Goal: Task Accomplishment & Management: Use online tool/utility

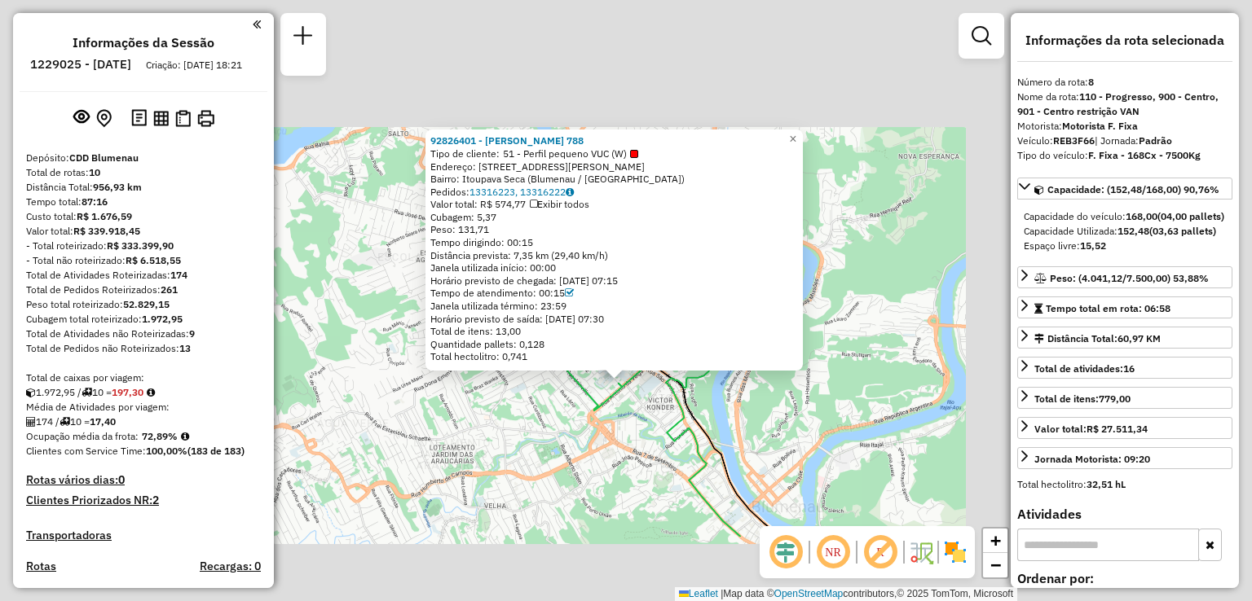
select select "**********"
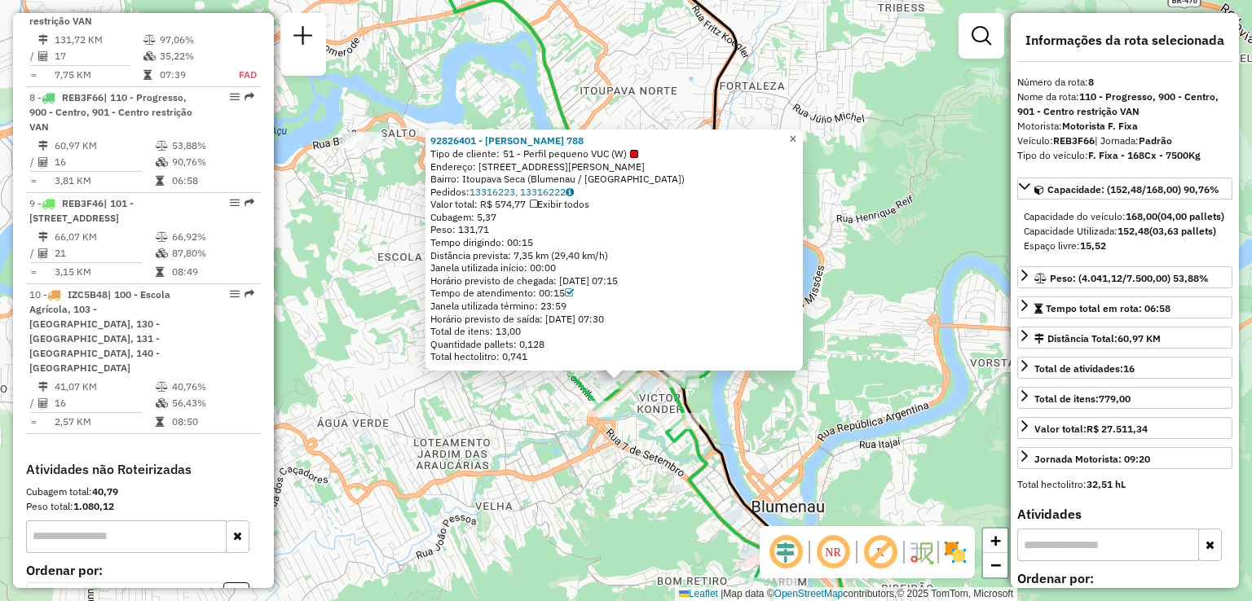
click at [803, 134] on link "×" at bounding box center [793, 140] width 20 height 20
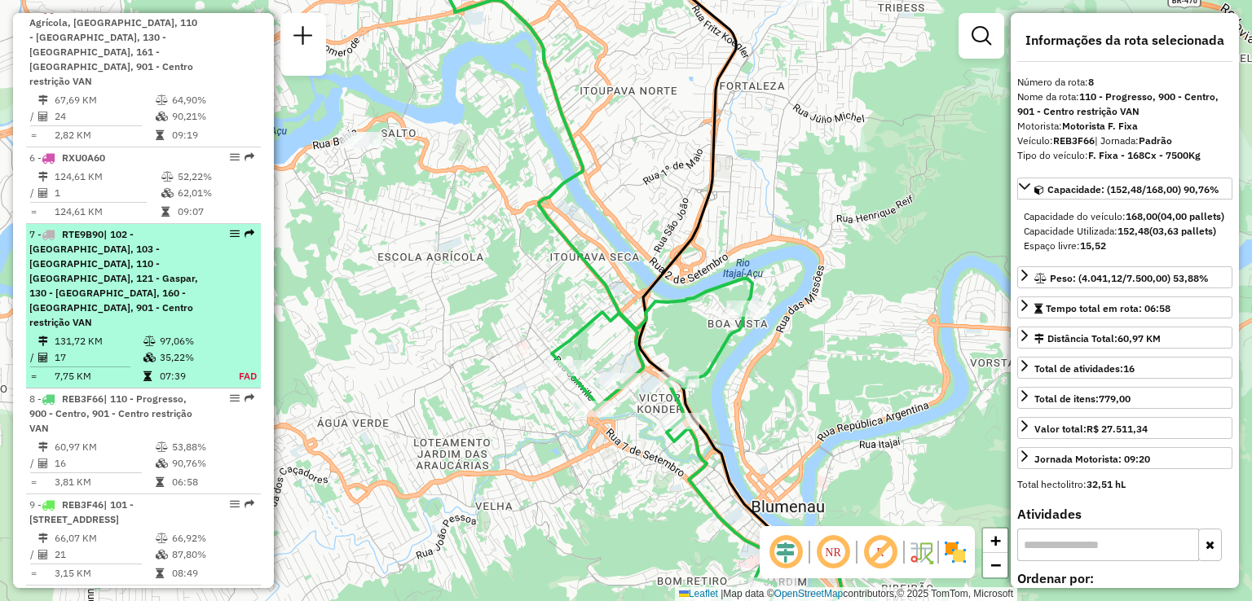
scroll to position [983, 0]
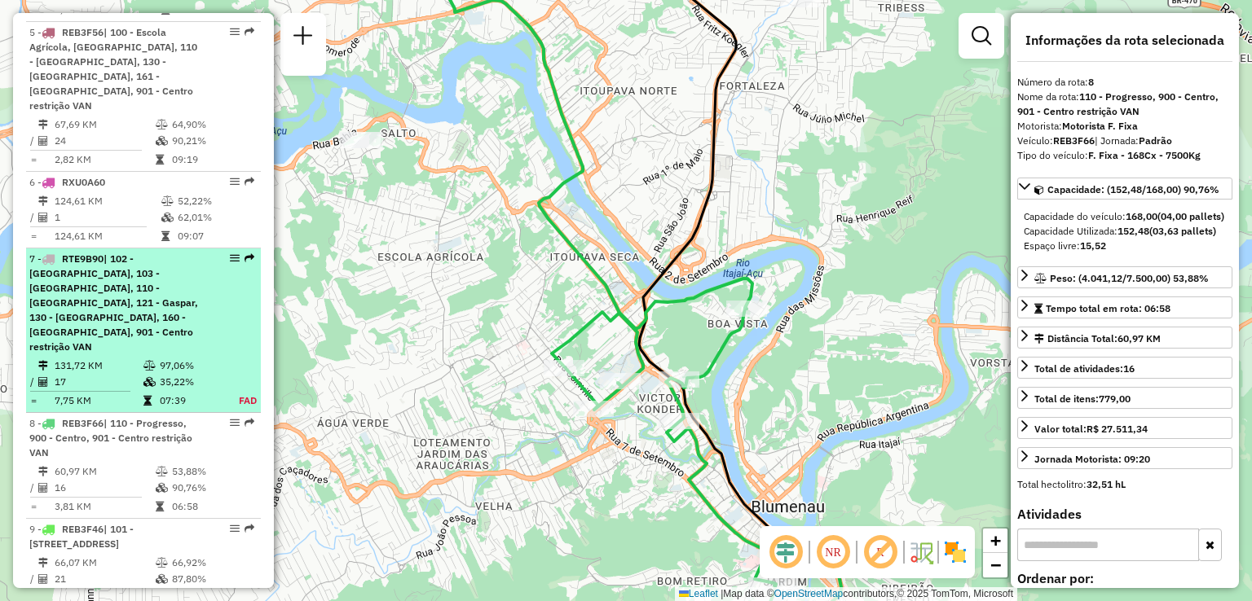
click at [108, 253] on span "| 102 - [GEOGRAPHIC_DATA], 103 - [GEOGRAPHIC_DATA], 110 - [GEOGRAPHIC_DATA], 12…" at bounding box center [113, 303] width 169 height 100
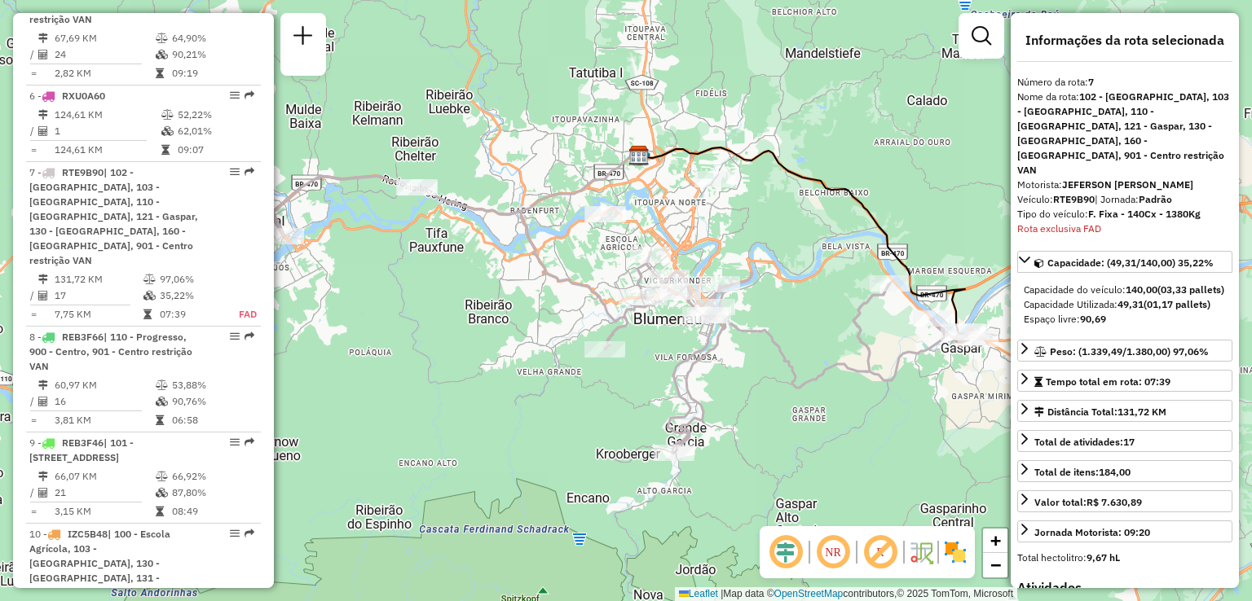
scroll to position [1173, 0]
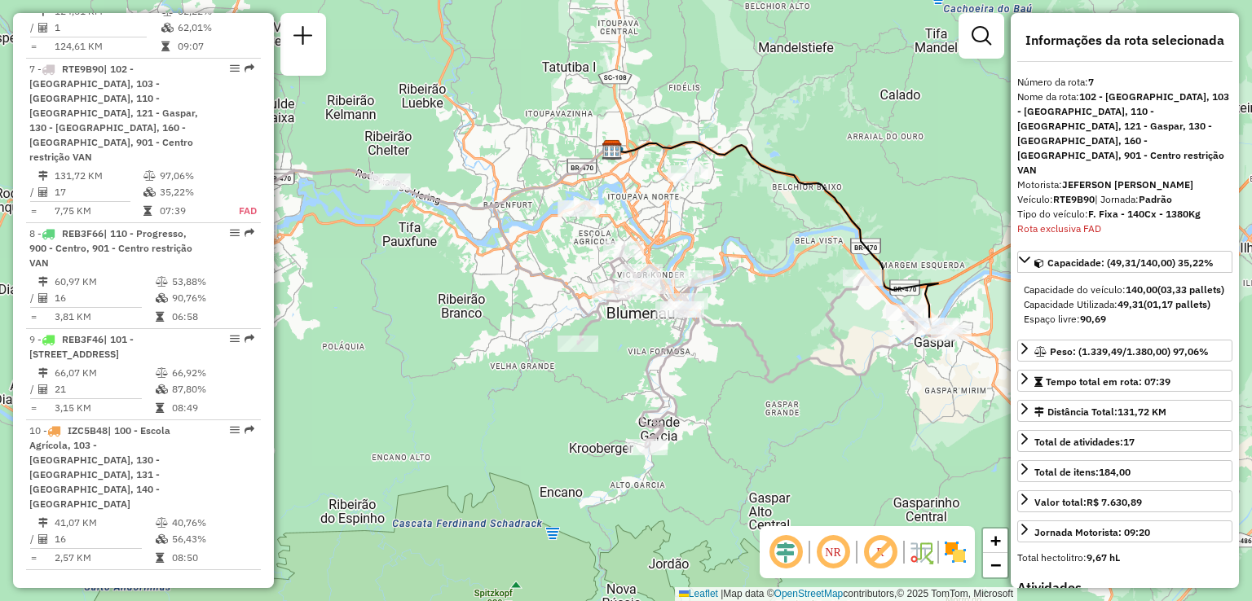
drag, startPoint x: 772, startPoint y: 353, endPoint x: 722, endPoint y: 349, distance: 50.7
click at [722, 349] on div "Janela de atendimento Grade de atendimento Capacidade Transportadoras Veículos …" at bounding box center [626, 300] width 1252 height 601
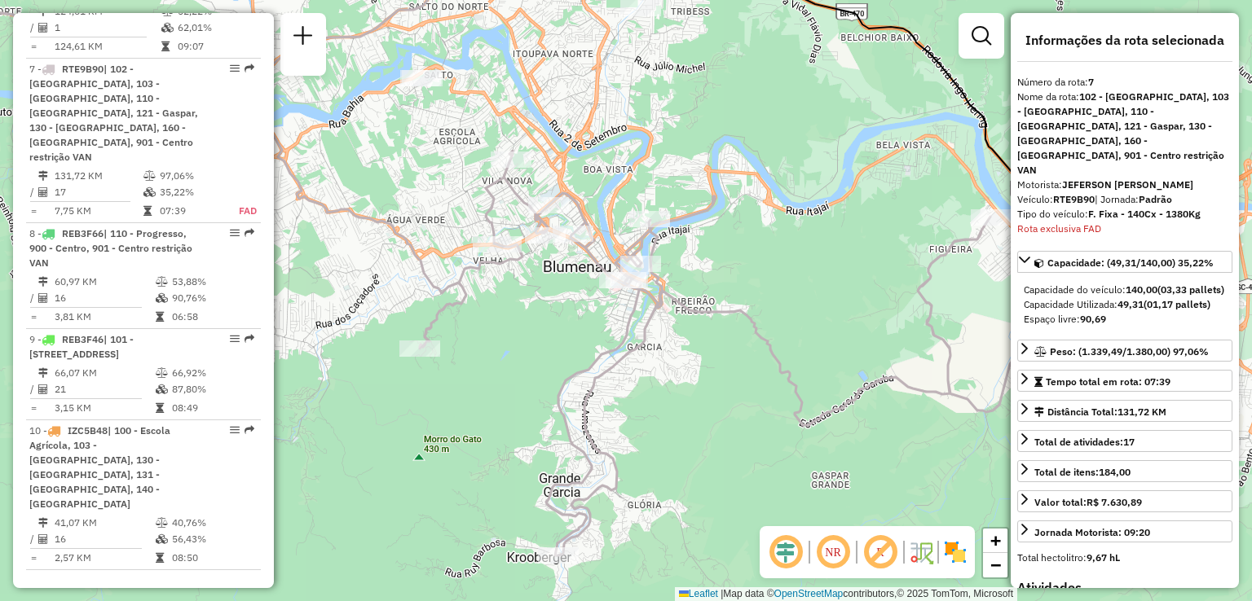
drag, startPoint x: 664, startPoint y: 350, endPoint x: 767, endPoint y: 411, distance: 119.5
click at [766, 410] on div "Janela de atendimento Grade de atendimento Capacidade Transportadoras Veículos …" at bounding box center [626, 300] width 1252 height 601
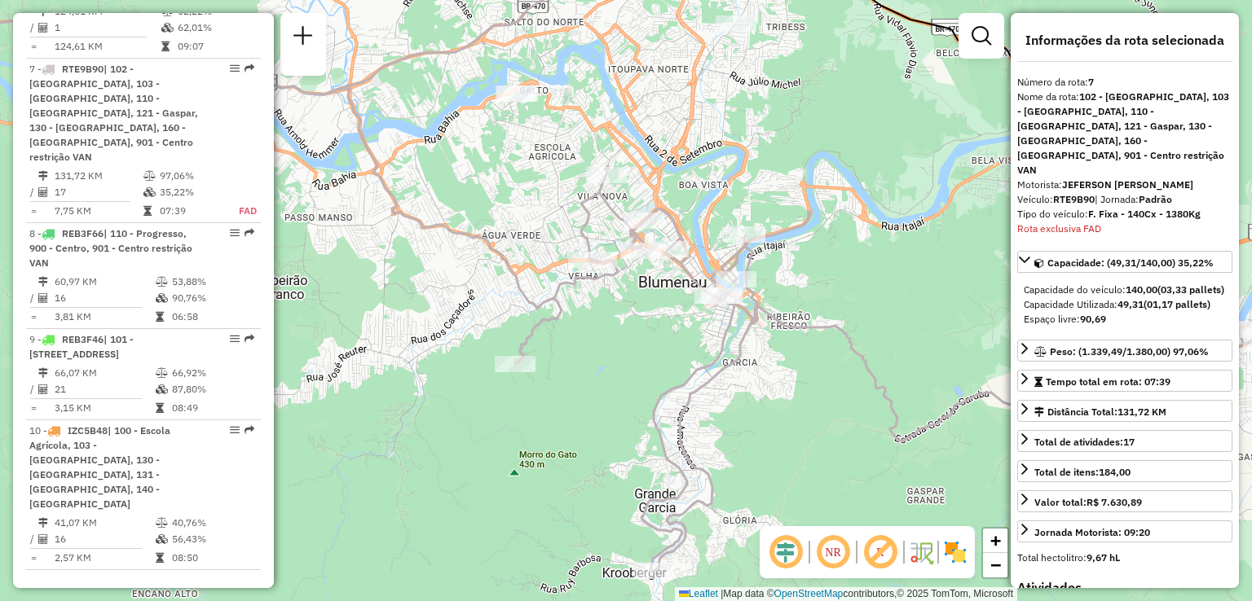
drag, startPoint x: 651, startPoint y: 379, endPoint x: 680, endPoint y: 348, distance: 42.6
click at [671, 350] on div "Janela de atendimento Grade de atendimento Capacidade Transportadoras Veículos …" at bounding box center [626, 300] width 1252 height 601
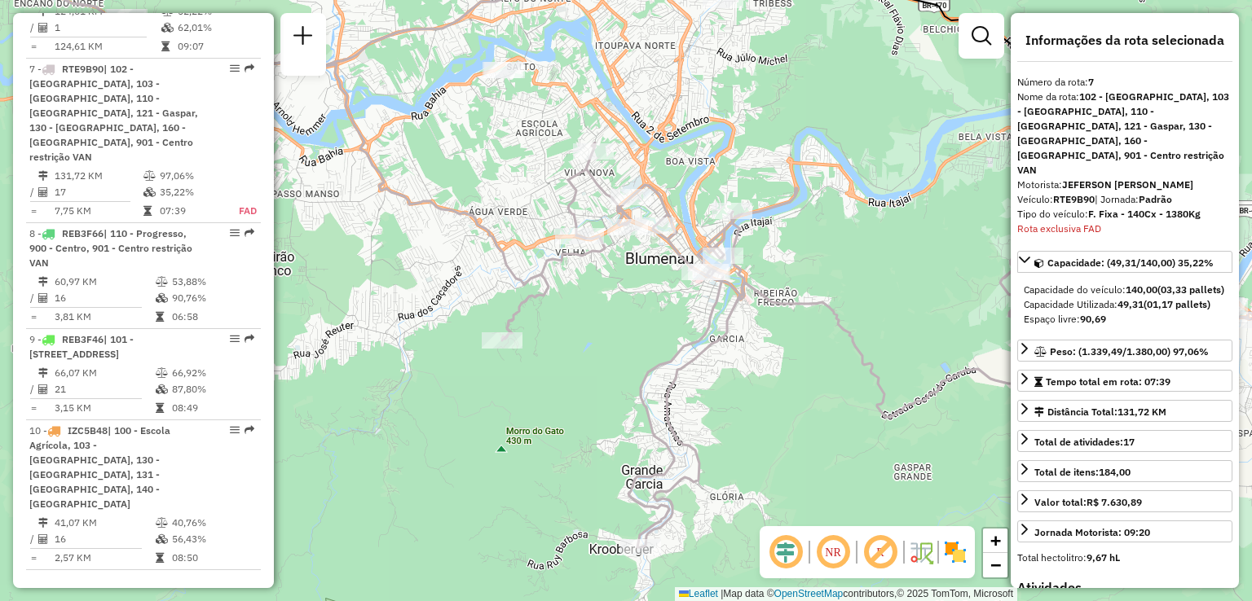
drag, startPoint x: 480, startPoint y: 403, endPoint x: 462, endPoint y: 380, distance: 29.7
click at [462, 380] on div "Janela de atendimento Grade de atendimento Capacidade Transportadoras Veículos …" at bounding box center [626, 300] width 1252 height 601
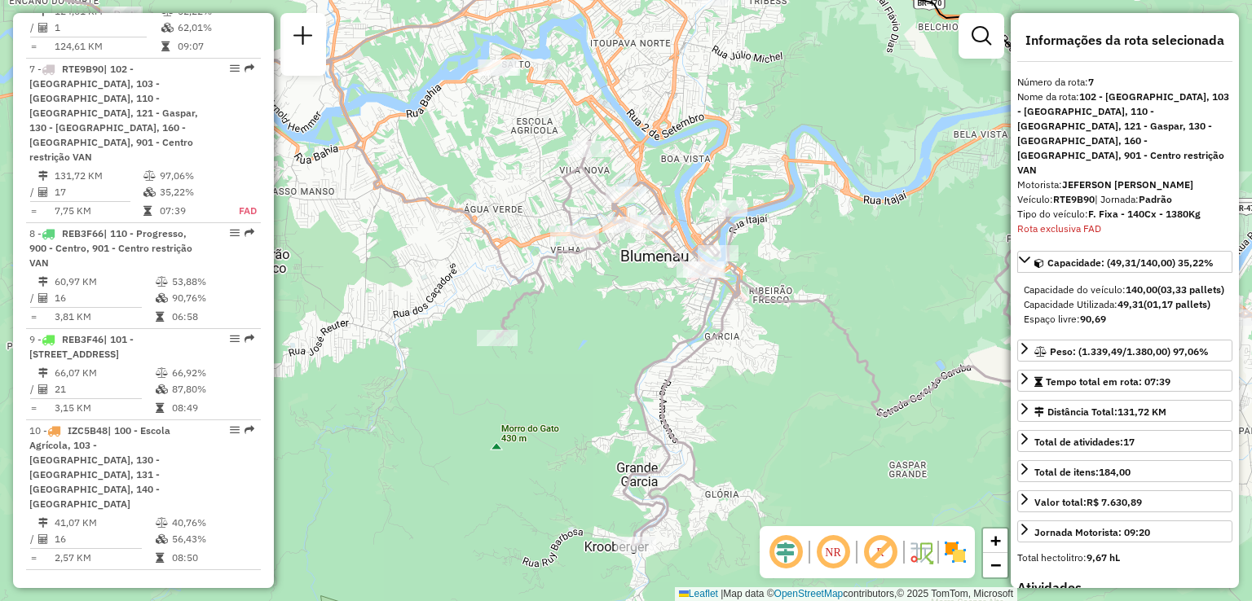
drag, startPoint x: 628, startPoint y: 377, endPoint x: 583, endPoint y: 383, distance: 46.0
click at [565, 386] on div "Janela de atendimento Grade de atendimento Capacidade Transportadoras Veículos …" at bounding box center [626, 300] width 1252 height 601
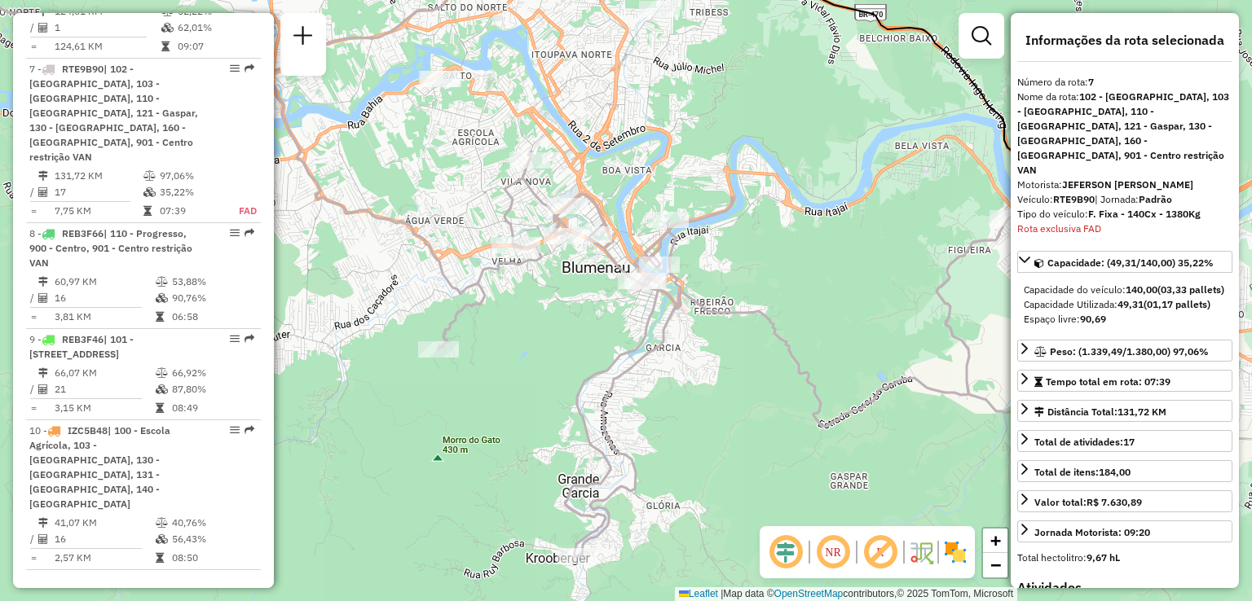
drag, startPoint x: 649, startPoint y: 422, endPoint x: 671, endPoint y: 350, distance: 76.0
click at [671, 351] on div "Rota 7 - Placa RTE9B90 92801981 - RESTAURANTE MOINHO E Janela de atendimento Gr…" at bounding box center [626, 300] width 1252 height 601
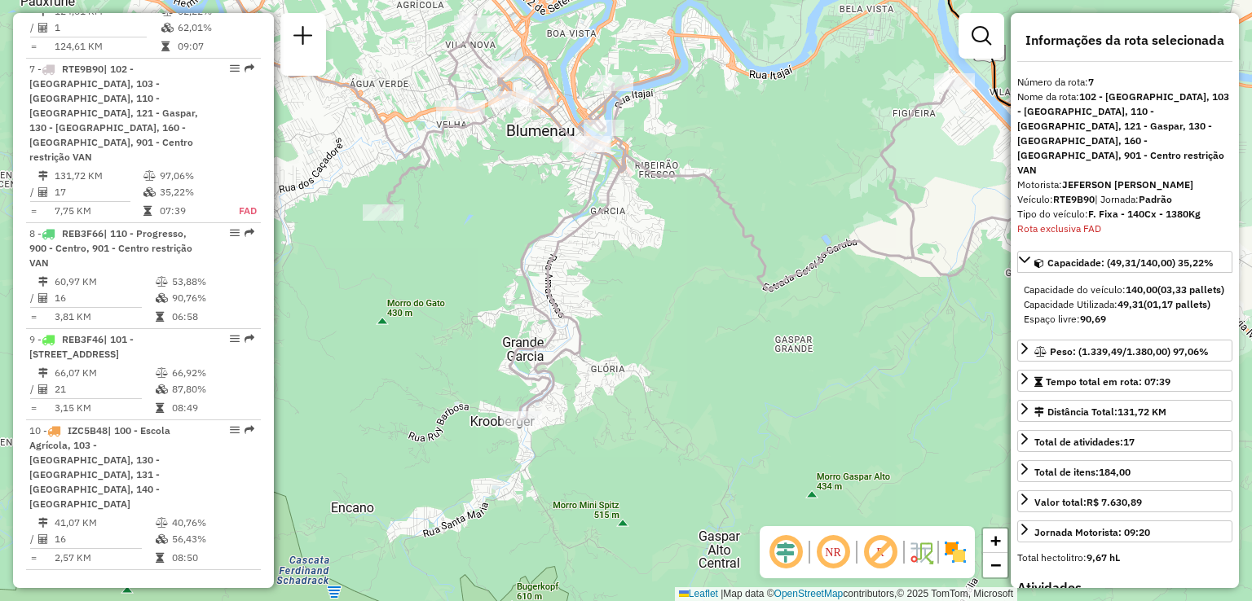
drag, startPoint x: 632, startPoint y: 430, endPoint x: 574, endPoint y: 415, distance: 60.7
click at [587, 420] on div "Janela de atendimento Grade de atendimento Capacidade Transportadoras Veículos …" at bounding box center [626, 300] width 1252 height 601
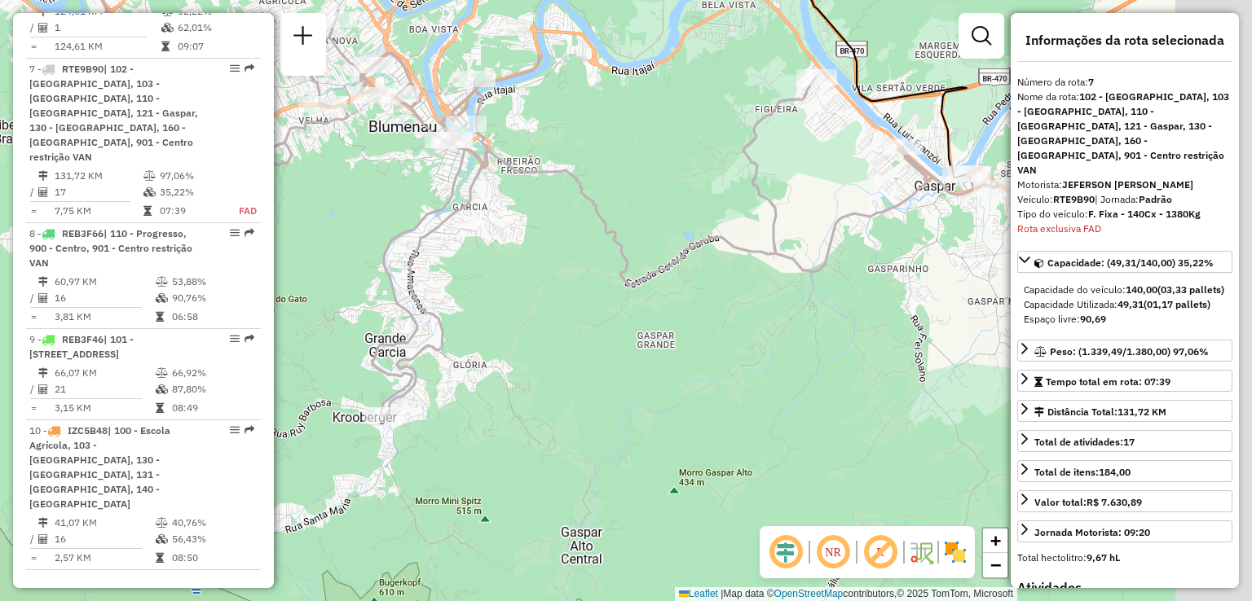
drag, startPoint x: 645, startPoint y: 444, endPoint x: 635, endPoint y: 457, distance: 16.8
click at [631, 456] on div "Janela de atendimento Grade de atendimento Capacidade Transportadoras Veículos …" at bounding box center [626, 300] width 1252 height 601
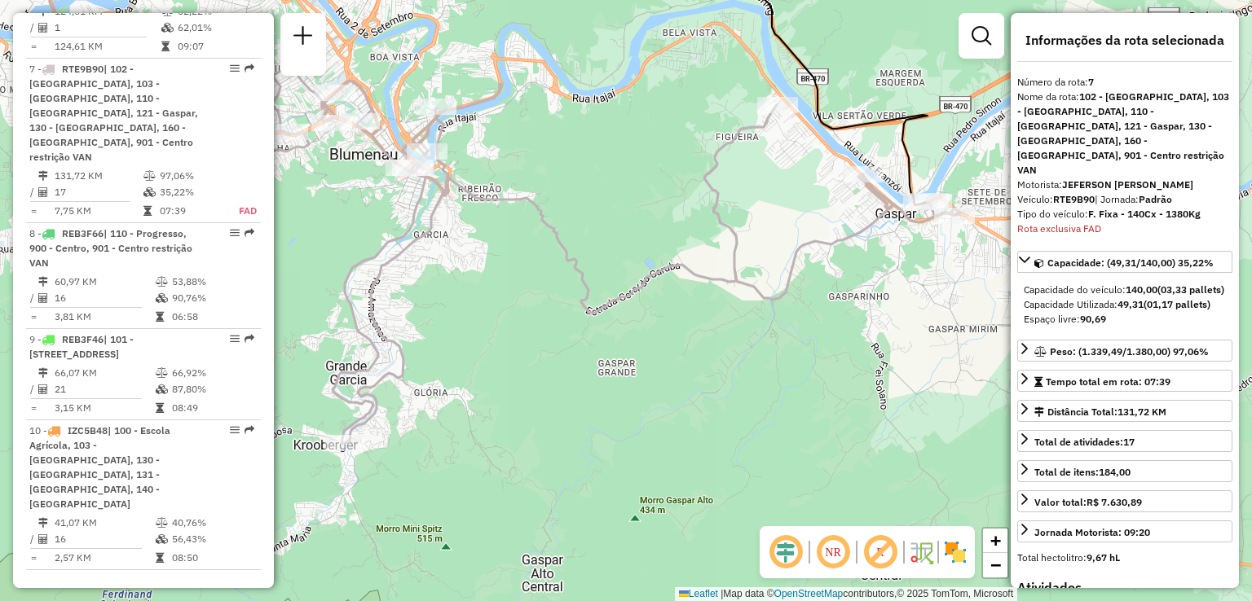
drag, startPoint x: 825, startPoint y: 283, endPoint x: 765, endPoint y: 349, distance: 88.8
click at [766, 349] on div "Janela de atendimento Grade de atendimento Capacidade Transportadoras Veículos …" at bounding box center [626, 300] width 1252 height 601
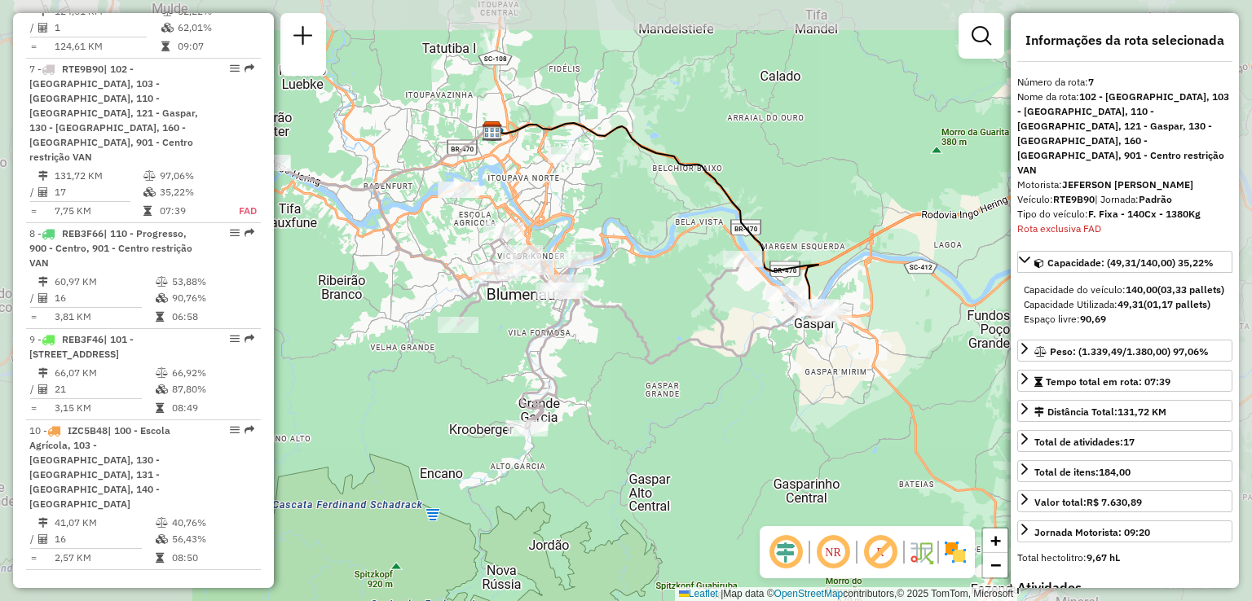
click at [856, 354] on div "Janela de atendimento Grade de atendimento Capacidade Transportadoras Veículos …" at bounding box center [626, 300] width 1252 height 601
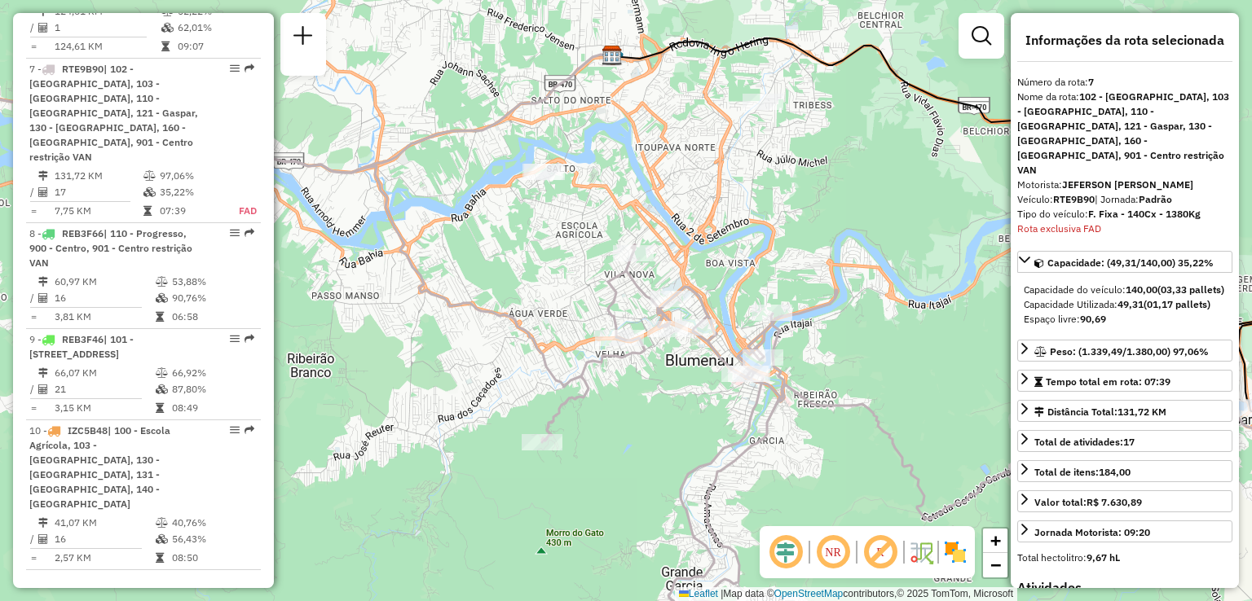
drag, startPoint x: 622, startPoint y: 397, endPoint x: 604, endPoint y: 353, distance: 47.5
click at [604, 353] on div "Janela de atendimento Grade de atendimento Capacidade Transportadoras Veículos …" at bounding box center [626, 300] width 1252 height 601
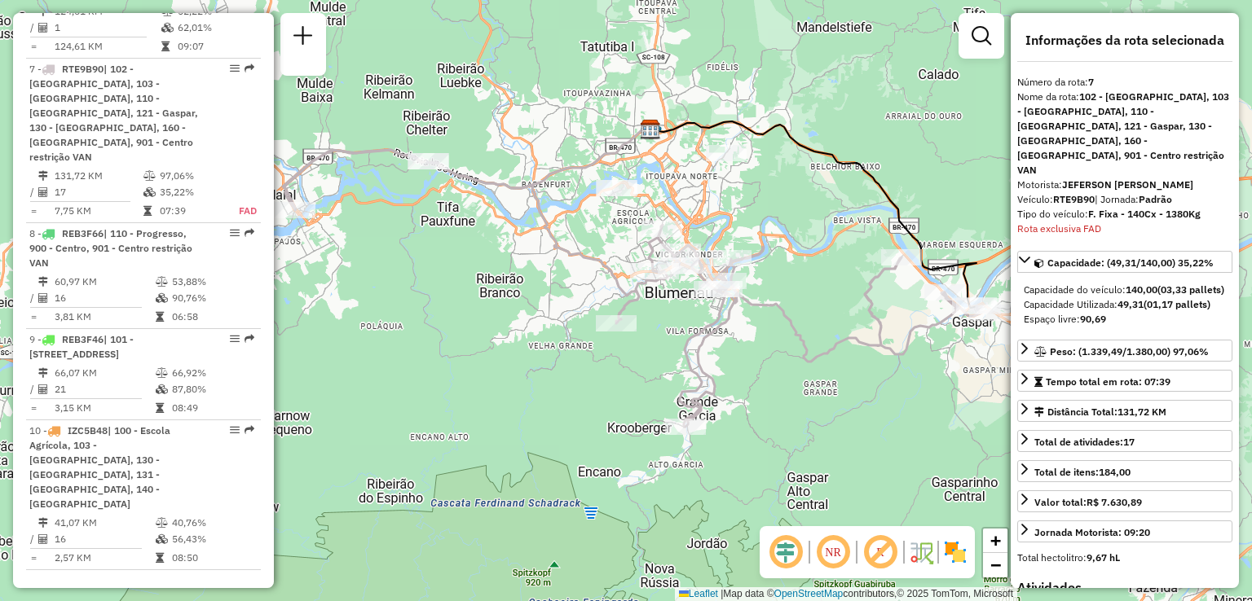
drag, startPoint x: 751, startPoint y: 359, endPoint x: 733, endPoint y: 337, distance: 28.4
click at [733, 337] on div "Janela de atendimento Grade de atendimento Capacidade Transportadoras Veículos …" at bounding box center [626, 300] width 1252 height 601
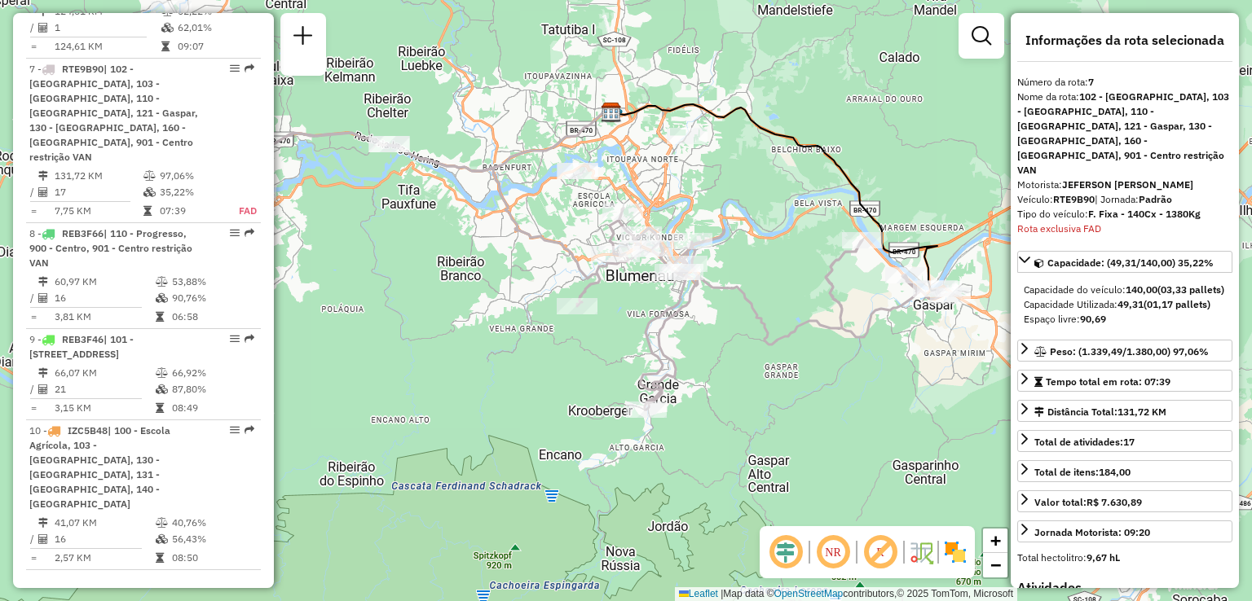
drag, startPoint x: 869, startPoint y: 331, endPoint x: 821, endPoint y: 320, distance: 48.4
click at [821, 320] on icon at bounding box center [599, 271] width 708 height 277
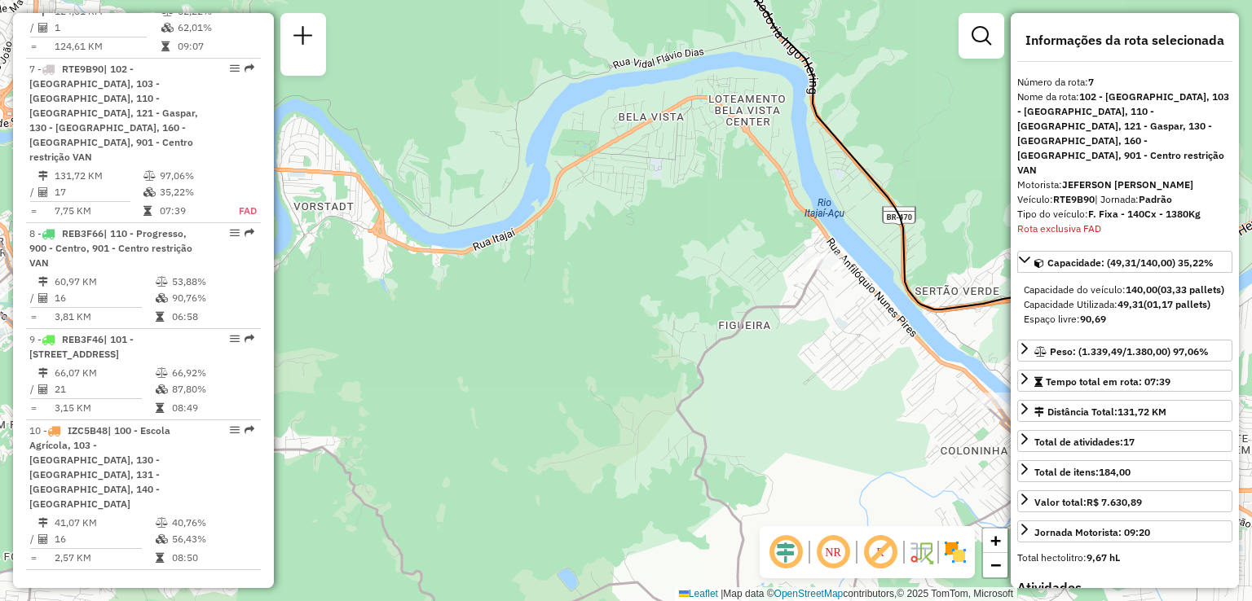
drag, startPoint x: 687, startPoint y: 346, endPoint x: 740, endPoint y: 343, distance: 53.1
click at [736, 344] on div "Janela de atendimento Grade de atendimento Capacidade Transportadoras Veículos …" at bounding box center [626, 300] width 1252 height 601
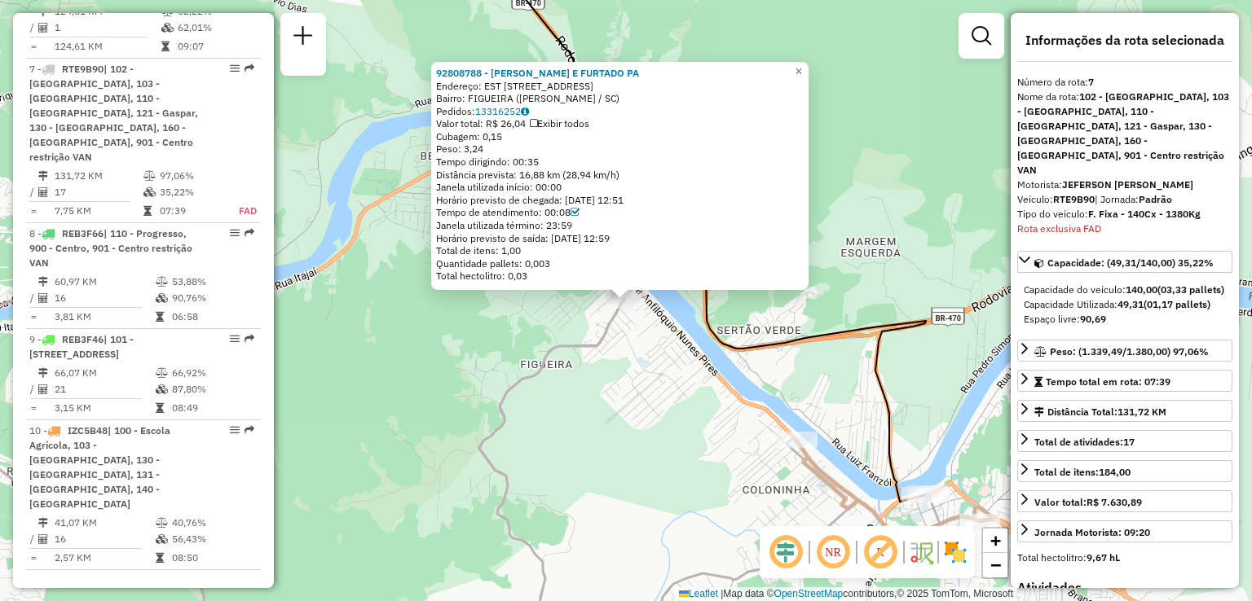
click at [476, 310] on div "92808788 - [PERSON_NAME] E FURTADO PA Endereço: EST ESTRADA GERAL AGUAS NEGRAS …" at bounding box center [626, 300] width 1252 height 601
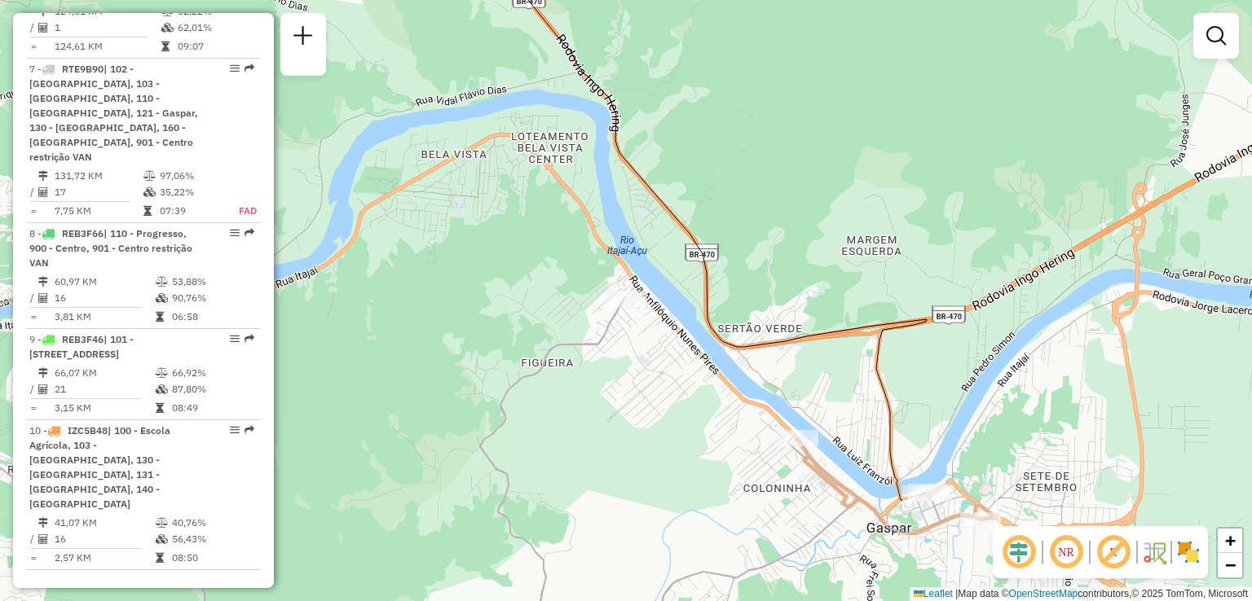
drag, startPoint x: 486, startPoint y: 389, endPoint x: 473, endPoint y: 254, distance: 135.9
click at [473, 271] on div "Janela de atendimento Grade de atendimento Capacidade Transportadoras Veículos …" at bounding box center [626, 300] width 1252 height 601
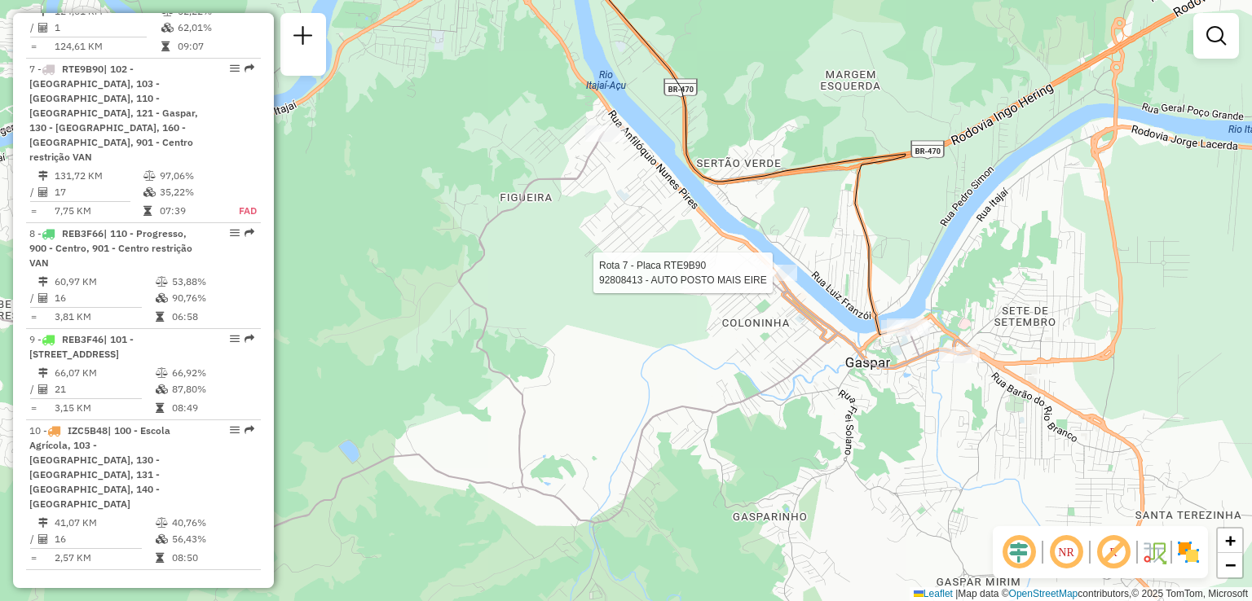
select select "**********"
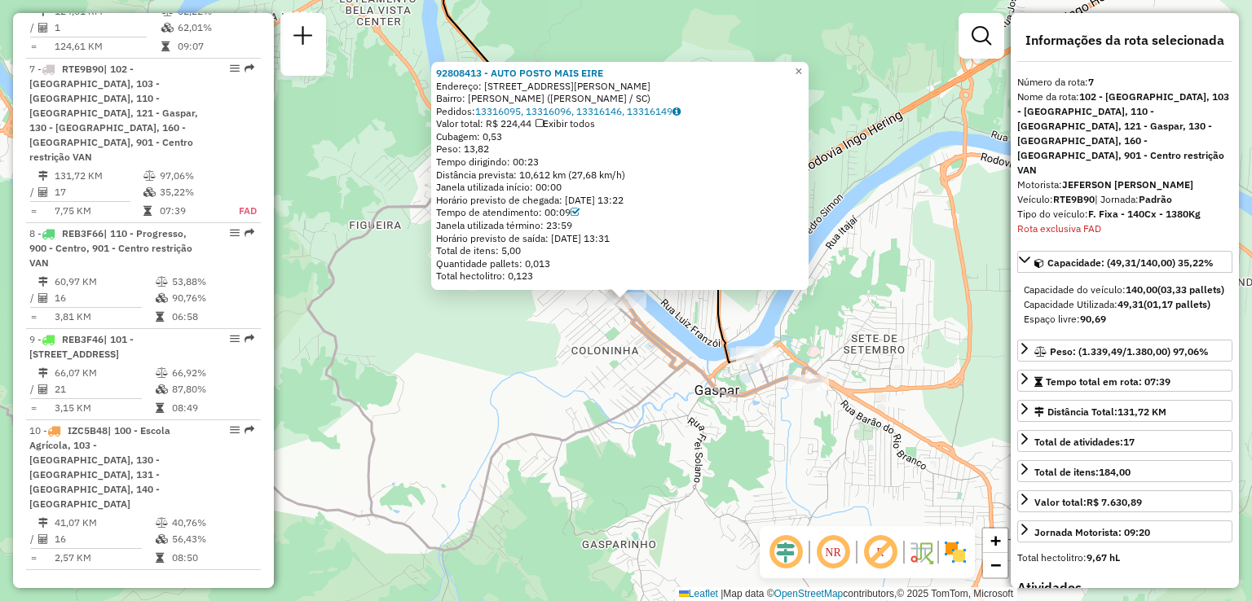
drag, startPoint x: 508, startPoint y: 412, endPoint x: 534, endPoint y: 423, distance: 28.1
click at [511, 412] on div "92808413 - AUTO POSTO MAIS [PERSON_NAME]: R [STREET_ADDRESS][PERSON_NAME][PERSO…" at bounding box center [626, 300] width 1252 height 601
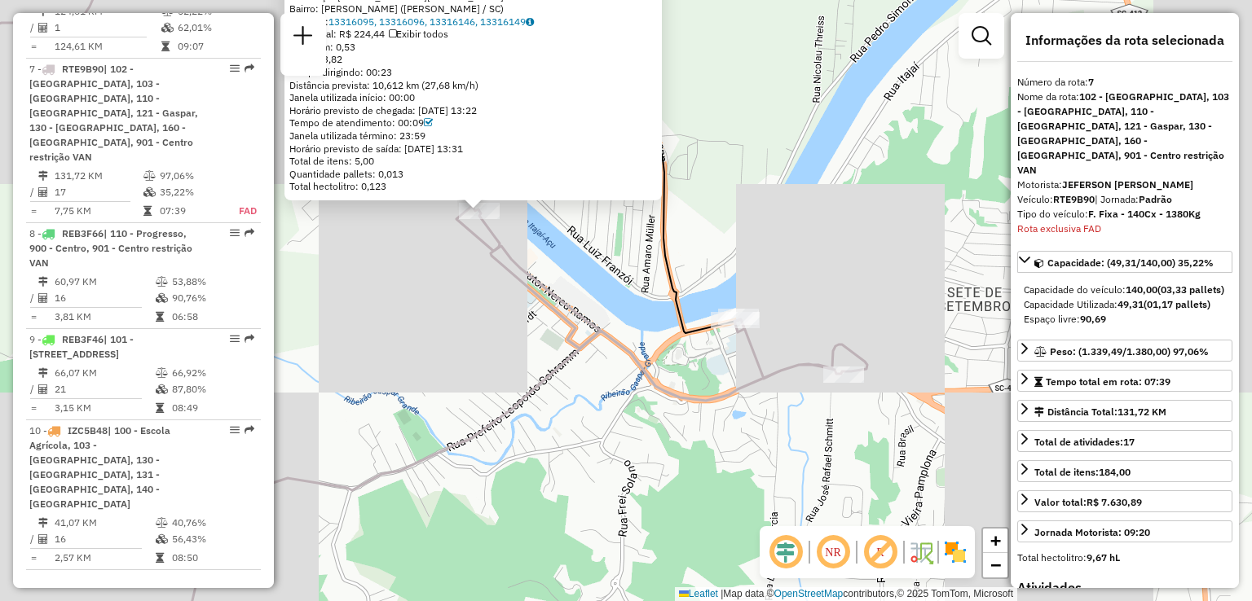
click at [750, 371] on icon at bounding box center [371, 301] width 992 height 722
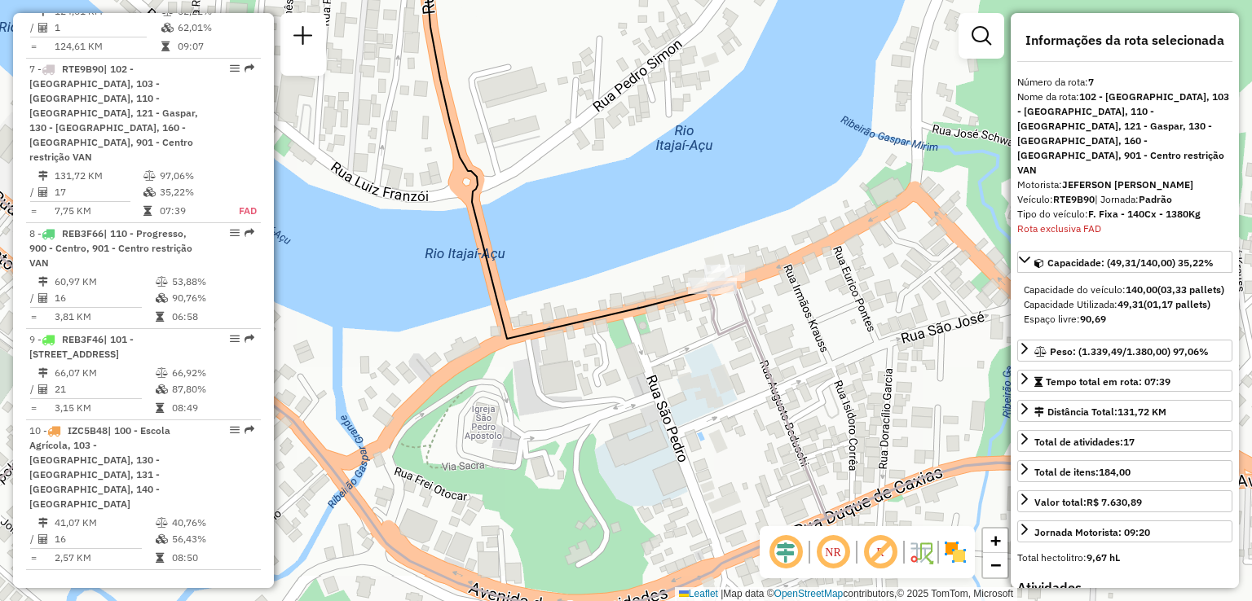
click at [760, 312] on div "Janela de atendimento Grade de atendimento Capacidade Transportadoras Veículos …" at bounding box center [626, 300] width 1252 height 601
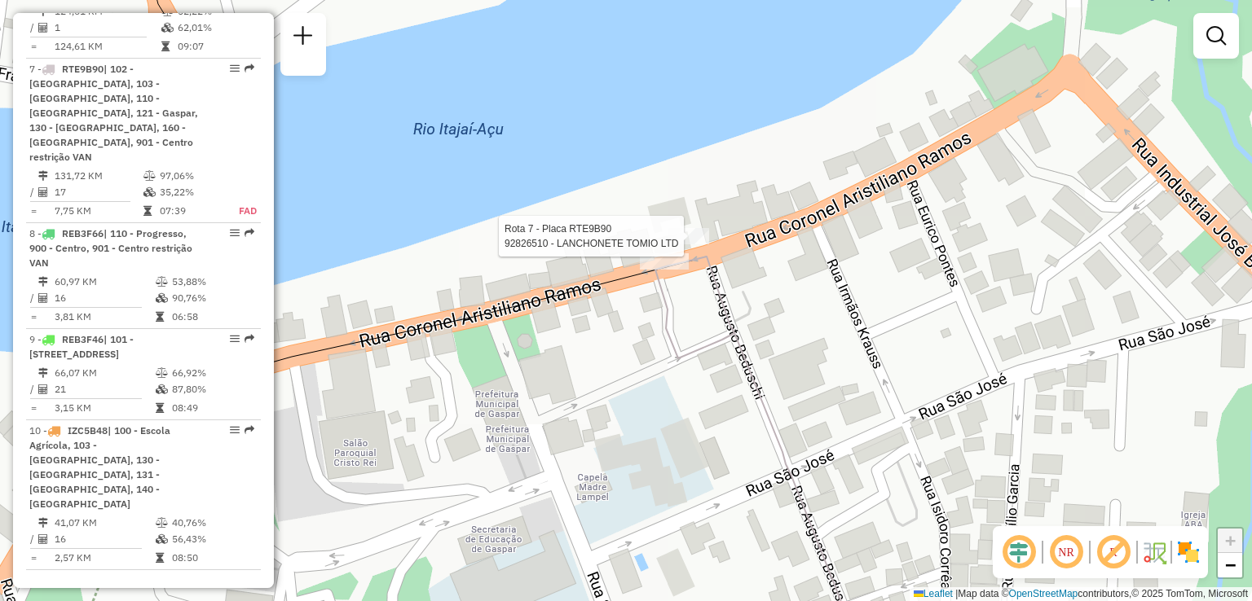
select select "**********"
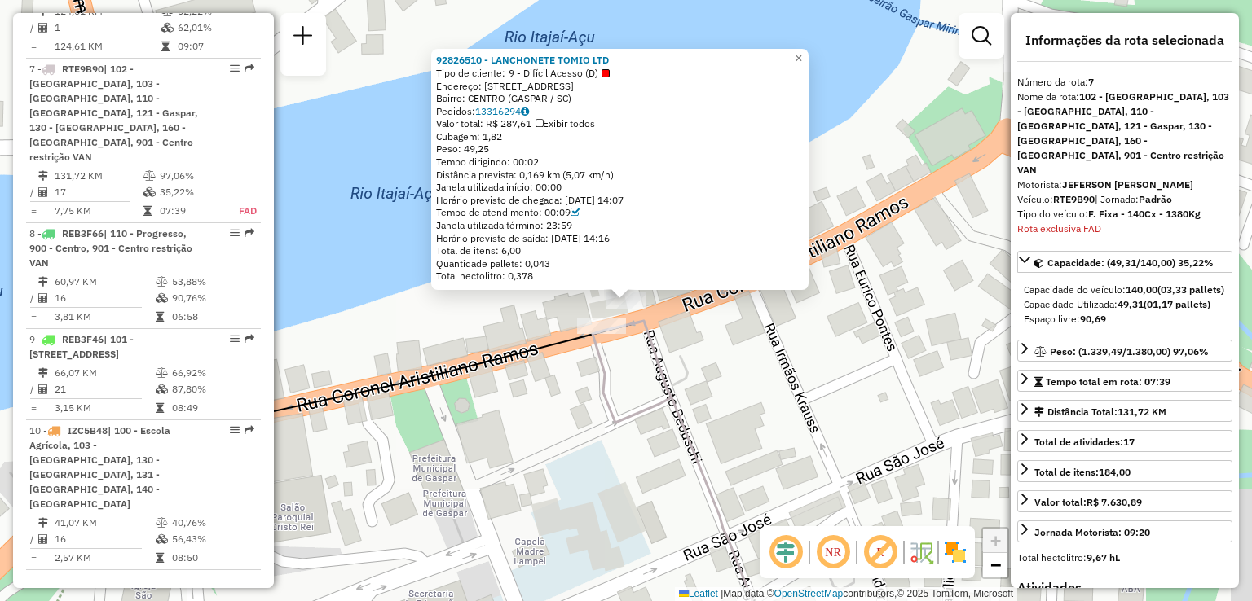
click at [677, 458] on div "92826510 - LANCHONETE TOMIO LTD Tipo de cliente: 9 - Difícil Acesso (D) Endereç…" at bounding box center [626, 300] width 1252 height 601
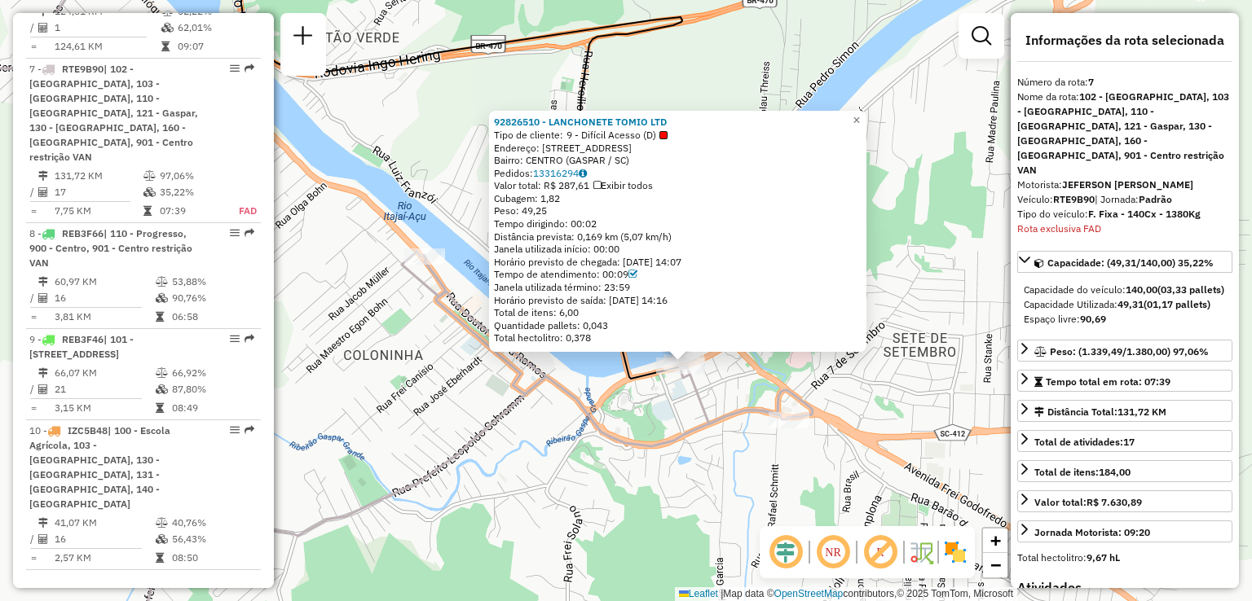
click at [572, 427] on div "92826510 - LANCHONETE TOMIO LTD Tipo de cliente: 9 - Difícil Acesso (D) Endereç…" at bounding box center [626, 300] width 1252 height 601
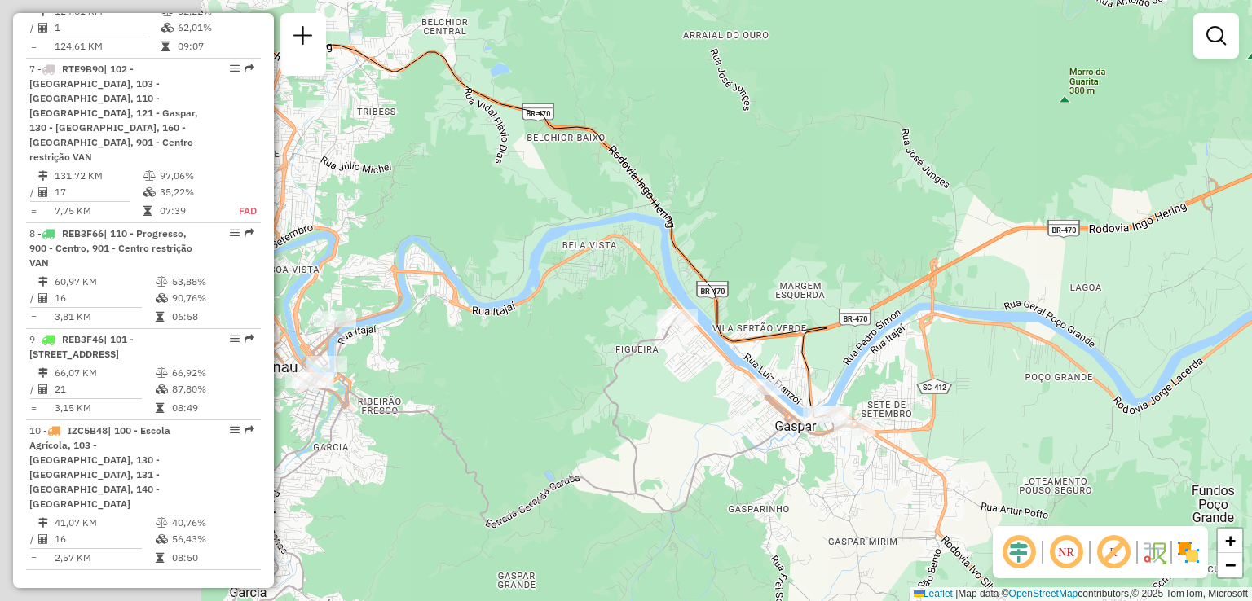
drag, startPoint x: 565, startPoint y: 386, endPoint x: 850, endPoint y: 390, distance: 284.4
click at [844, 390] on div "Janela de atendimento Grade de atendimento Capacidade Transportadoras Veículos …" at bounding box center [626, 300] width 1252 height 601
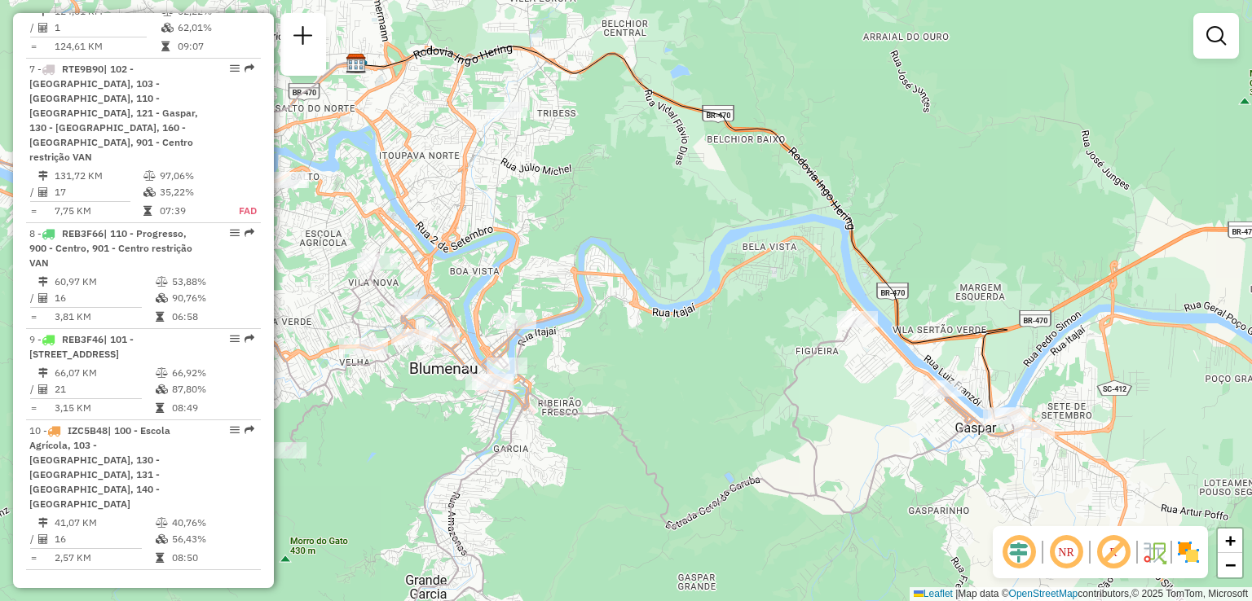
drag, startPoint x: 658, startPoint y: 390, endPoint x: 794, endPoint y: 385, distance: 137.0
click at [785, 389] on div "Janela de atendimento Grade de atendimento Capacidade Transportadoras Veículos …" at bounding box center [626, 300] width 1252 height 601
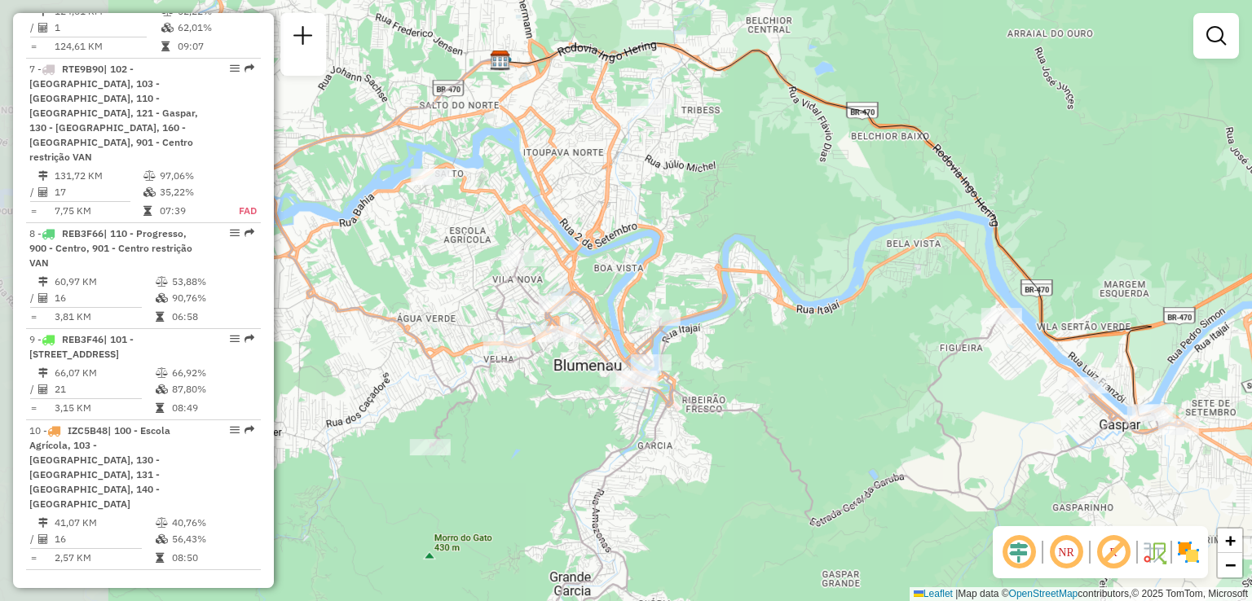
drag, startPoint x: 771, startPoint y: 359, endPoint x: 779, endPoint y: 349, distance: 13.4
click at [779, 349] on icon at bounding box center [658, 404] width 1049 height 499
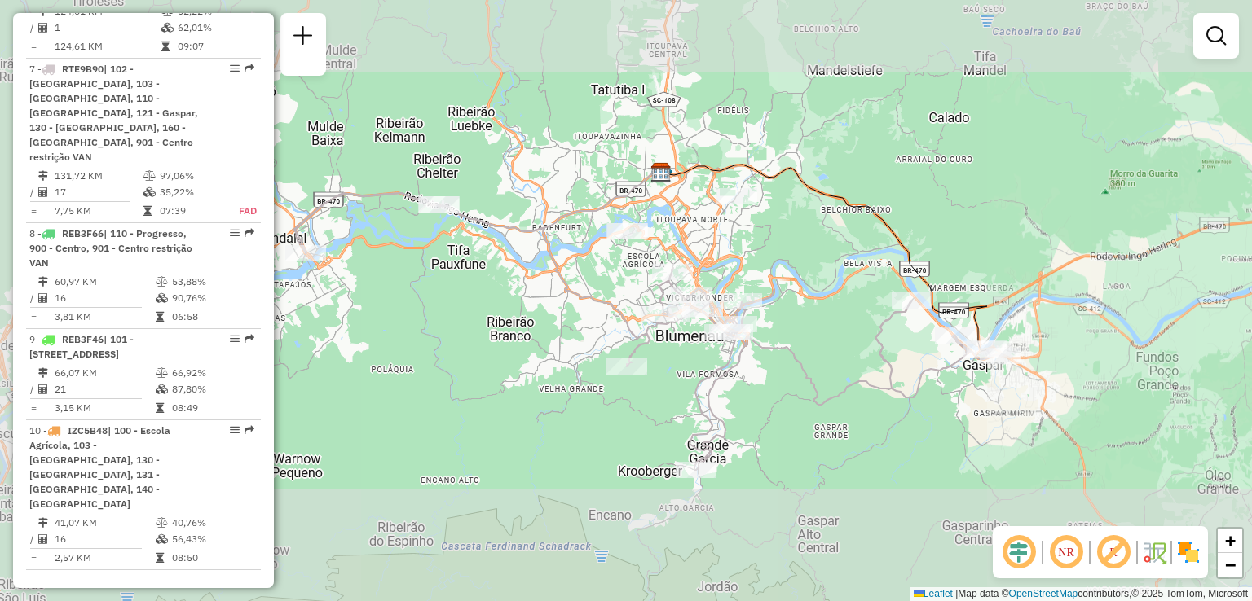
drag, startPoint x: 785, startPoint y: 381, endPoint x: 779, endPoint y: 342, distance: 38.8
click at [782, 354] on div "Janela de atendimento Grade de atendimento Capacidade Transportadoras Veículos …" at bounding box center [626, 300] width 1252 height 601
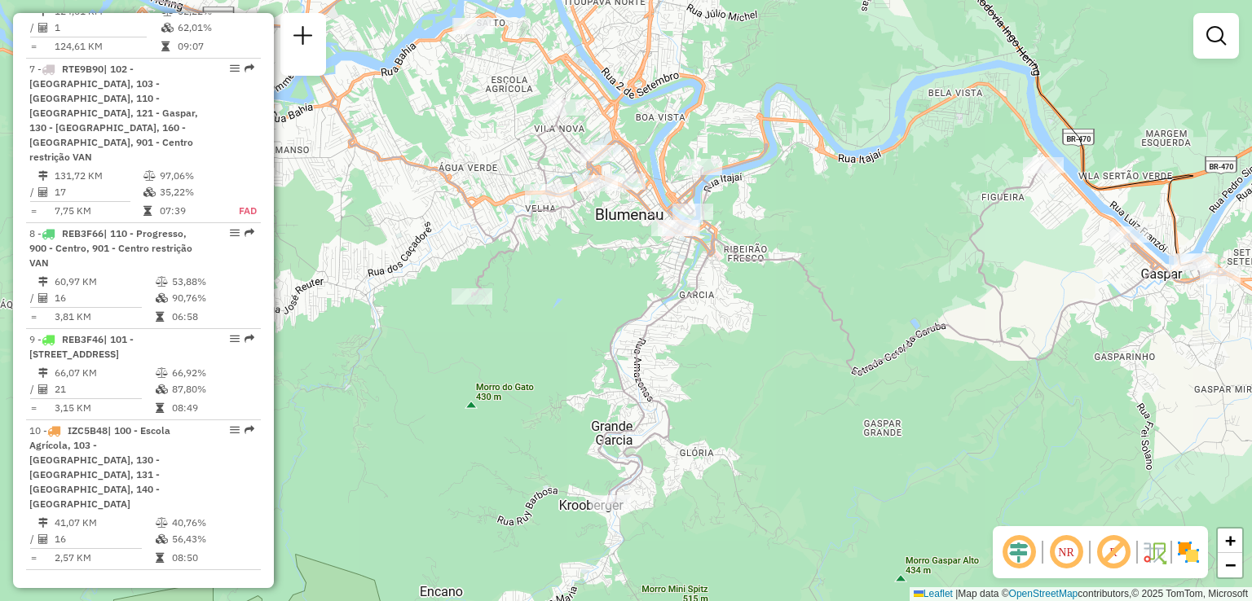
click at [827, 402] on div "Janela de atendimento Grade de atendimento Capacidade Transportadoras Veículos …" at bounding box center [626, 300] width 1252 height 601
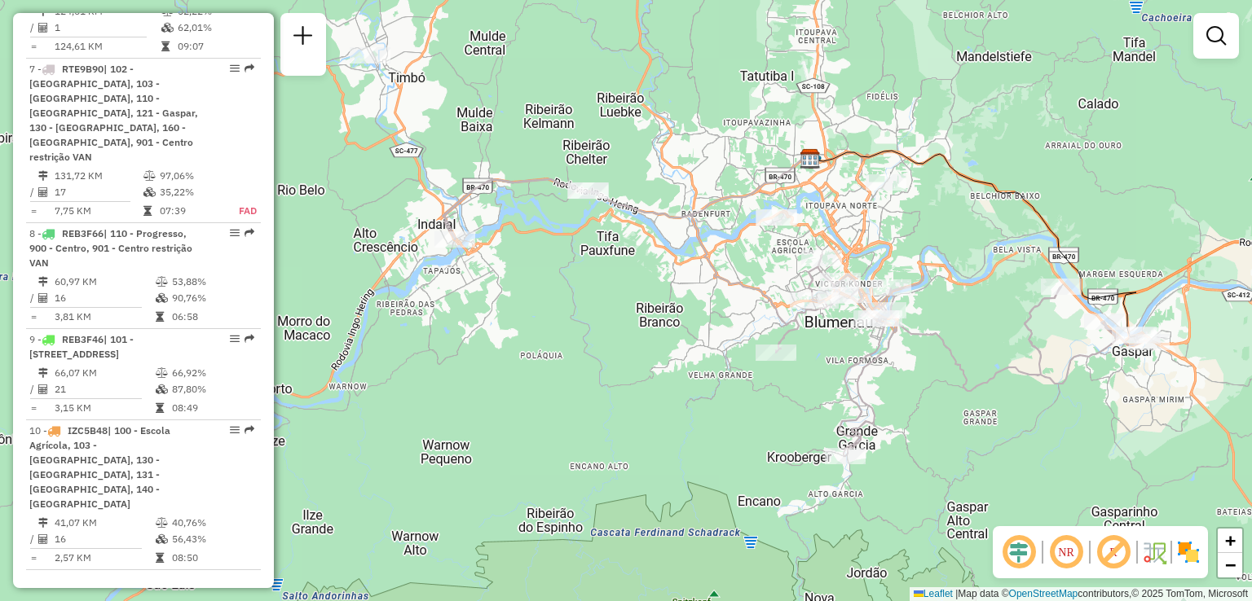
drag, startPoint x: 613, startPoint y: 240, endPoint x: 693, endPoint y: 291, distance: 94.9
click at [693, 291] on div "Janela de atendimento Grade de atendimento Capacidade Transportadoras Veículos …" at bounding box center [626, 300] width 1252 height 601
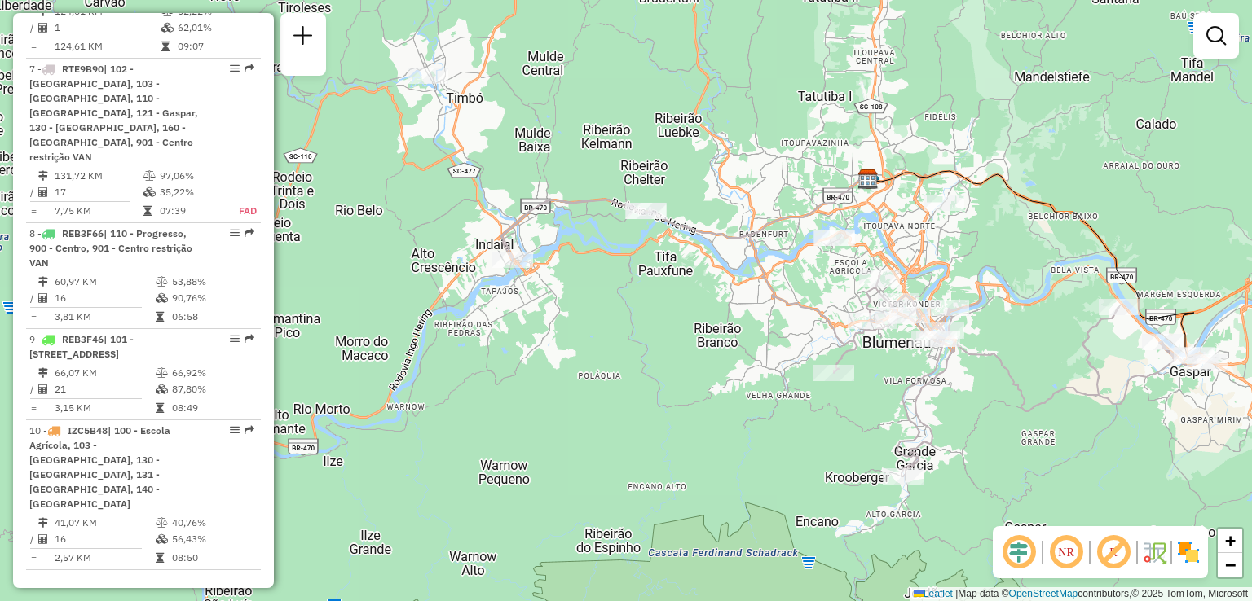
drag, startPoint x: 556, startPoint y: 356, endPoint x: 528, endPoint y: 323, distance: 43.4
click at [528, 323] on div "Janela de atendimento Grade de atendimento Capacidade Transportadoras Veículos …" at bounding box center [626, 300] width 1252 height 601
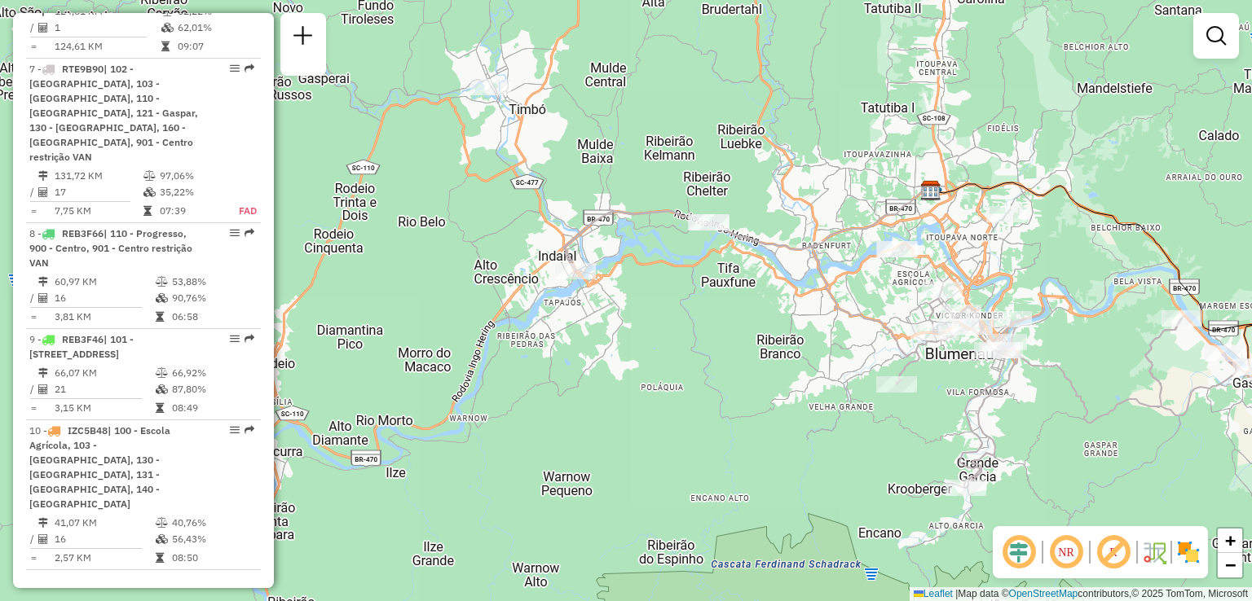
drag, startPoint x: 639, startPoint y: 279, endPoint x: 643, endPoint y: 297, distance: 19.2
click at [643, 297] on div "Janela de atendimento Grade de atendimento Capacidade Transportadoras Veículos …" at bounding box center [626, 300] width 1252 height 601
click at [1070, 561] on em at bounding box center [1065, 552] width 39 height 39
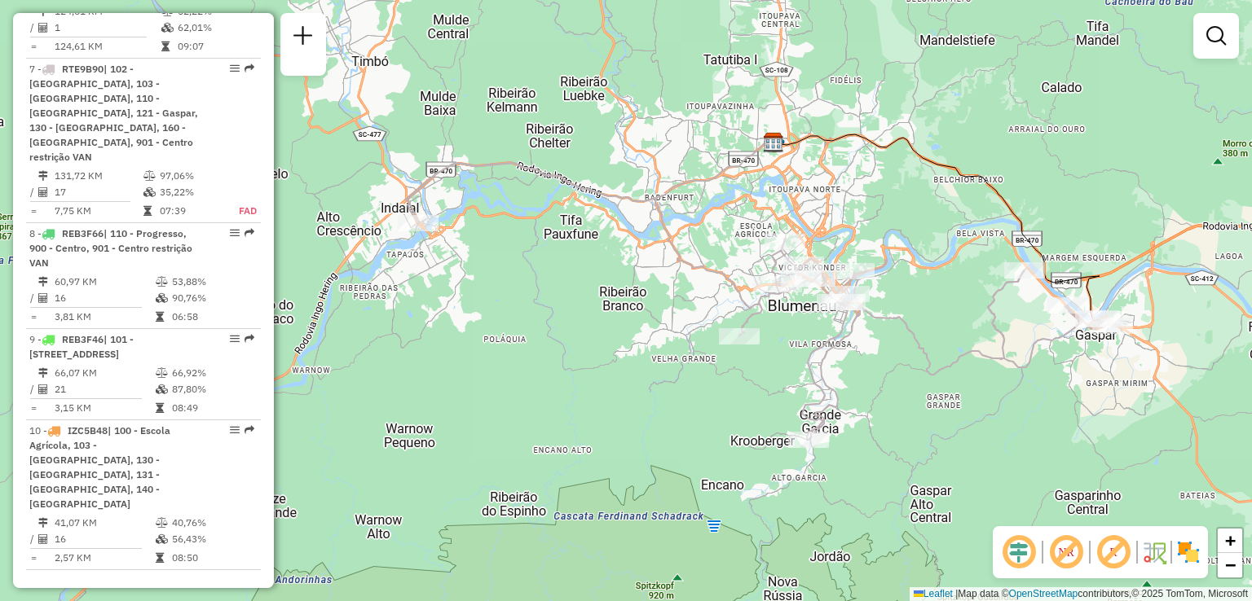
drag, startPoint x: 806, startPoint y: 382, endPoint x: 647, endPoint y: 333, distance: 166.2
click at [647, 333] on div "Janela de atendimento Grade de atendimento Capacidade Transportadoras Veículos …" at bounding box center [626, 300] width 1252 height 601
drag, startPoint x: 772, startPoint y: 309, endPoint x: 774, endPoint y: 271, distance: 38.4
click at [774, 271] on div "Janela de atendimento Grade de atendimento Capacidade Transportadoras Veículos …" at bounding box center [626, 300] width 1252 height 601
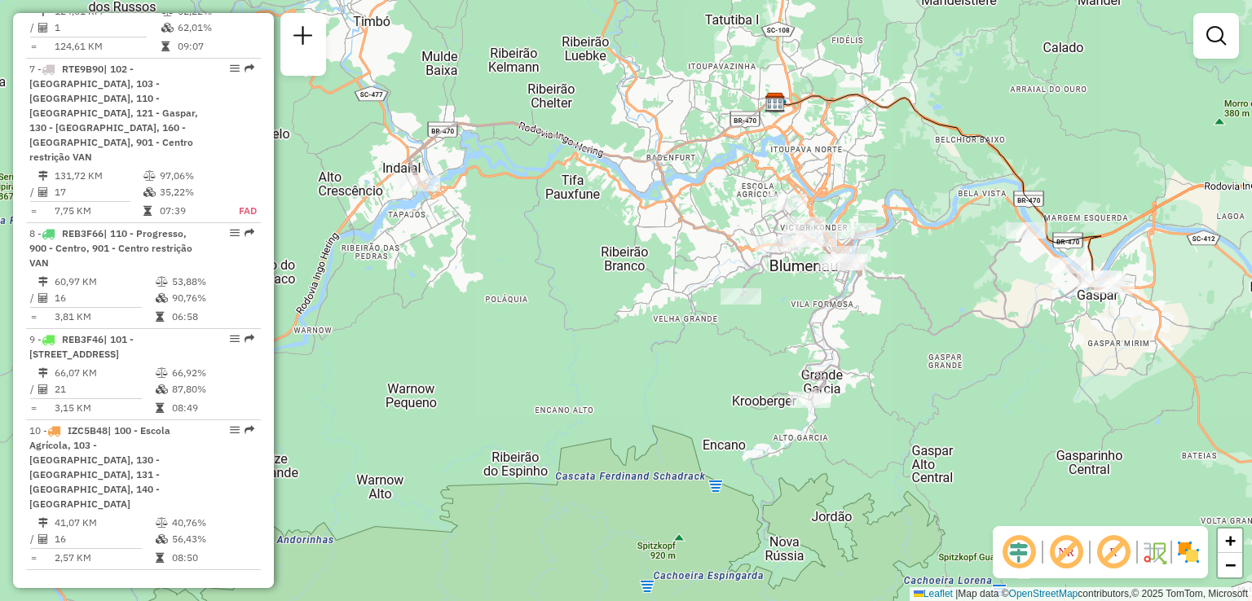
drag, startPoint x: 564, startPoint y: 285, endPoint x: 533, endPoint y: 277, distance: 32.0
click at [533, 277] on div "Janela de atendimento Grade de atendimento Capacidade Transportadoras Veículos …" at bounding box center [626, 300] width 1252 height 601
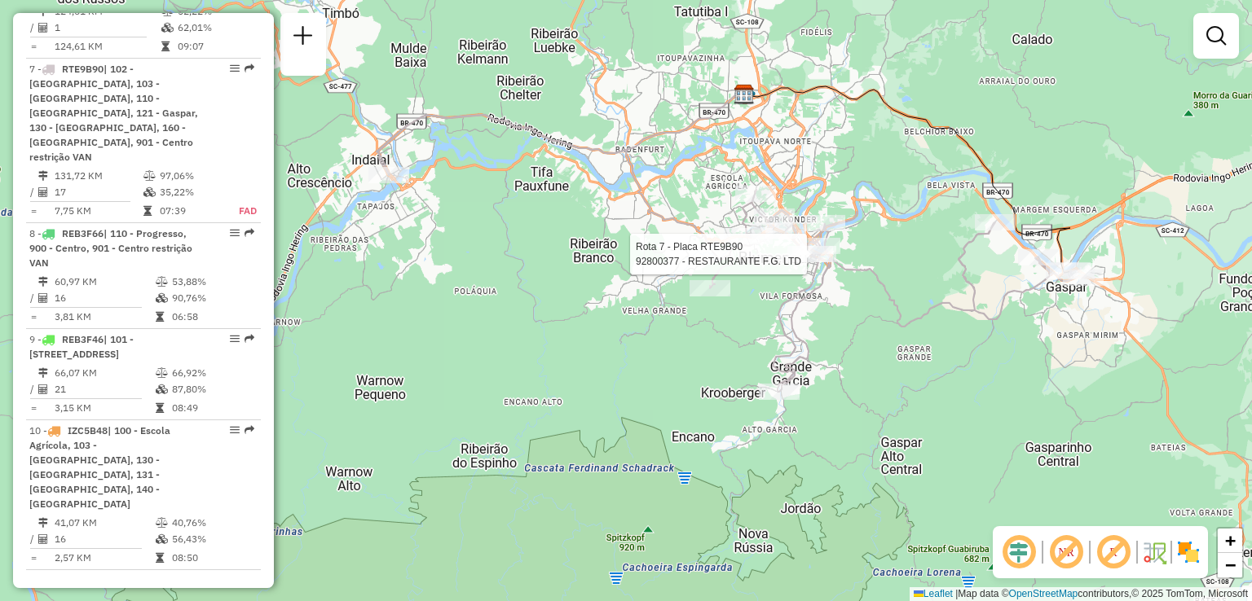
select select "**********"
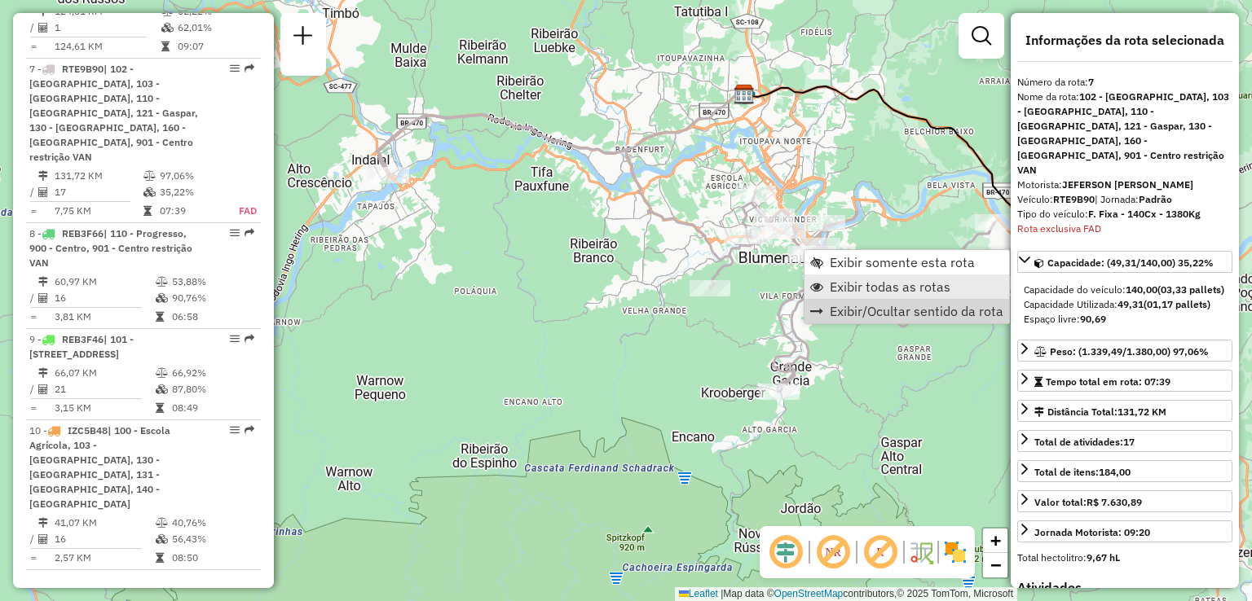
click at [865, 293] on span "Exibir todas as rotas" at bounding box center [889, 286] width 121 height 13
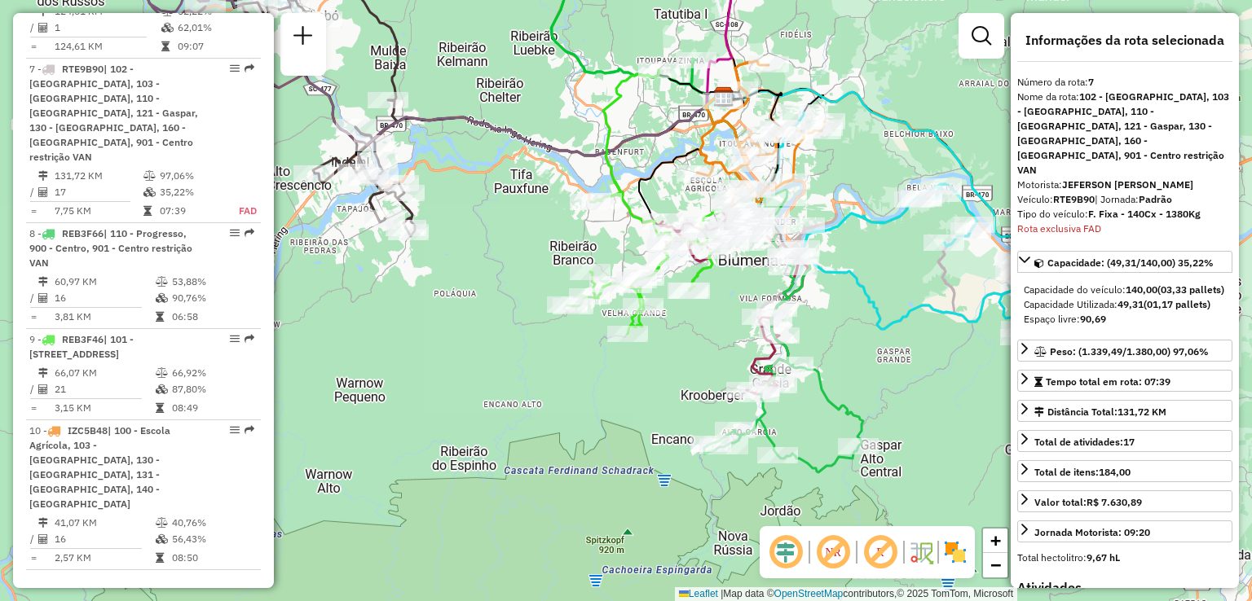
drag, startPoint x: 724, startPoint y: 302, endPoint x: 691, endPoint y: 303, distance: 32.6
click at [697, 308] on div "Janela de atendimento Grade de atendimento Capacidade Transportadoras Veículos …" at bounding box center [626, 300] width 1252 height 601
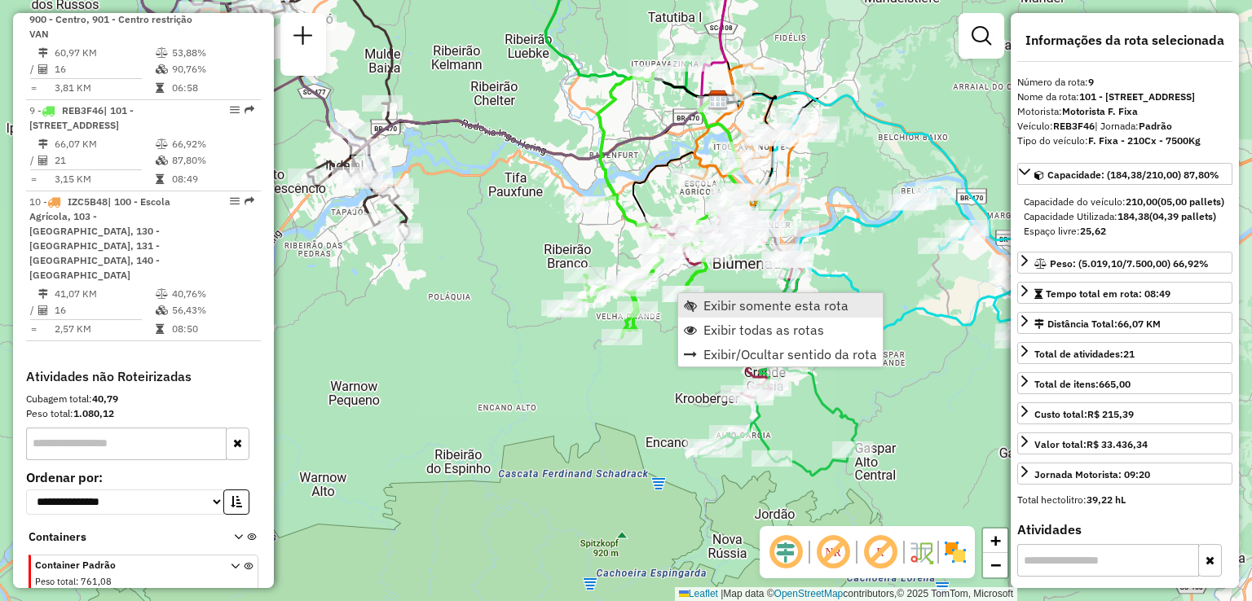
scroll to position [1414, 0]
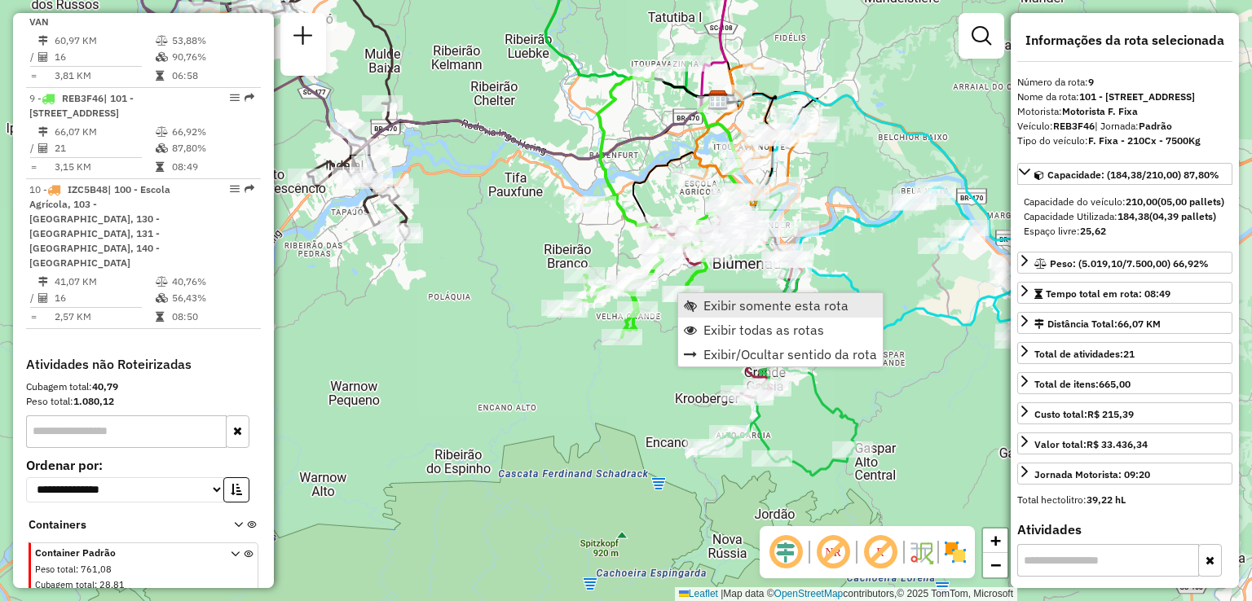
click at [741, 308] on span "Exibir somente esta rota" at bounding box center [775, 305] width 145 height 13
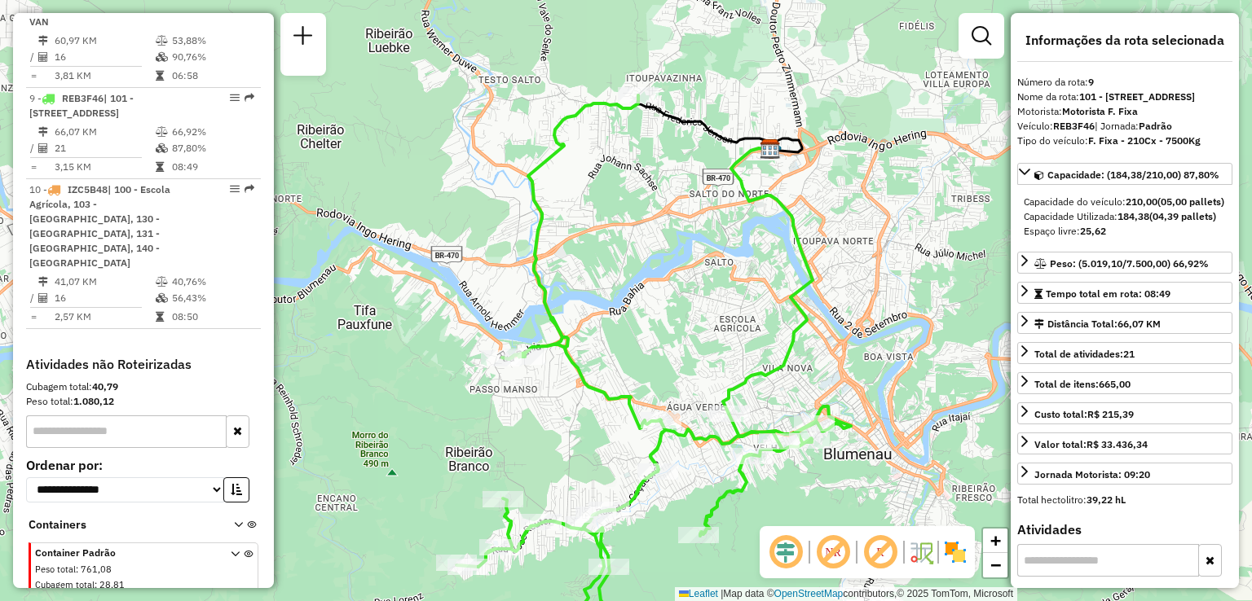
drag, startPoint x: 701, startPoint y: 287, endPoint x: 730, endPoint y: 346, distance: 66.3
click at [730, 346] on div "Janela de atendimento Grade de atendimento Capacidade Transportadoras Veículos …" at bounding box center [626, 300] width 1252 height 601
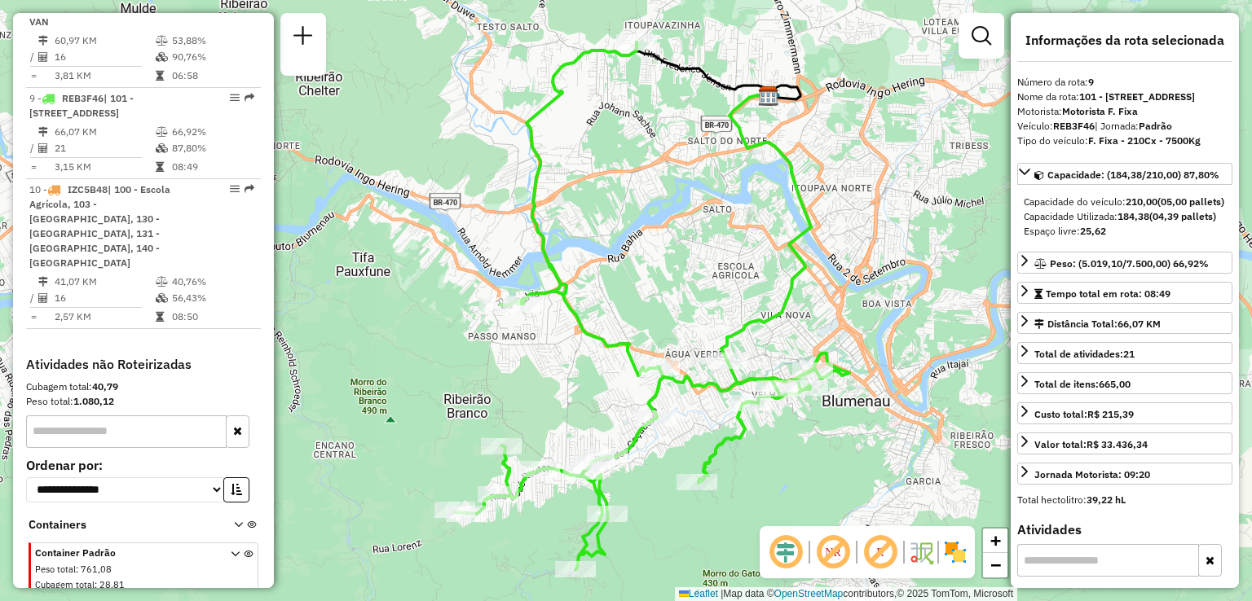
drag, startPoint x: 682, startPoint y: 253, endPoint x: 678, endPoint y: 213, distance: 40.9
click at [678, 213] on div "Janela de atendimento Grade de atendimento Capacidade Transportadoras Veículos …" at bounding box center [626, 300] width 1252 height 601
drag, startPoint x: 710, startPoint y: 343, endPoint x: 665, endPoint y: 298, distance: 63.4
click at [663, 298] on div "Rota 9 - Placa REB3F46 92800217 - SUP MARLY Janela de atendimento Grade de aten…" at bounding box center [626, 300] width 1252 height 601
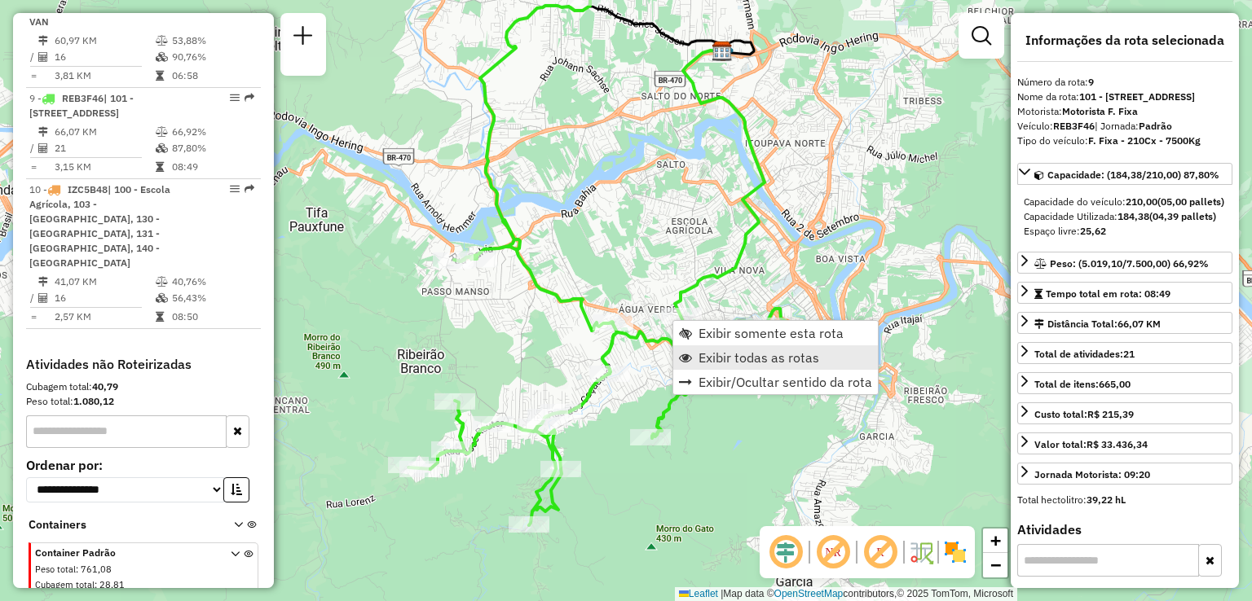
click at [740, 359] on span "Exibir todas as rotas" at bounding box center [758, 357] width 121 height 13
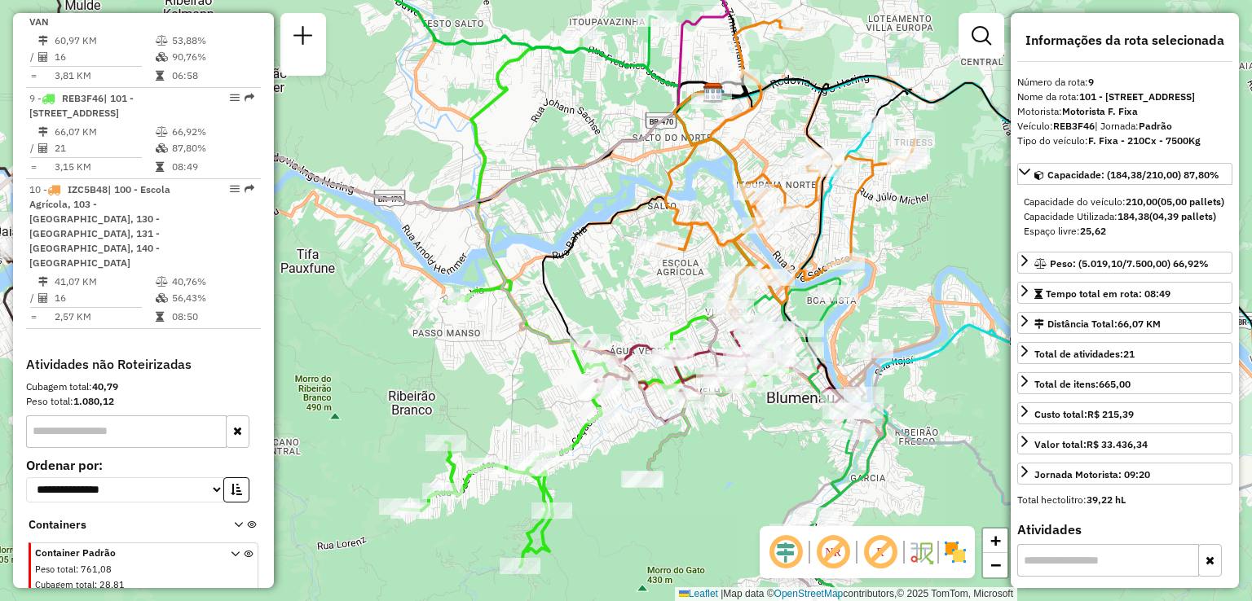
drag, startPoint x: 823, startPoint y: 233, endPoint x: 814, endPoint y: 275, distance: 42.5
click at [814, 275] on icon at bounding box center [786, 164] width 257 height 289
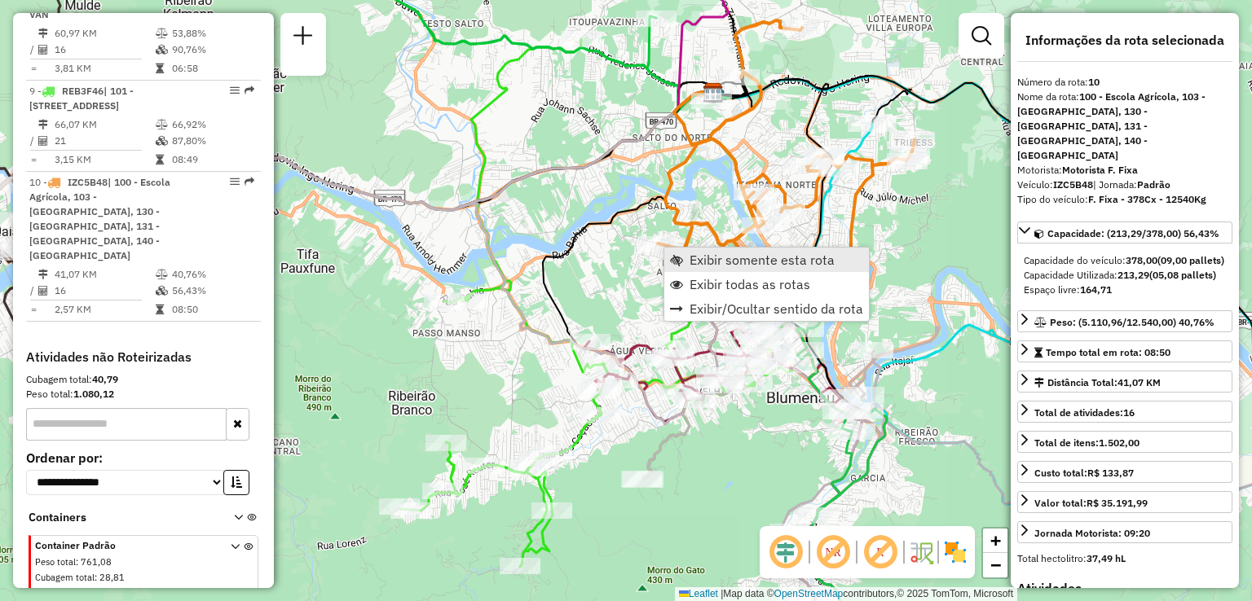
click at [732, 262] on span "Exibir somente esta rota" at bounding box center [761, 259] width 145 height 13
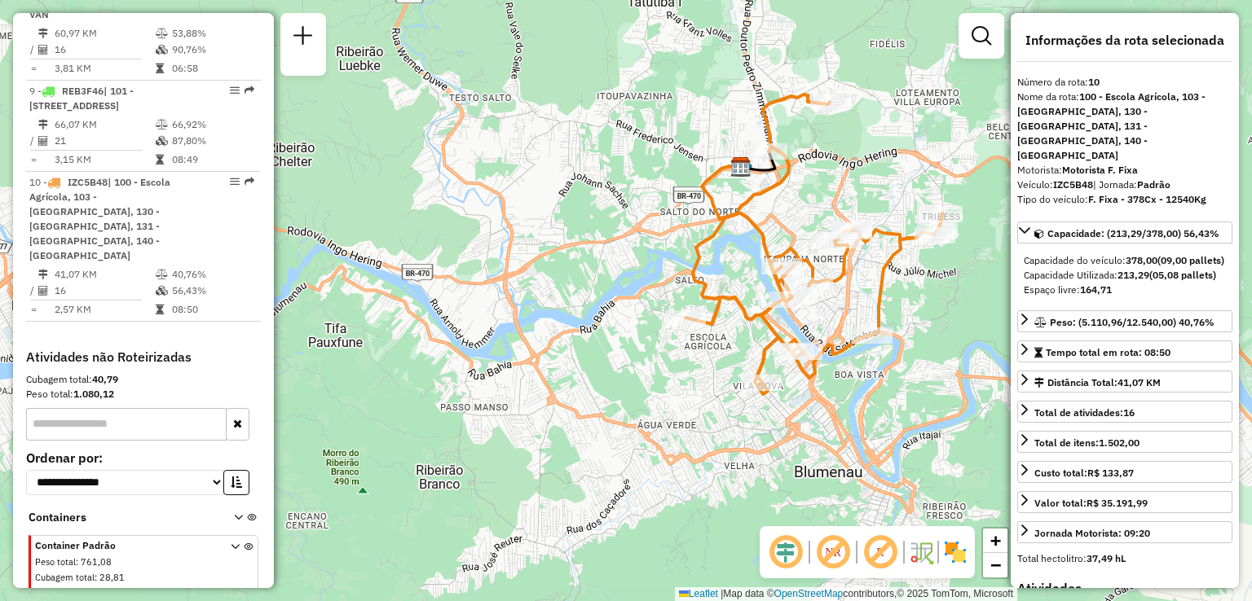
drag, startPoint x: 865, startPoint y: 317, endPoint x: 869, endPoint y: 271, distance: 45.8
click at [869, 271] on div "Janela de atendimento Grade de atendimento Capacidade Transportadoras Veículos …" at bounding box center [626, 300] width 1252 height 601
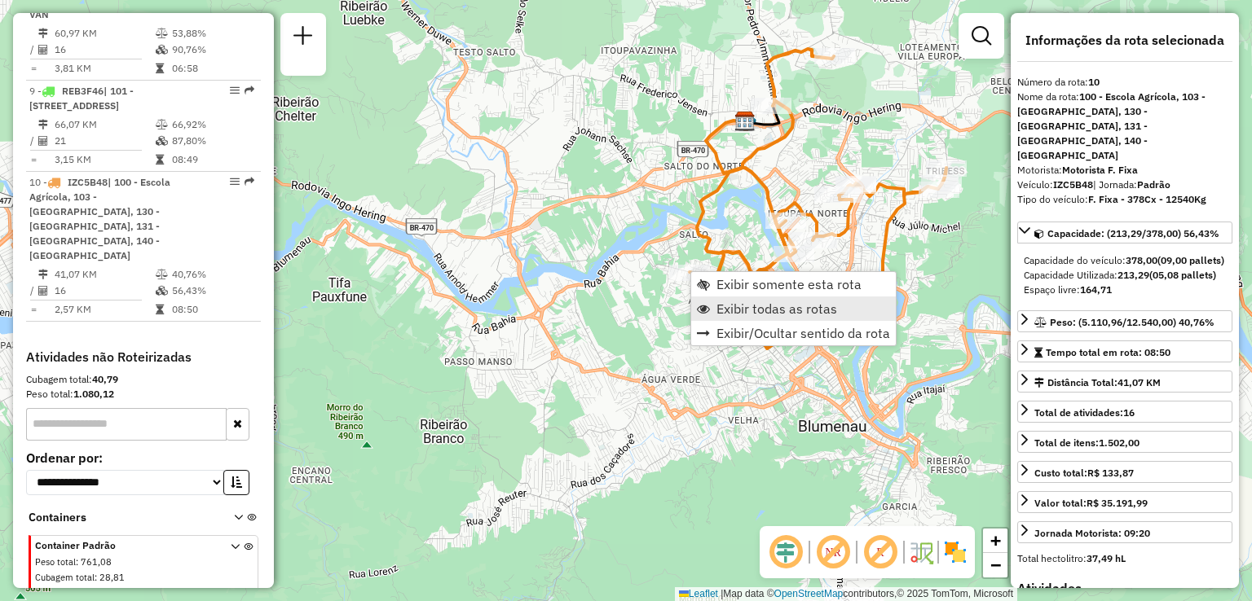
click at [788, 306] on span "Exibir todas as rotas" at bounding box center [776, 308] width 121 height 13
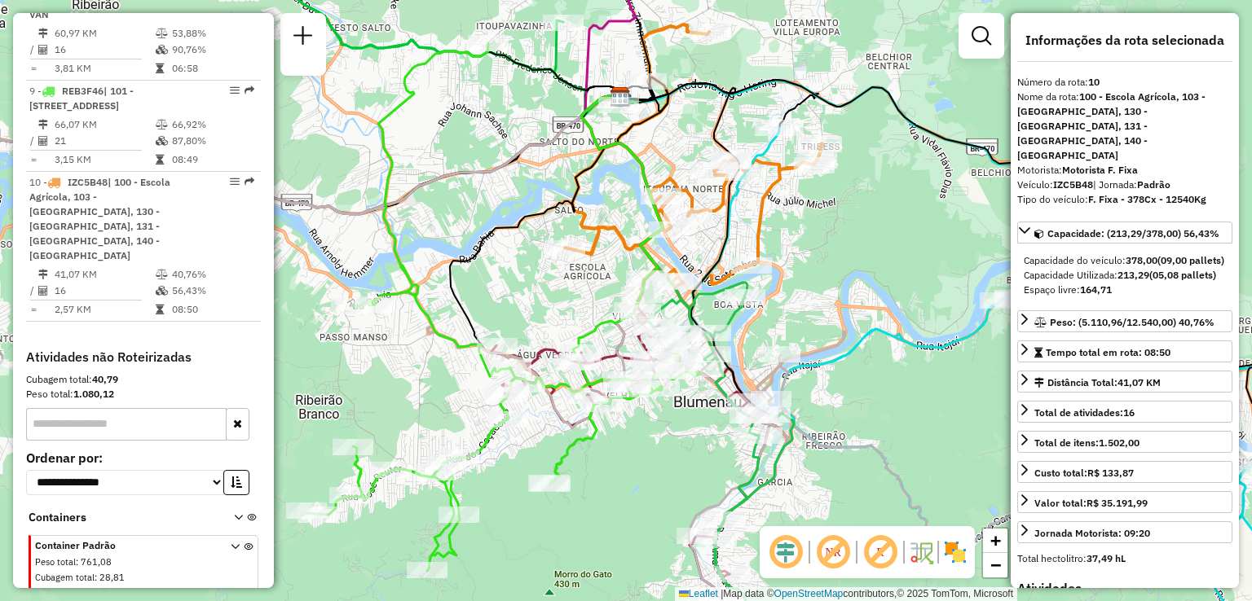
drag, startPoint x: 885, startPoint y: 278, endPoint x: 724, endPoint y: 249, distance: 164.0
click at [725, 249] on icon at bounding box center [693, 168] width 257 height 289
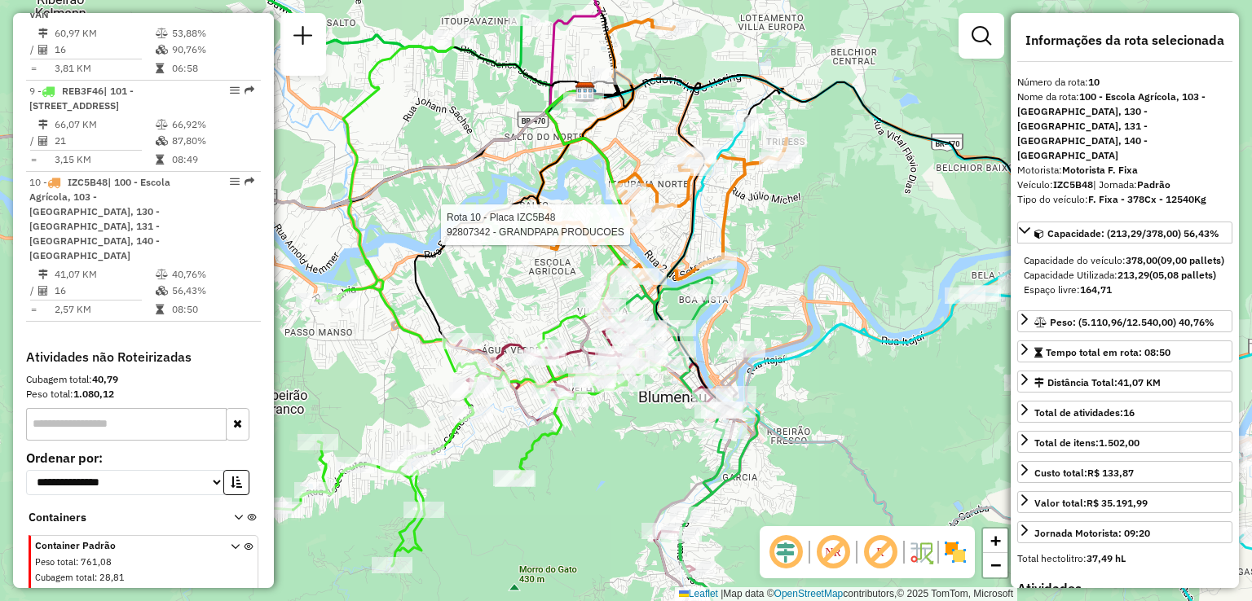
drag, startPoint x: 794, startPoint y: 213, endPoint x: 784, endPoint y: 294, distance: 82.1
click at [784, 293] on div "Rota 10 - Placa IZC5B48 92807342 - GRANDPAPA PRODUCOES Janela de atendimento Gr…" at bounding box center [626, 300] width 1252 height 601
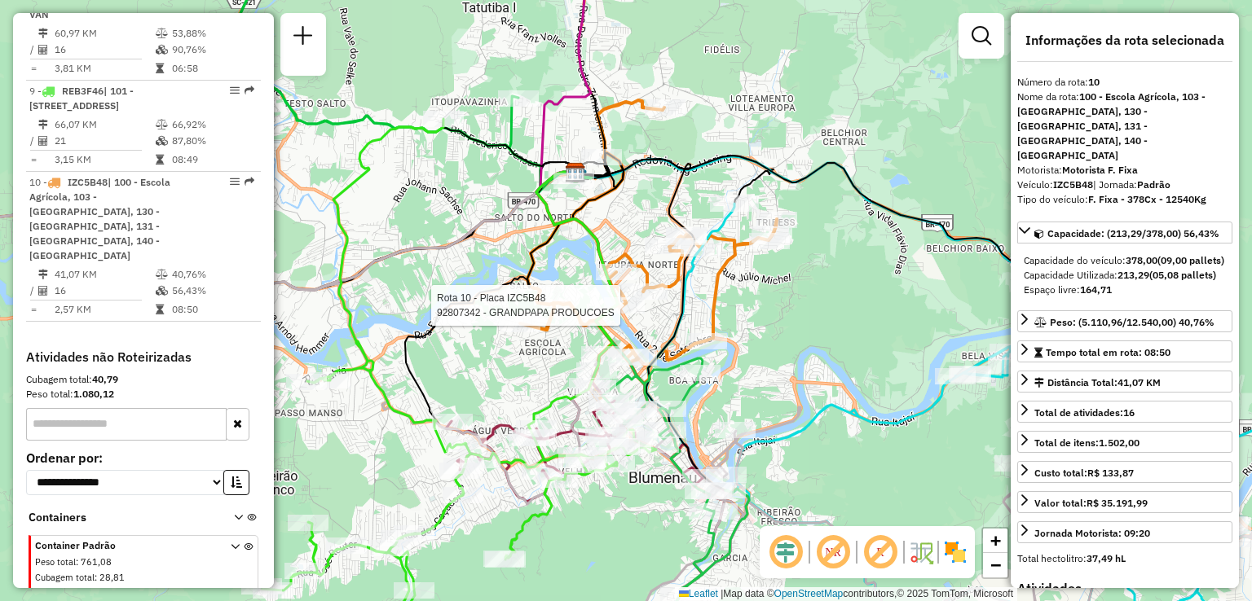
click at [753, 323] on div "Rota 10 - Placa IZC5B48 92807342 - GRANDPAPA PRODUCOES Janela de atendimento Gr…" at bounding box center [626, 300] width 1252 height 601
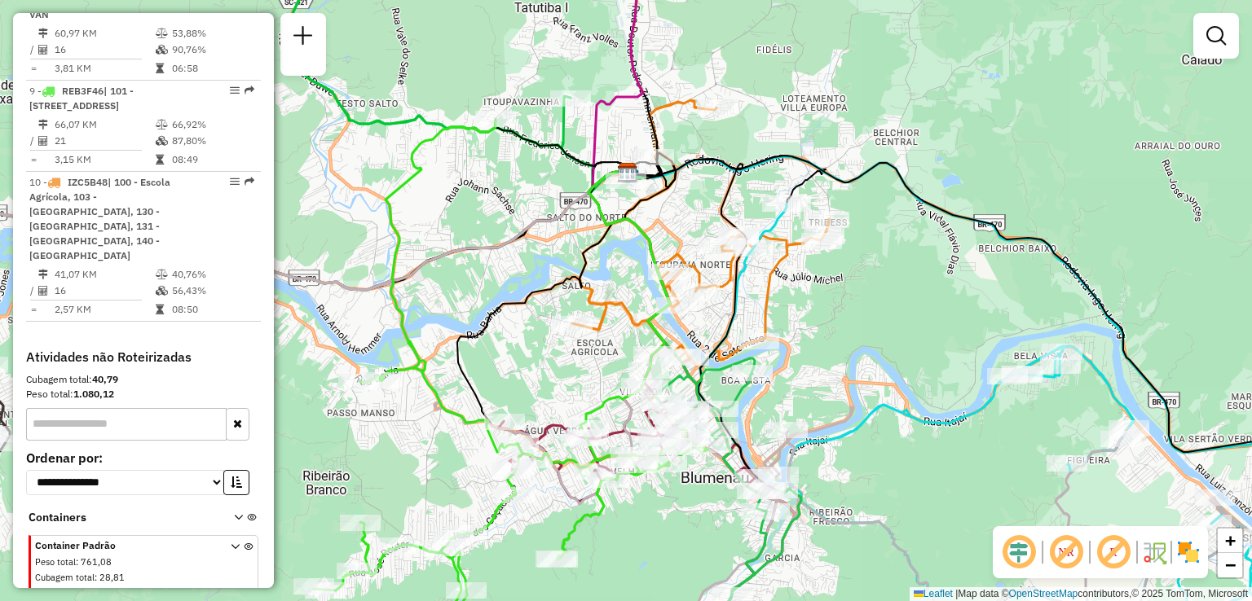
drag, startPoint x: 660, startPoint y: 195, endPoint x: 725, endPoint y: 195, distance: 65.2
click at [725, 195] on div "Janela de atendimento Grade de atendimento Capacidade Transportadoras Veículos …" at bounding box center [626, 300] width 1252 height 601
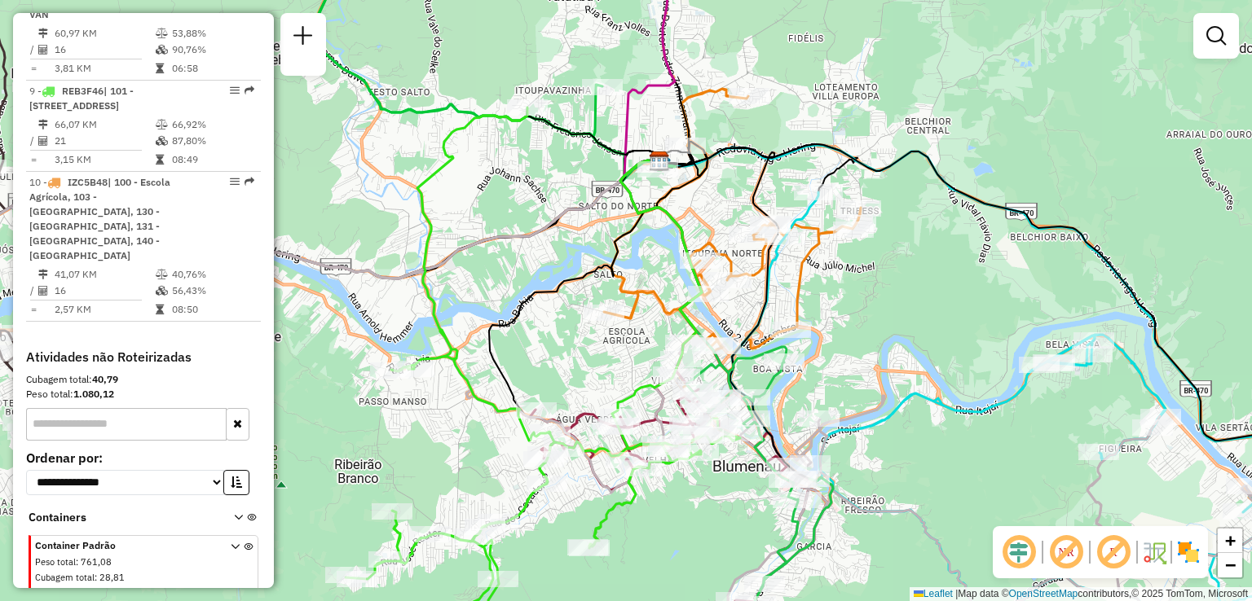
drag, startPoint x: 565, startPoint y: 335, endPoint x: 583, endPoint y: 321, distance: 23.3
click at [583, 321] on div "Rota 10 - Placa IZC5B48 92827046 - G A Comercio de Bebi Janela de atendimento G…" at bounding box center [626, 300] width 1252 height 601
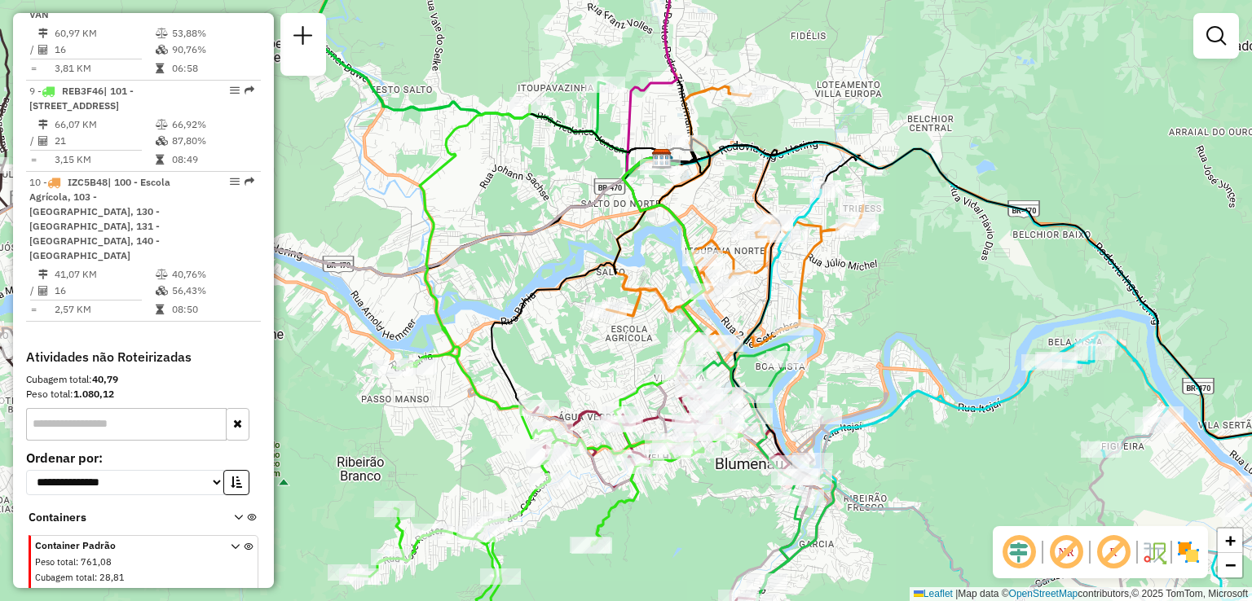
click at [847, 332] on div "Janela de atendimento Grade de atendimento Capacidade Transportadoras Veículos …" at bounding box center [626, 300] width 1252 height 601
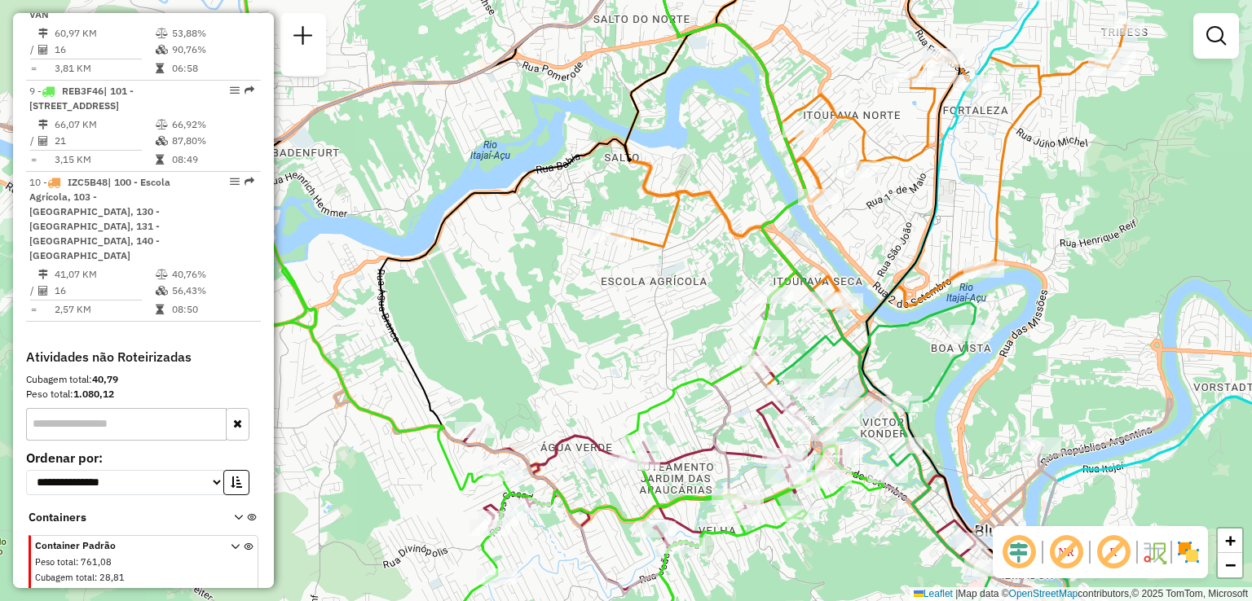
drag, startPoint x: 585, startPoint y: 294, endPoint x: 590, endPoint y: 284, distance: 10.9
click at [587, 286] on div "Janela de atendimento Grade de atendimento Capacidade Transportadoras Veículos …" at bounding box center [626, 300] width 1252 height 601
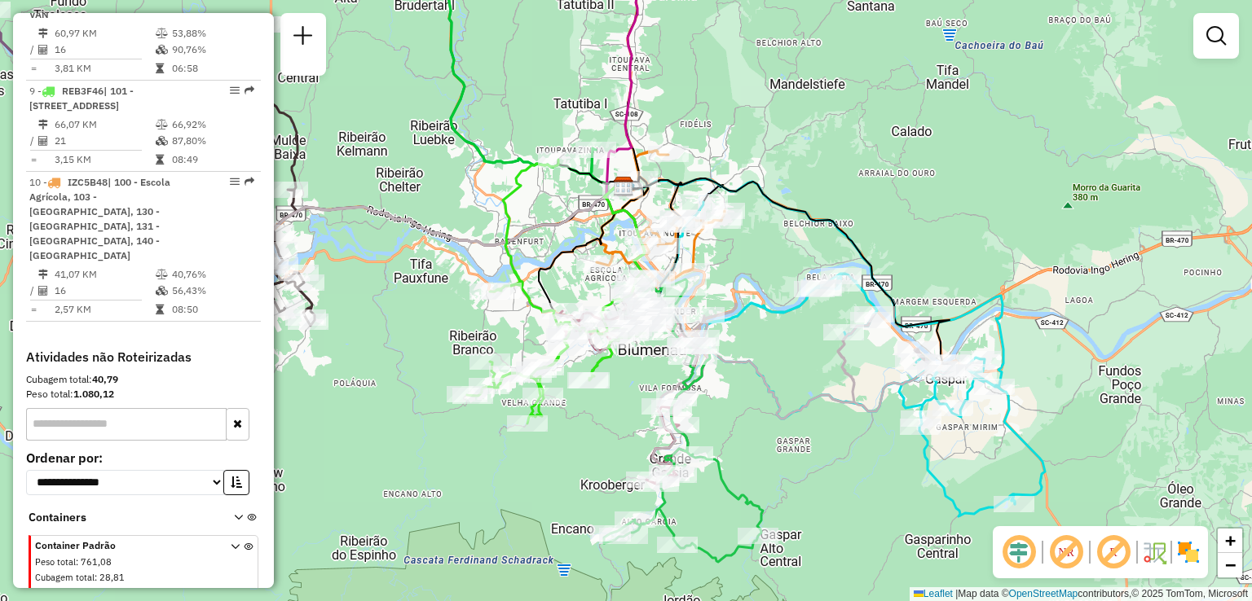
drag, startPoint x: 757, startPoint y: 407, endPoint x: 761, endPoint y: 366, distance: 40.9
click at [758, 372] on div "Janela de atendimento Grade de atendimento Capacidade Transportadoras Veículos …" at bounding box center [626, 300] width 1252 height 601
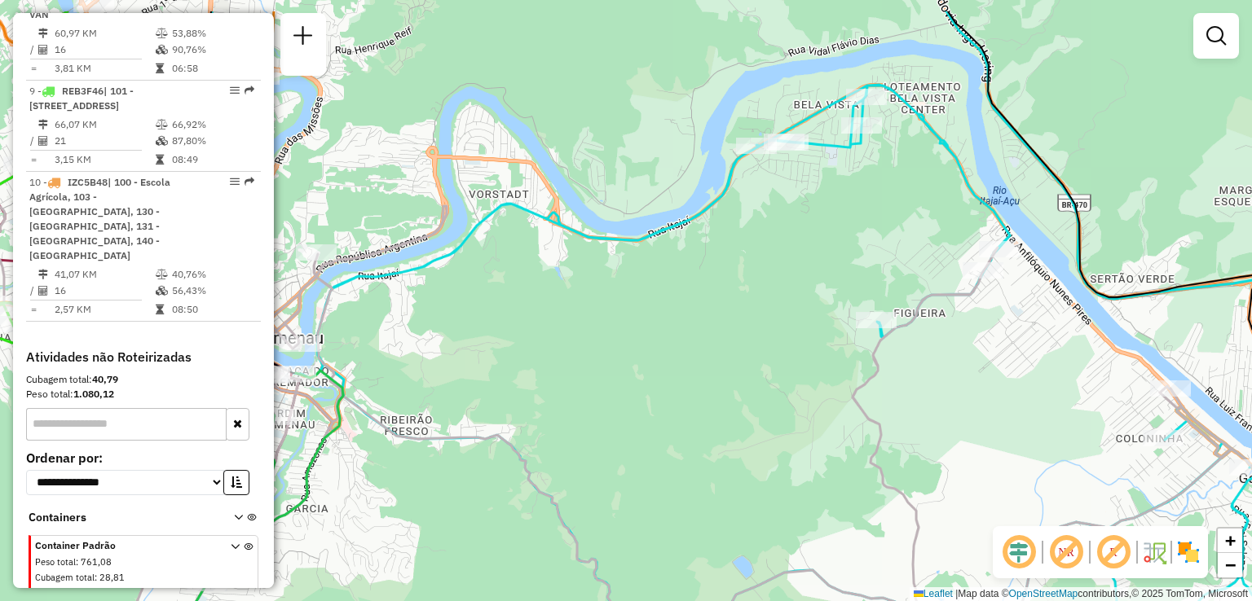
drag, startPoint x: 831, startPoint y: 257, endPoint x: 808, endPoint y: 367, distance: 113.1
click at [808, 366] on div "Janela de atendimento Grade de atendimento Capacidade Transportadoras Veículos …" at bounding box center [626, 300] width 1252 height 601
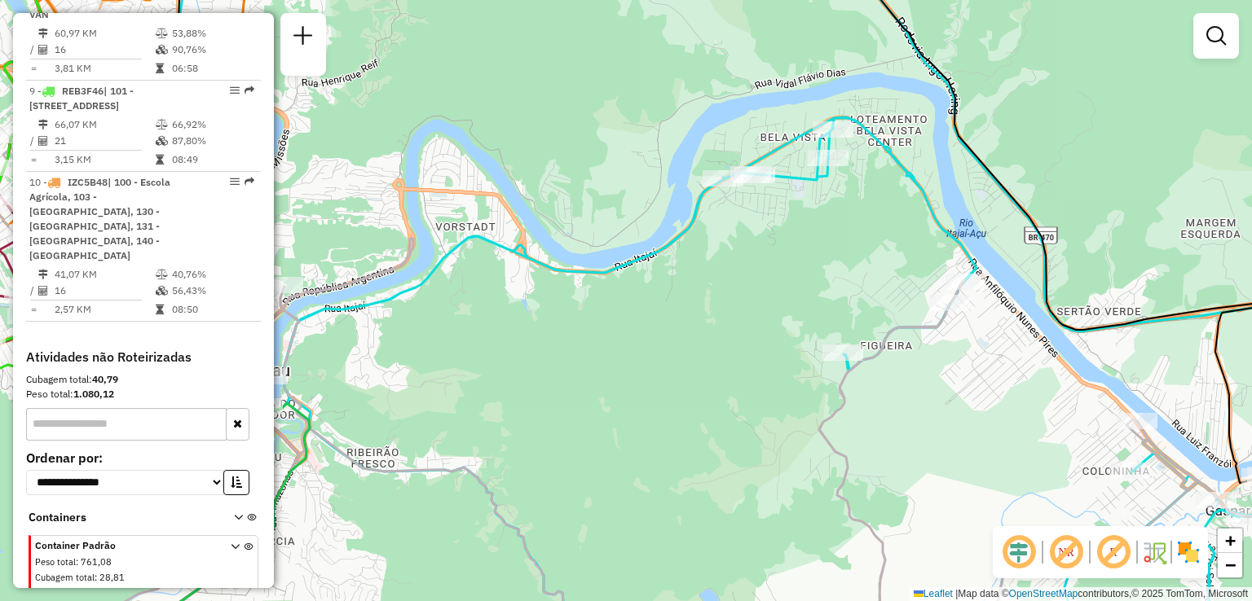
drag, startPoint x: 888, startPoint y: 178, endPoint x: 792, endPoint y: 139, distance: 104.1
click at [793, 139] on div "Janela de atendimento Grade de atendimento Capacidade Transportadoras Veículos …" at bounding box center [626, 300] width 1252 height 601
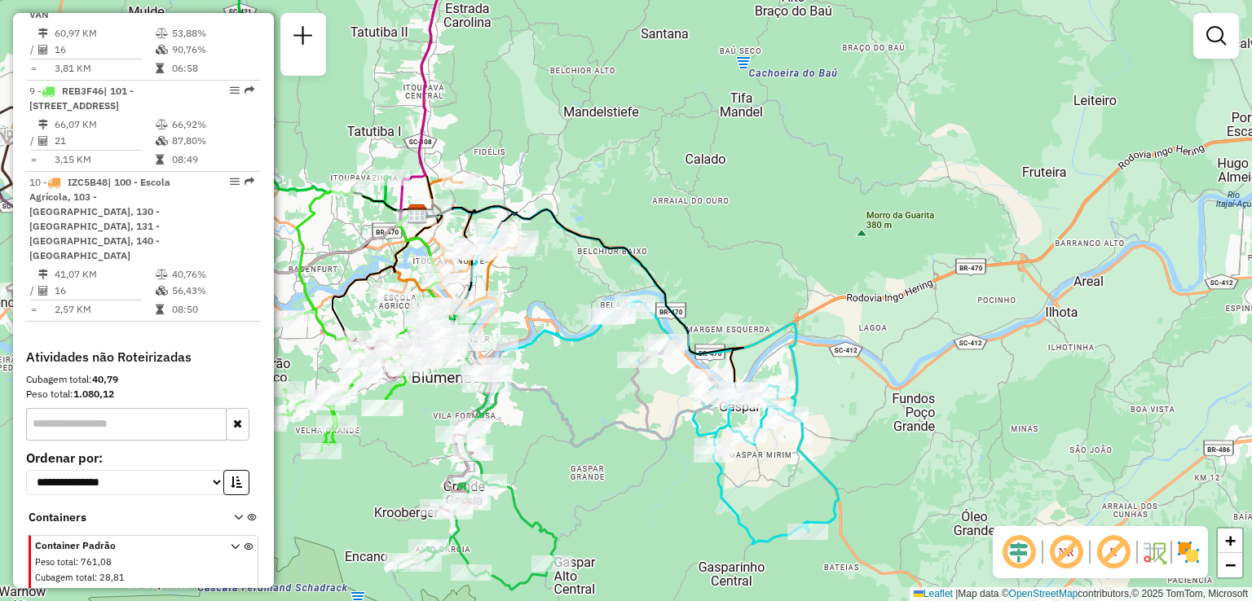
drag, startPoint x: 676, startPoint y: 253, endPoint x: 771, endPoint y: 174, distance: 123.2
click at [746, 189] on div "Janela de atendimento Grade de atendimento Capacidade Transportadoras Veículos …" at bounding box center [626, 300] width 1252 height 601
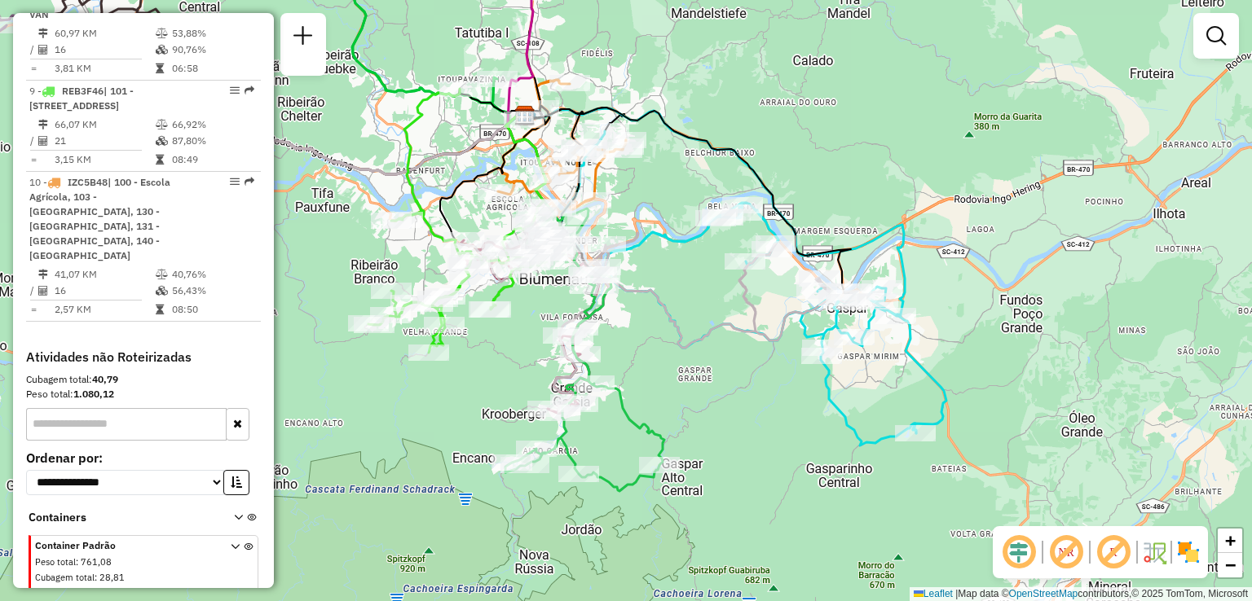
drag, startPoint x: 659, startPoint y: 384, endPoint x: 682, endPoint y: 337, distance: 52.5
click at [681, 339] on div "Janela de atendimento Grade de atendimento Capacidade Transportadoras Veículos …" at bounding box center [626, 300] width 1252 height 601
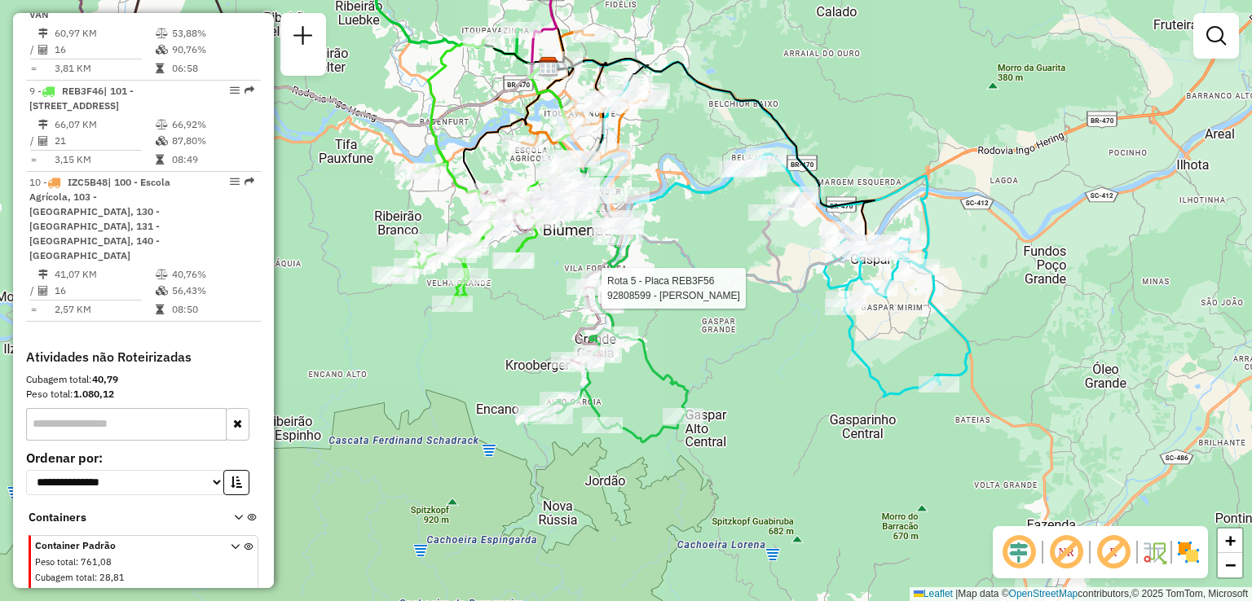
select select "**********"
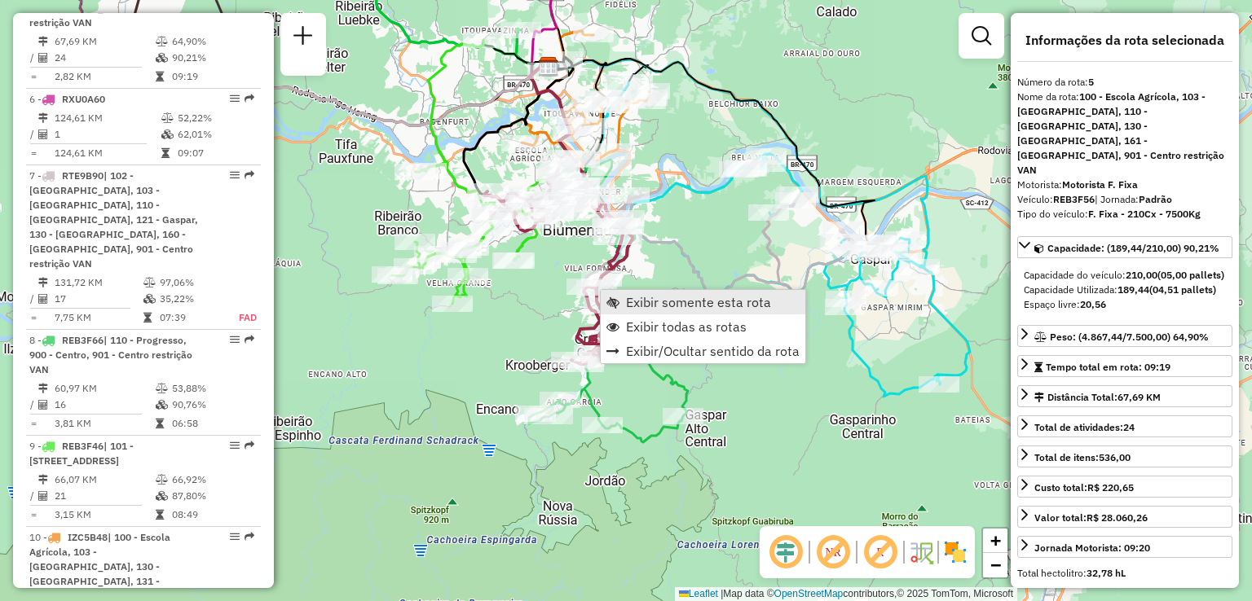
scroll to position [977, 0]
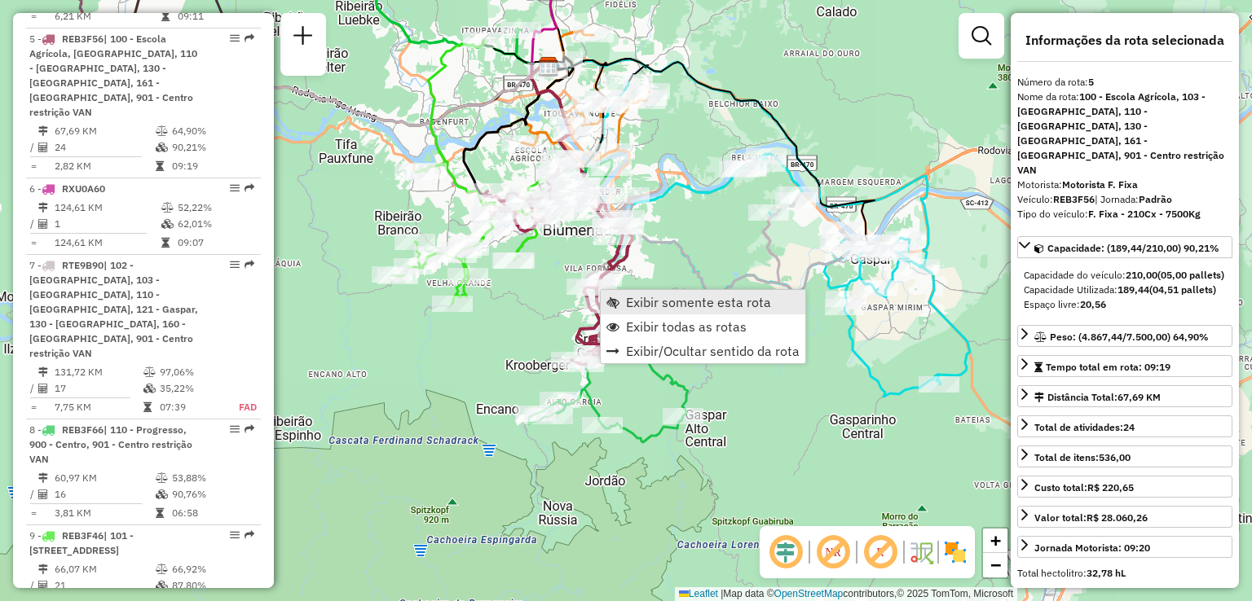
click at [693, 307] on span "Exibir somente esta rota" at bounding box center [698, 302] width 145 height 13
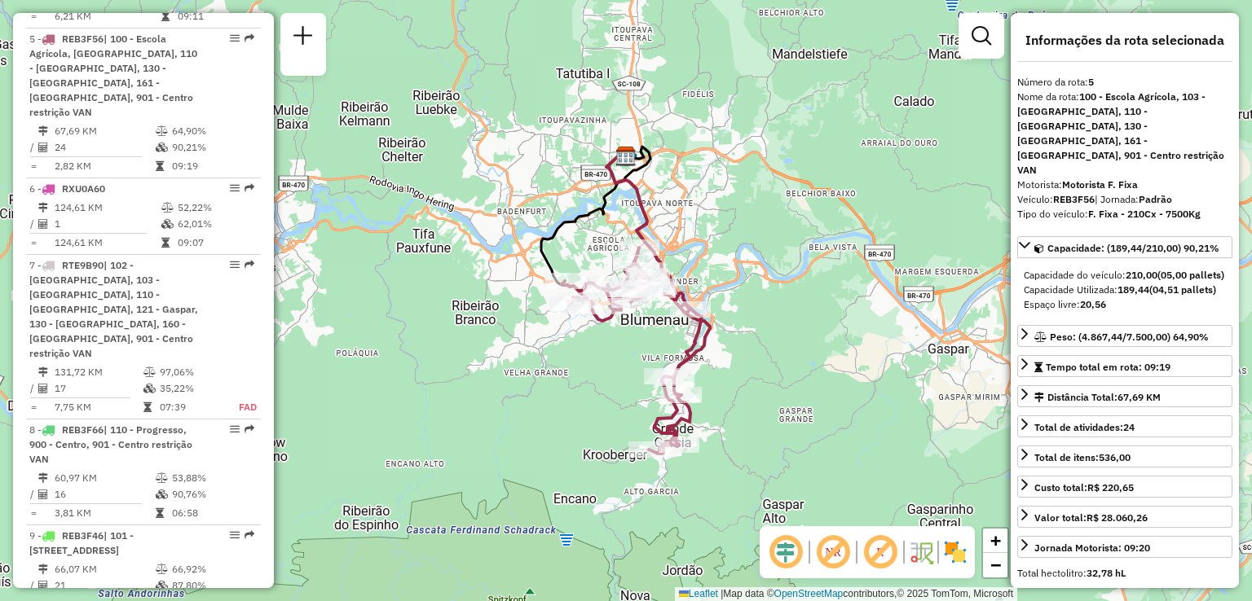
drag, startPoint x: 790, startPoint y: 337, endPoint x: 825, endPoint y: 285, distance: 62.4
click at [820, 288] on div "Janela de atendimento Grade de atendimento Capacidade Transportadoras Veículos …" at bounding box center [626, 300] width 1252 height 601
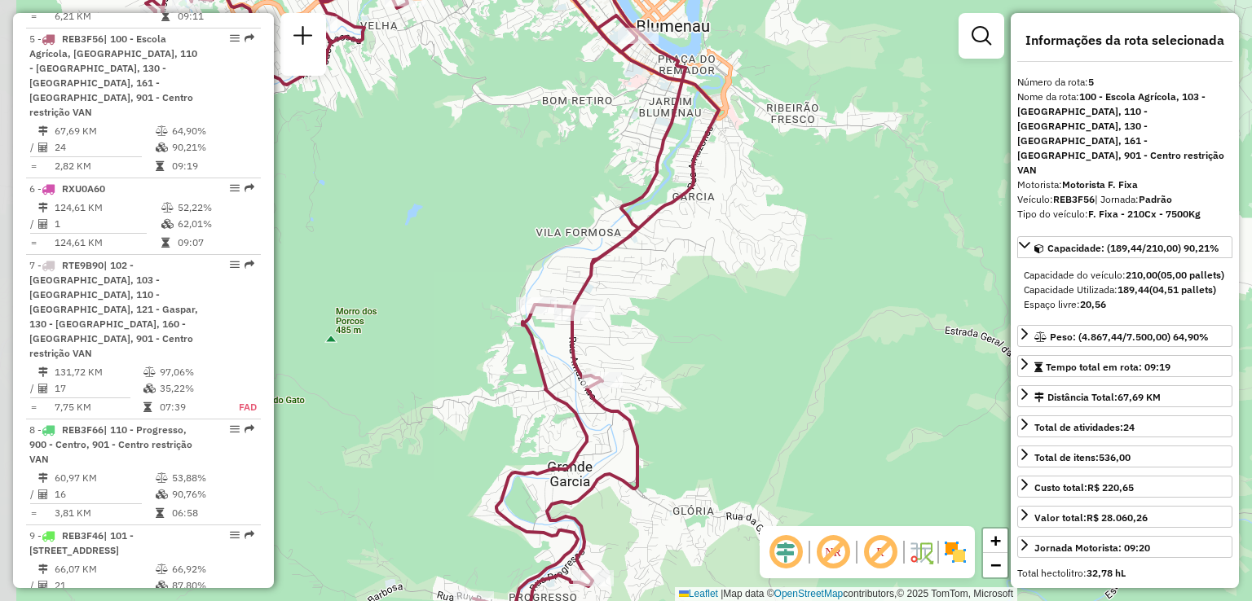
drag, startPoint x: 743, startPoint y: 333, endPoint x: 802, endPoint y: 297, distance: 69.2
click at [802, 297] on div "Janela de atendimento Grade de atendimento Capacidade Transportadoras Veículos …" at bounding box center [626, 300] width 1252 height 601
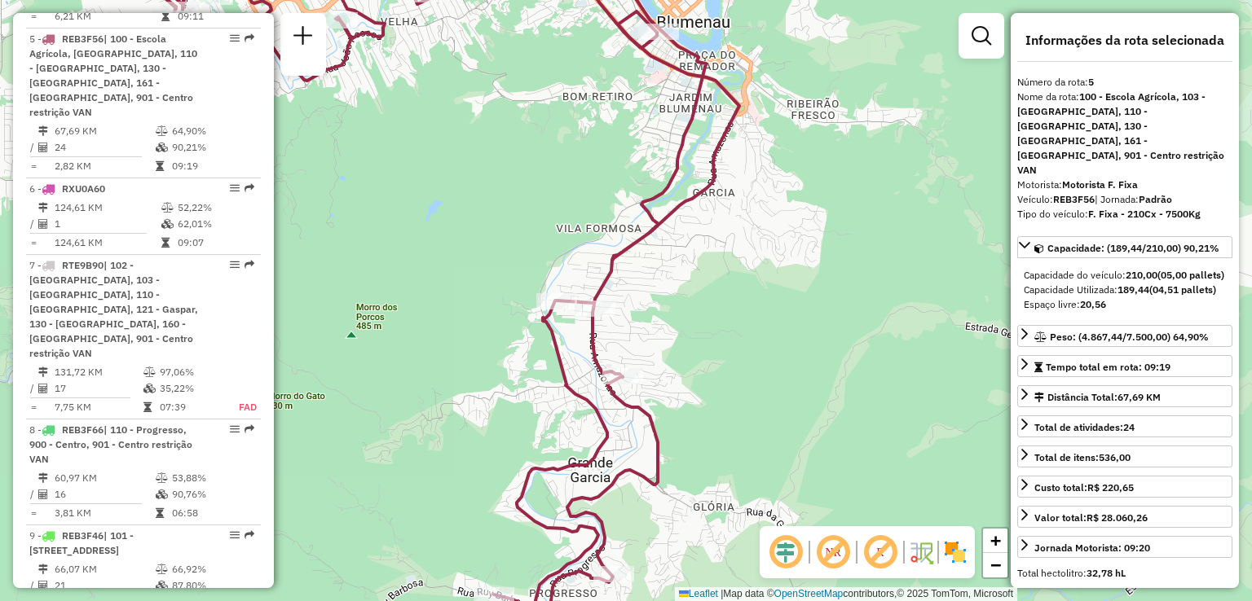
drag, startPoint x: 829, startPoint y: 307, endPoint x: 875, endPoint y: 244, distance: 78.7
click at [857, 259] on div "Janela de atendimento Grade de atendimento Capacidade Transportadoras Veículos …" at bounding box center [626, 300] width 1252 height 601
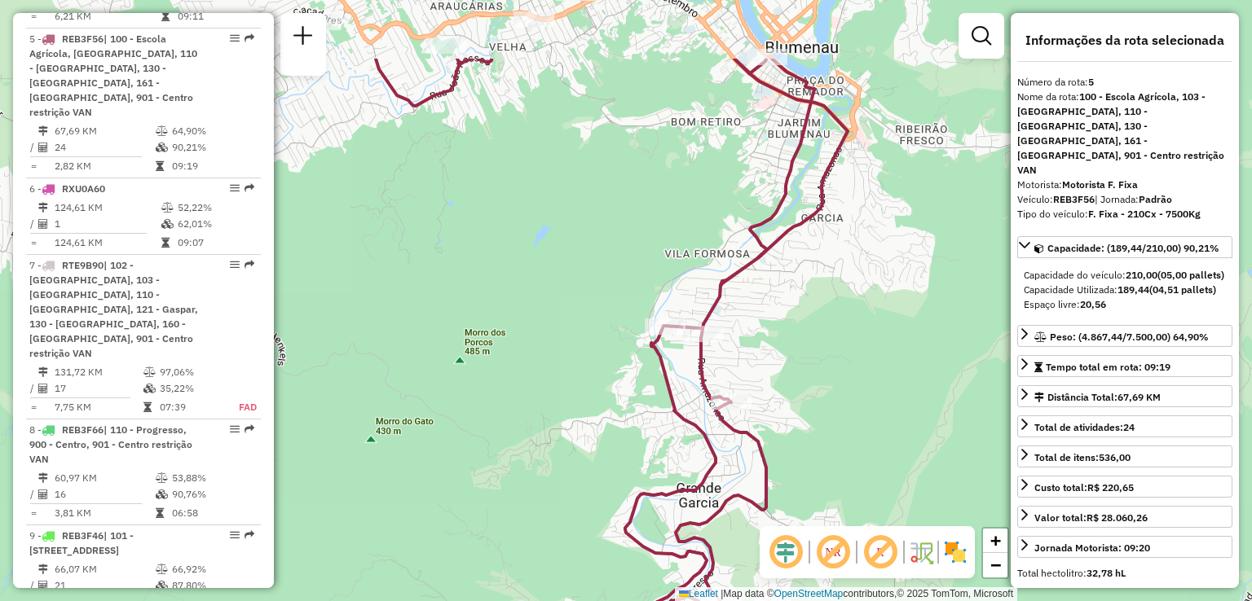
drag, startPoint x: 935, startPoint y: 379, endPoint x: 1029, endPoint y: 190, distance: 211.3
click at [1029, 190] on hb-router-mapa "Informações da Sessão 1229025 - [DATE] Criação: [DATE] 18:21 Depósito: CDD Blum…" at bounding box center [626, 300] width 1252 height 601
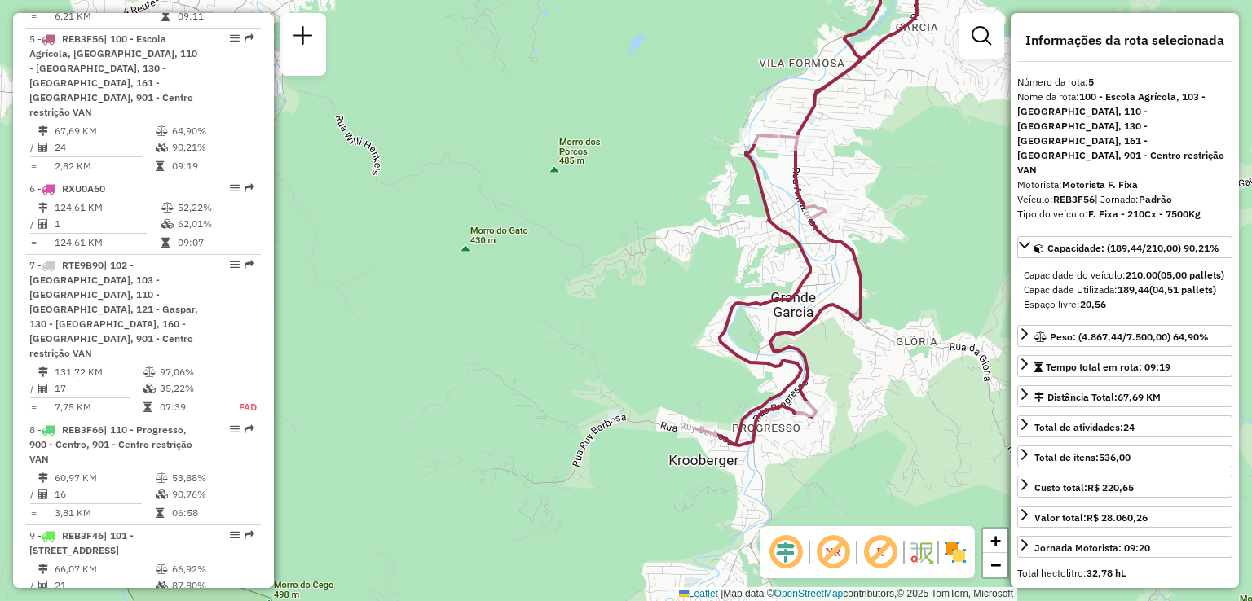
drag, startPoint x: 968, startPoint y: 338, endPoint x: 964, endPoint y: 277, distance: 61.2
click at [966, 278] on div "Janela de atendimento Grade de atendimento Capacidade Transportadoras Veículos …" at bounding box center [626, 300] width 1252 height 601
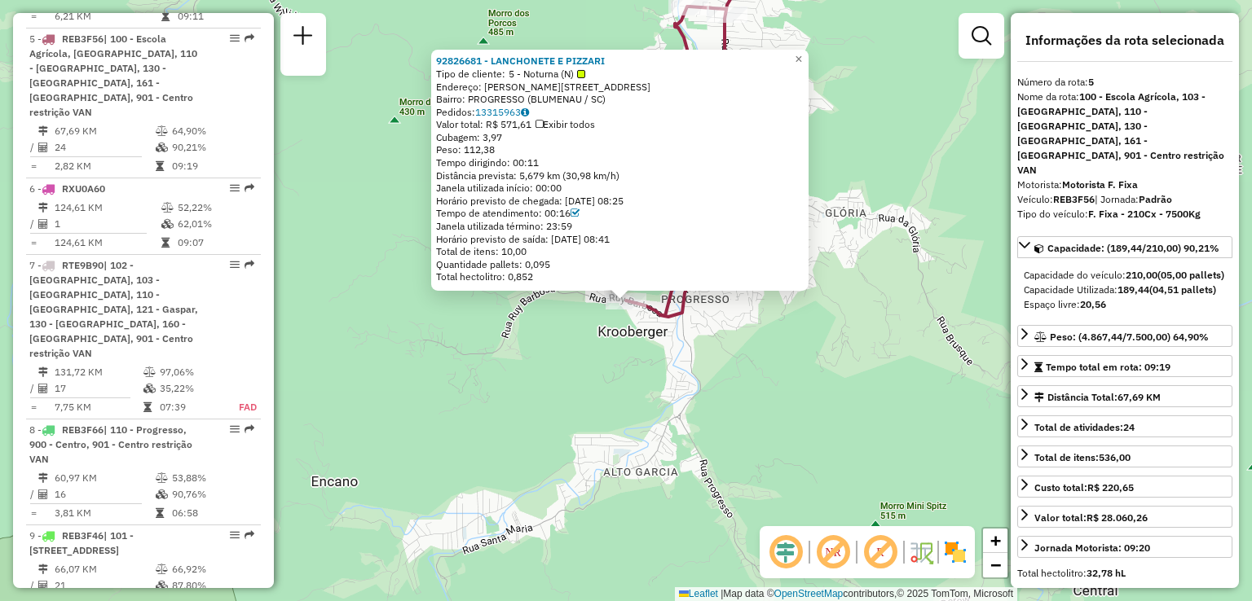
click at [772, 401] on div "92826681 - LANCHONETE E PIZZARI Tipo de cliente: 5 - Noturna (N) Endereço: [STR…" at bounding box center [626, 300] width 1252 height 601
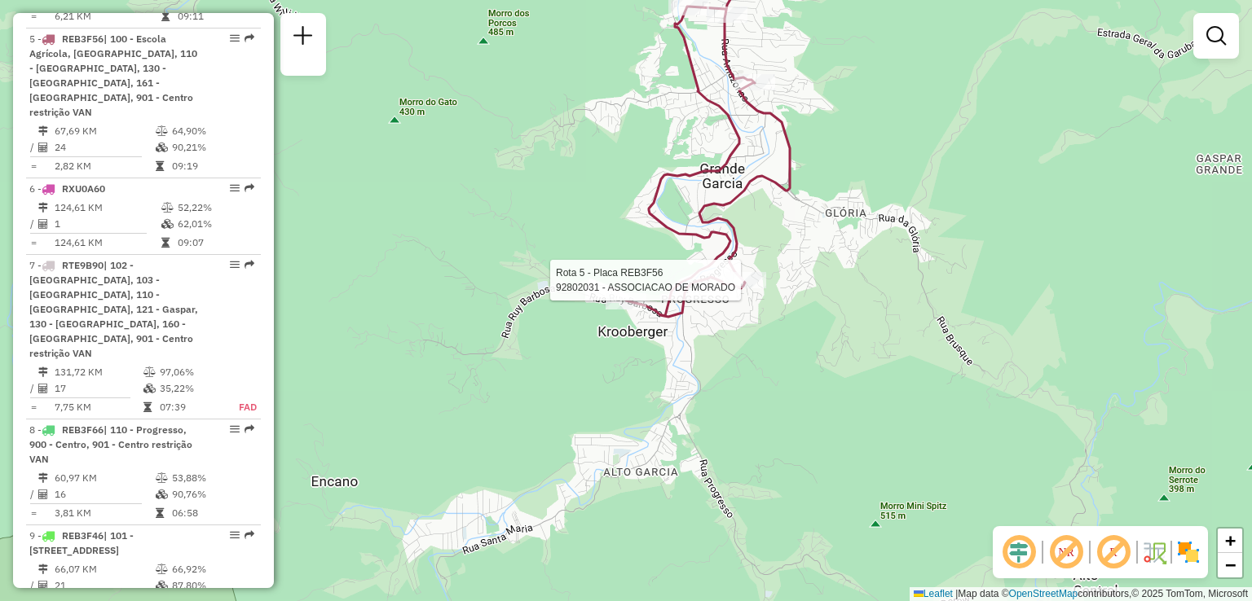
select select "**********"
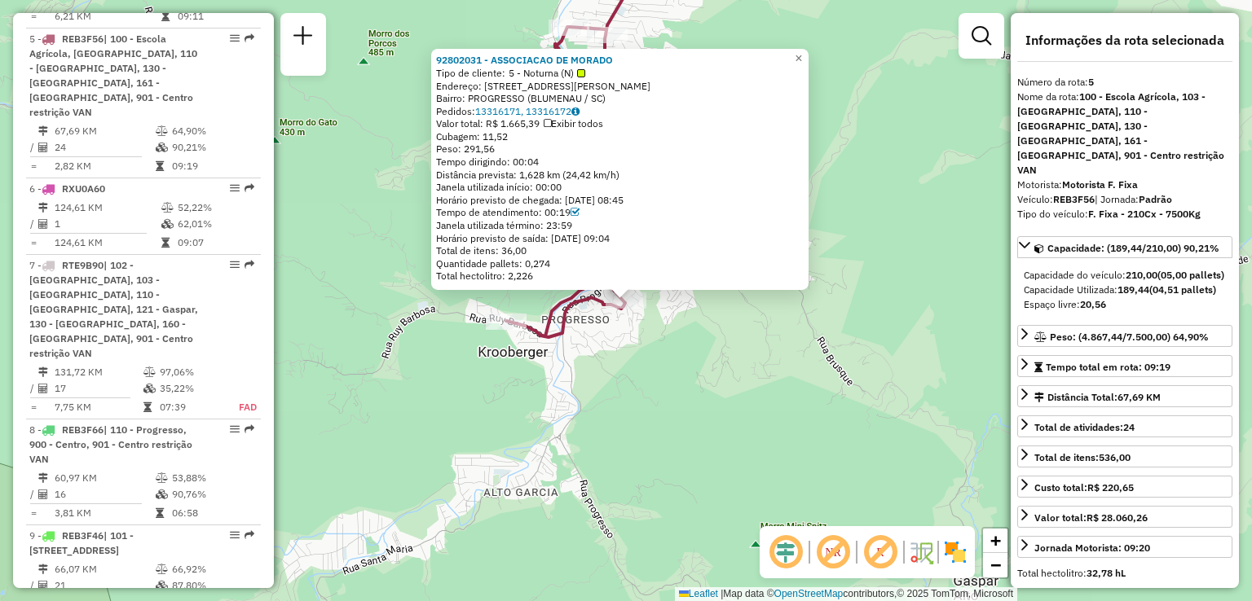
click at [510, 376] on div "92802031 - ASSOCIACAO DE MORADO Tipo de cliente: 5 - Noturna (N) Endereço: [STR…" at bounding box center [626, 300] width 1252 height 601
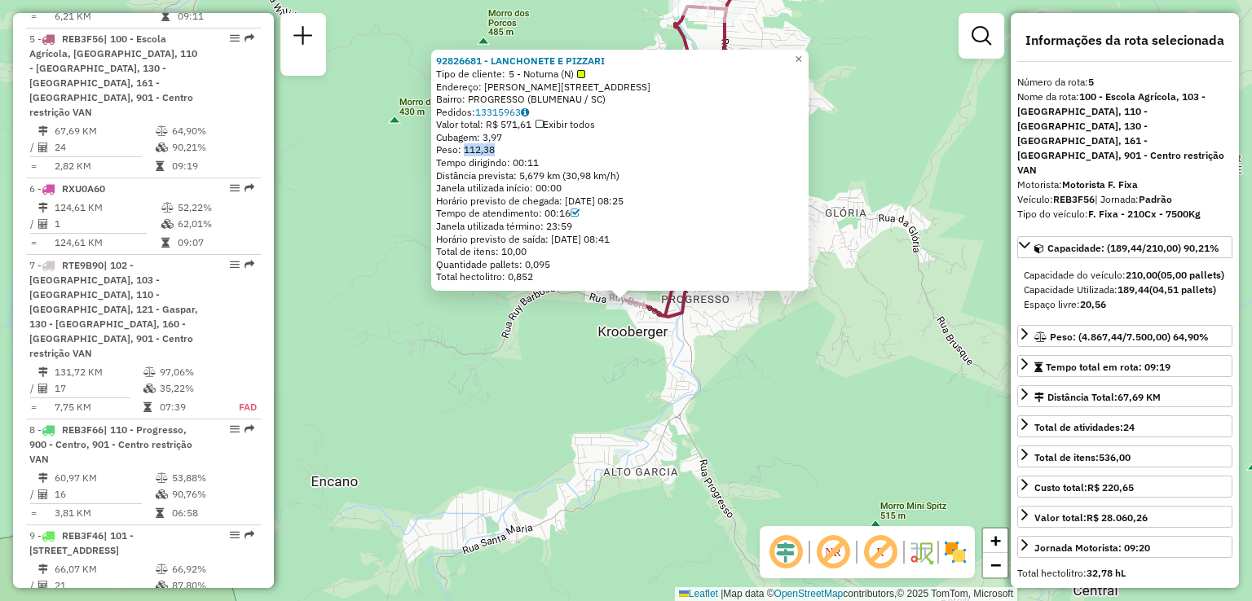
drag, startPoint x: 512, startPoint y: 151, endPoint x: 469, endPoint y: 146, distance: 42.6
click at [469, 146] on div "Peso: 112,38" at bounding box center [619, 149] width 367 height 13
drag, startPoint x: 661, startPoint y: 340, endPoint x: 671, endPoint y: 337, distance: 11.1
click at [662, 338] on div "92826681 - LANCHONETE E PIZZARI Tipo de cliente: 5 - Noturna (N) Endereço: [STR…" at bounding box center [626, 300] width 1252 height 601
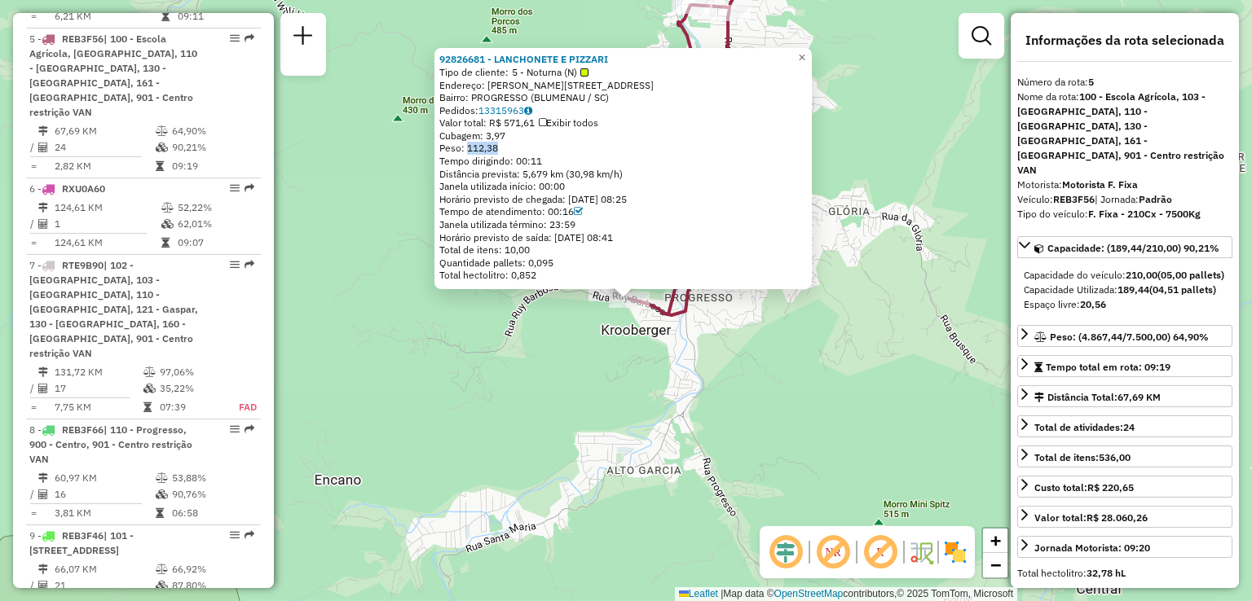
click at [728, 328] on div "92826681 - LANCHONETE E PIZZARI Tipo de cliente: 5 - Noturna (N) Endereço: [STR…" at bounding box center [626, 300] width 1252 height 601
click at [725, 333] on div "92826681 - LANCHONETE E PIZZARI Tipo de cliente: 5 - Noturna (N) Endereço: [STR…" at bounding box center [626, 300] width 1252 height 601
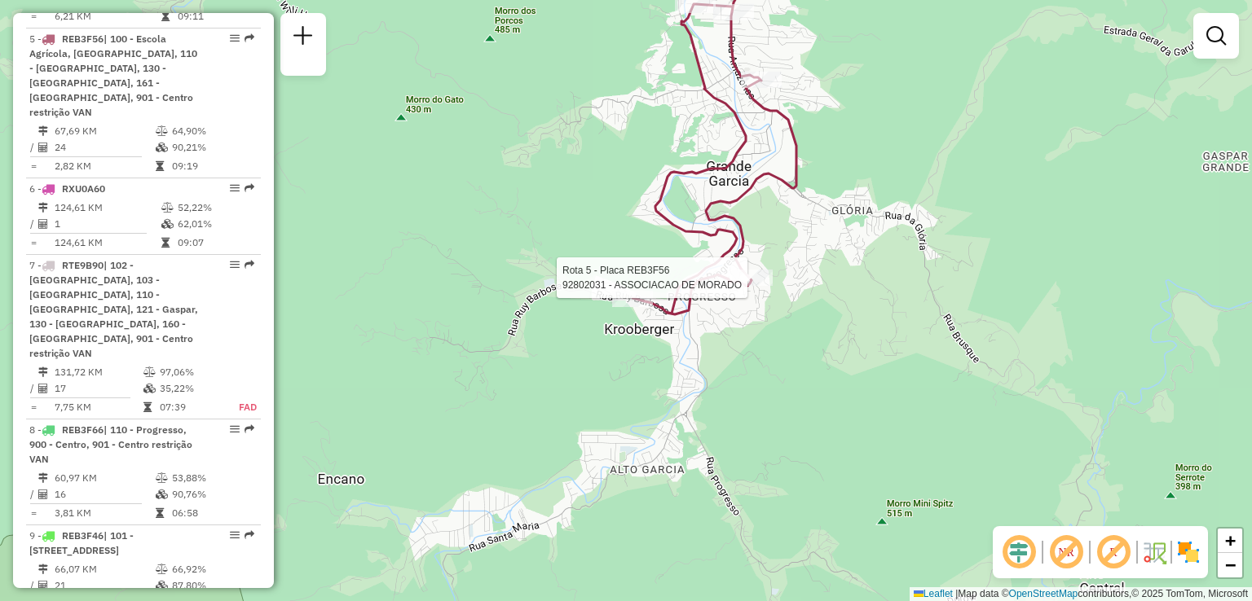
select select "**********"
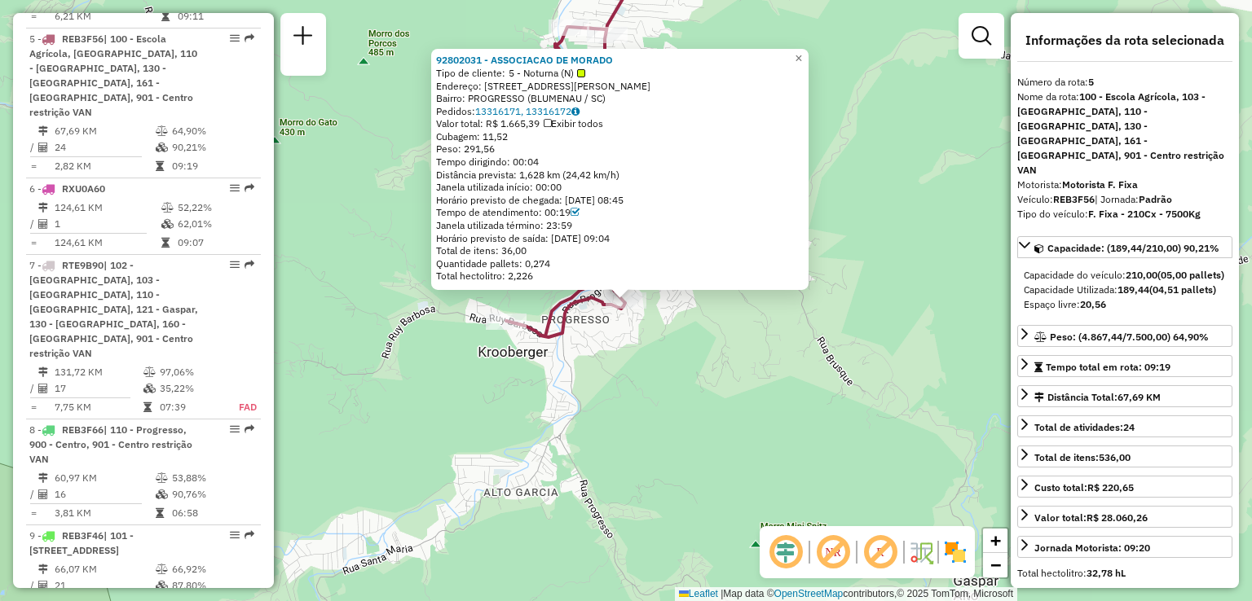
drag, startPoint x: 528, startPoint y: 140, endPoint x: 475, endPoint y: 147, distance: 53.5
click at [471, 146] on div "92802031 - ASSOCIACAO DE MORADO Tipo de cliente: 5 - Noturna (N) Endereço: [STR…" at bounding box center [619, 168] width 367 height 229
click at [504, 147] on div "Peso: 291,56" at bounding box center [619, 149] width 367 height 13
drag, startPoint x: 506, startPoint y: 143, endPoint x: 464, endPoint y: 150, distance: 42.2
click at [464, 150] on div "Peso: 291,56" at bounding box center [619, 149] width 367 height 13
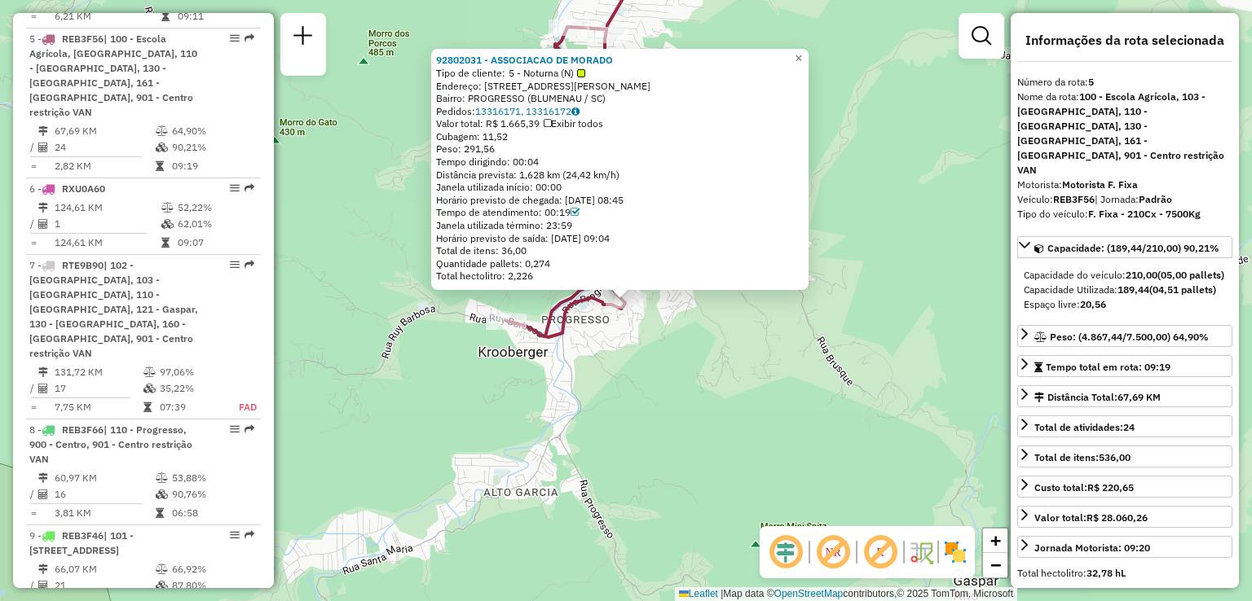
click at [687, 340] on div "92802031 - ASSOCIACAO DE MORADO Tipo de cliente: 5 - Noturna (N) Endereço: [STR…" at bounding box center [626, 300] width 1252 height 601
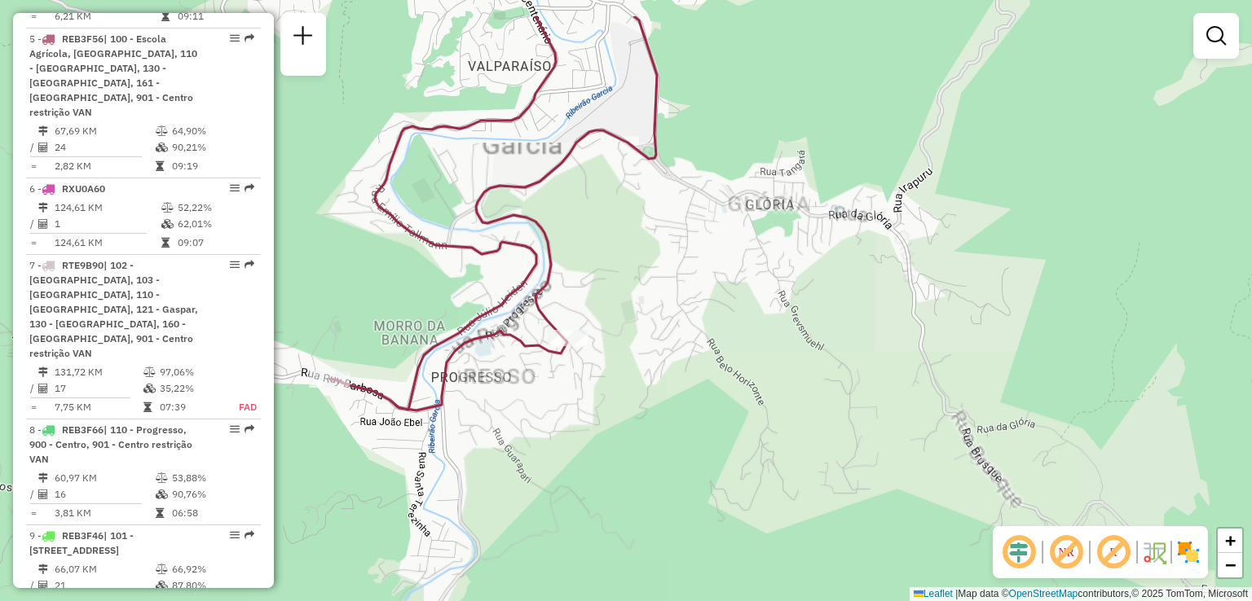
drag, startPoint x: 689, startPoint y: 283, endPoint x: 706, endPoint y: 387, distance: 105.7
click at [697, 384] on div "Janela de atendimento Grade de atendimento Capacidade Transportadoras Veículos …" at bounding box center [626, 300] width 1252 height 601
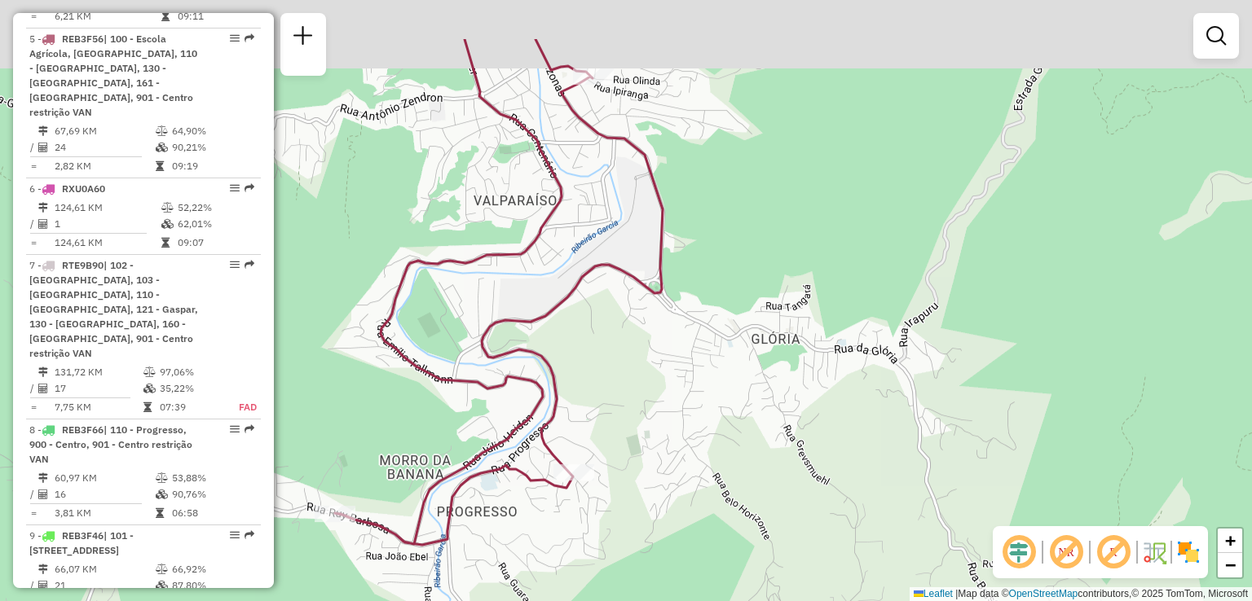
drag, startPoint x: 730, startPoint y: 247, endPoint x: 731, endPoint y: 387, distance: 140.1
click at [731, 385] on div "Janela de atendimento Grade de atendimento Capacidade Transportadoras Veículos …" at bounding box center [626, 300] width 1252 height 601
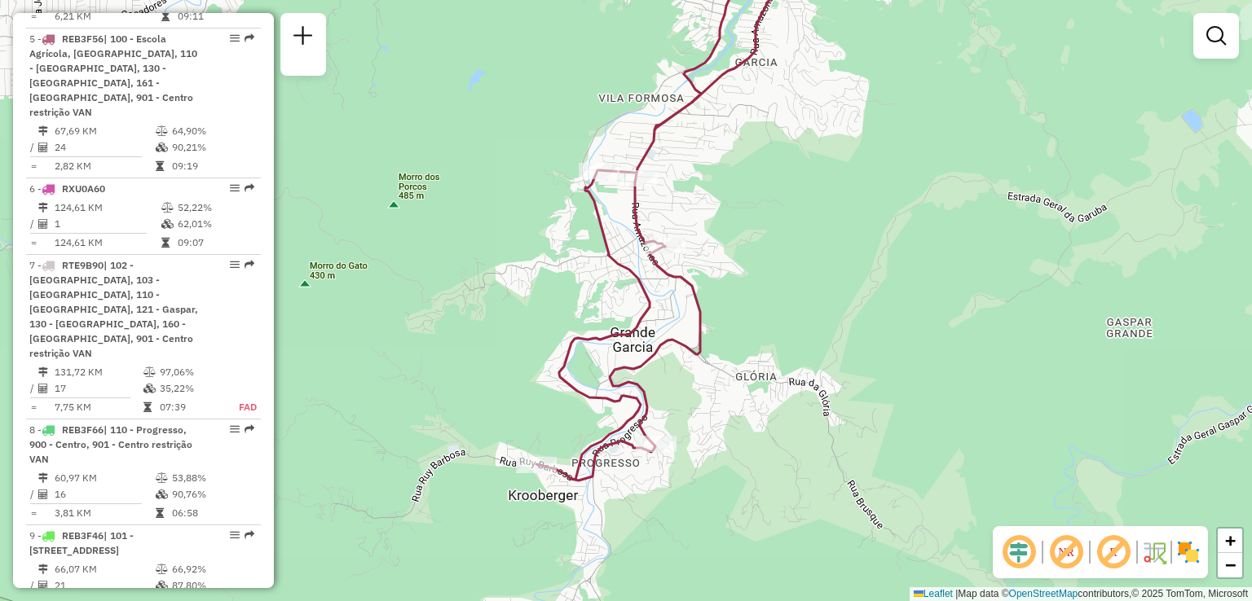
drag, startPoint x: 763, startPoint y: 340, endPoint x: 763, endPoint y: 425, distance: 84.7
click at [763, 423] on div "Janela de atendimento Grade de atendimento Capacidade Transportadoras Veículos …" at bounding box center [626, 300] width 1252 height 601
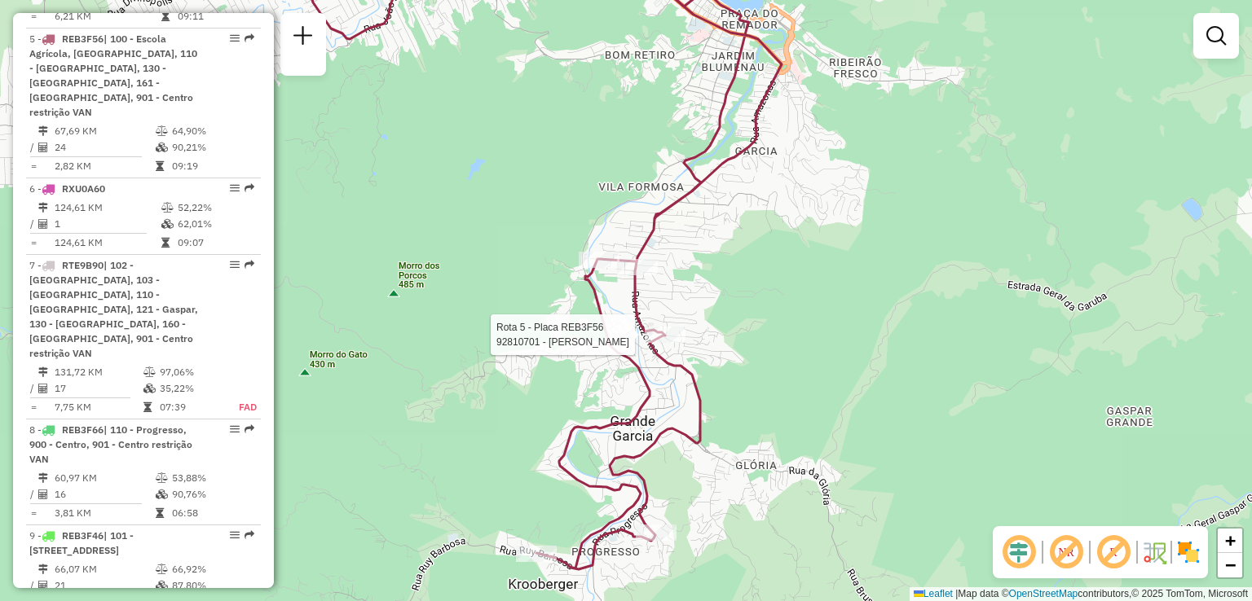
select select "**********"
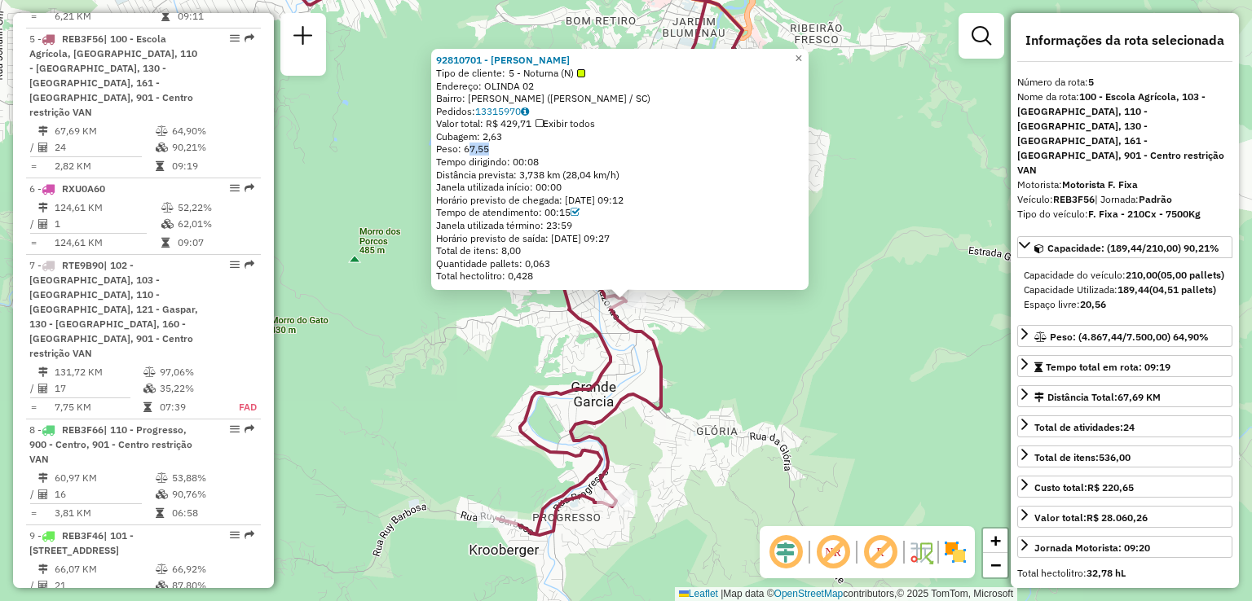
drag, startPoint x: 517, startPoint y: 148, endPoint x: 471, endPoint y: 150, distance: 46.5
click at [471, 150] on div "Peso: 67,55" at bounding box center [619, 149] width 367 height 13
click at [693, 389] on div "92810701 - [PERSON_NAME] Tipo de cliente: 5 - Noturna (N) Endereço: OLINDA 02 B…" at bounding box center [626, 300] width 1252 height 601
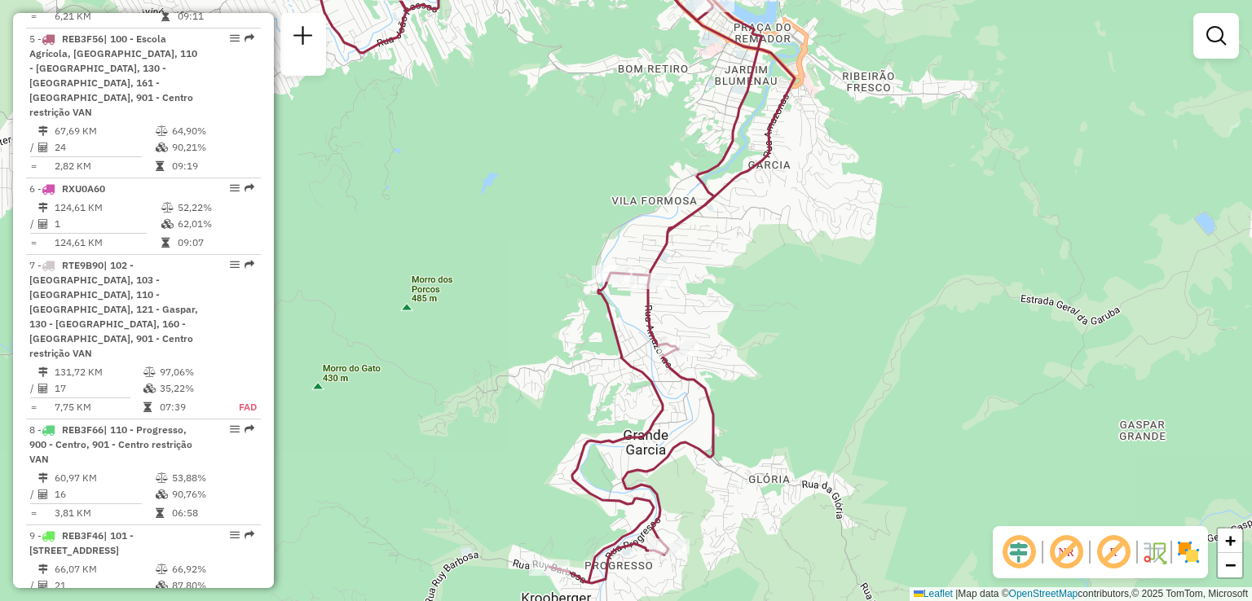
drag, startPoint x: 757, startPoint y: 365, endPoint x: 793, endPoint y: 399, distance: 49.6
click at [793, 399] on div "Janela de atendimento Grade de atendimento Capacidade Transportadoras Veículos …" at bounding box center [626, 300] width 1252 height 601
select select "**********"
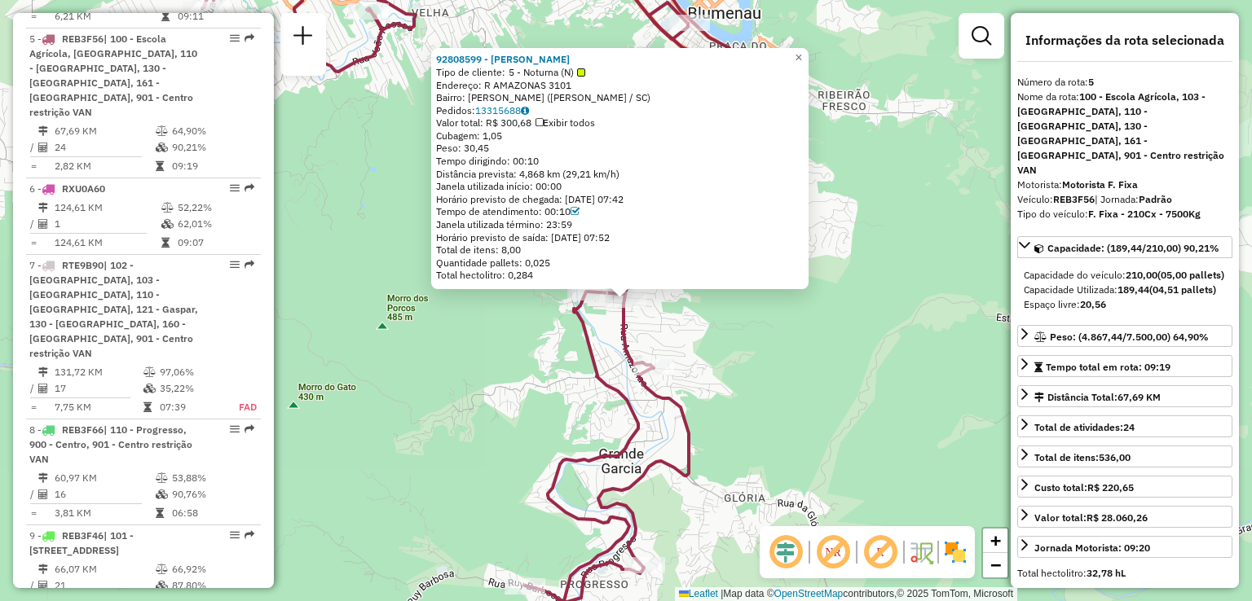
click at [769, 405] on div "92808599 - [PERSON_NAME] DA SI Tipo de cliente: 5 - Noturna (N) Endereço: R AMA…" at bounding box center [626, 300] width 1252 height 601
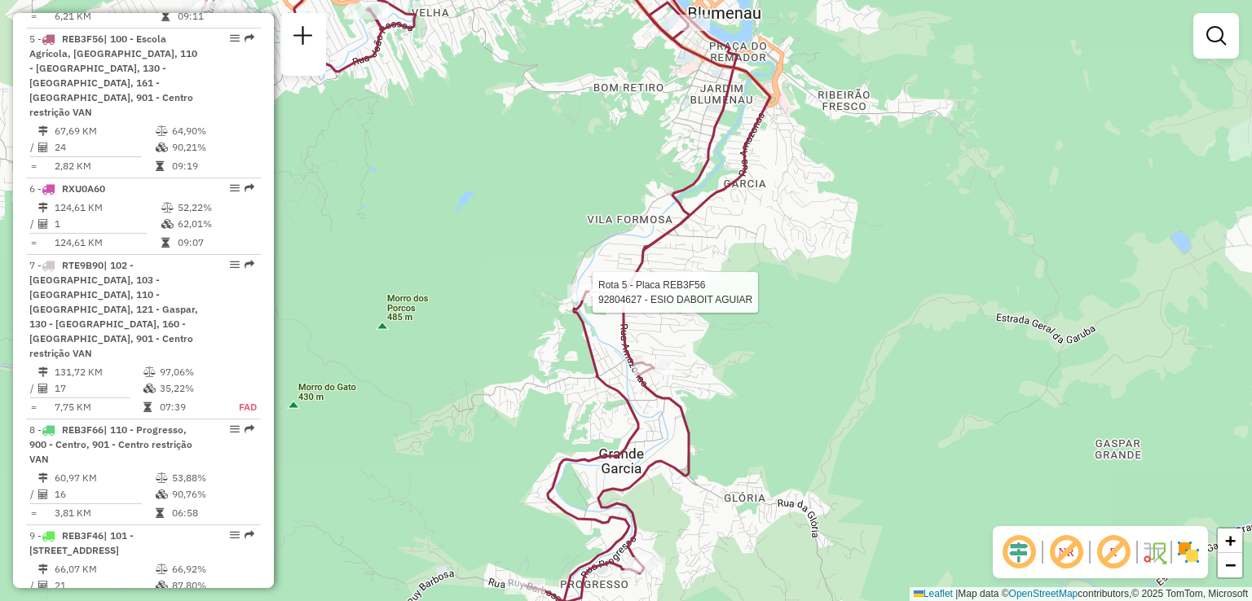
select select "**********"
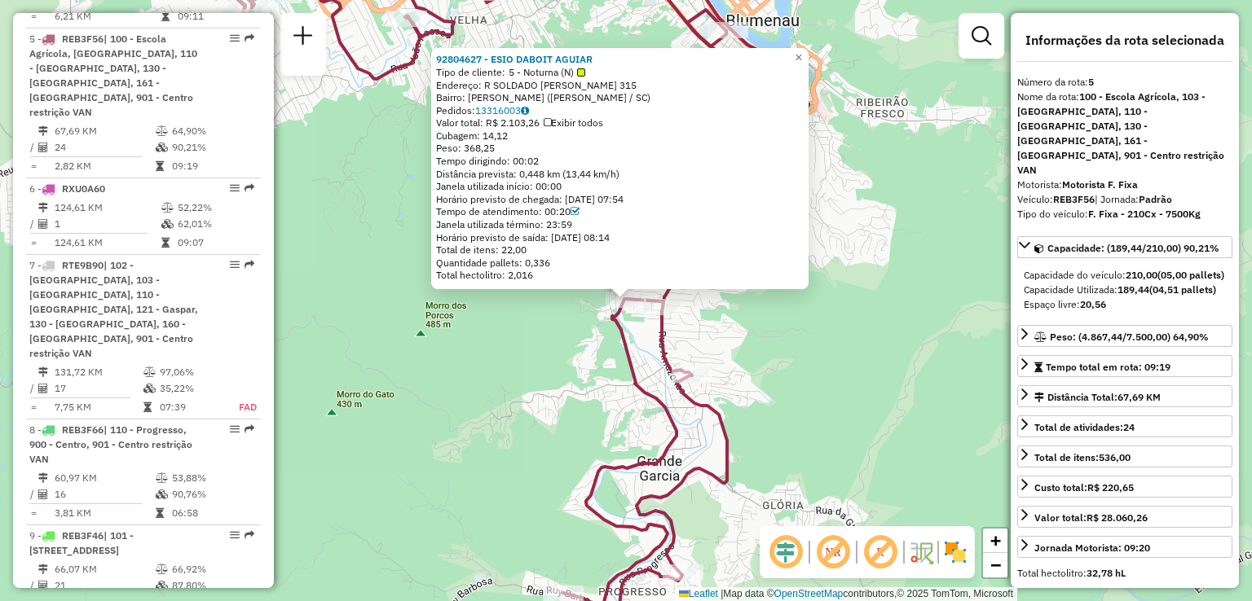
click at [705, 364] on div "Rota 5 - Placa REB3F56 92804627 - ESIO DABOIT AGUIAR 92804627 - ESIO DABOIT AGU…" at bounding box center [626, 300] width 1252 height 601
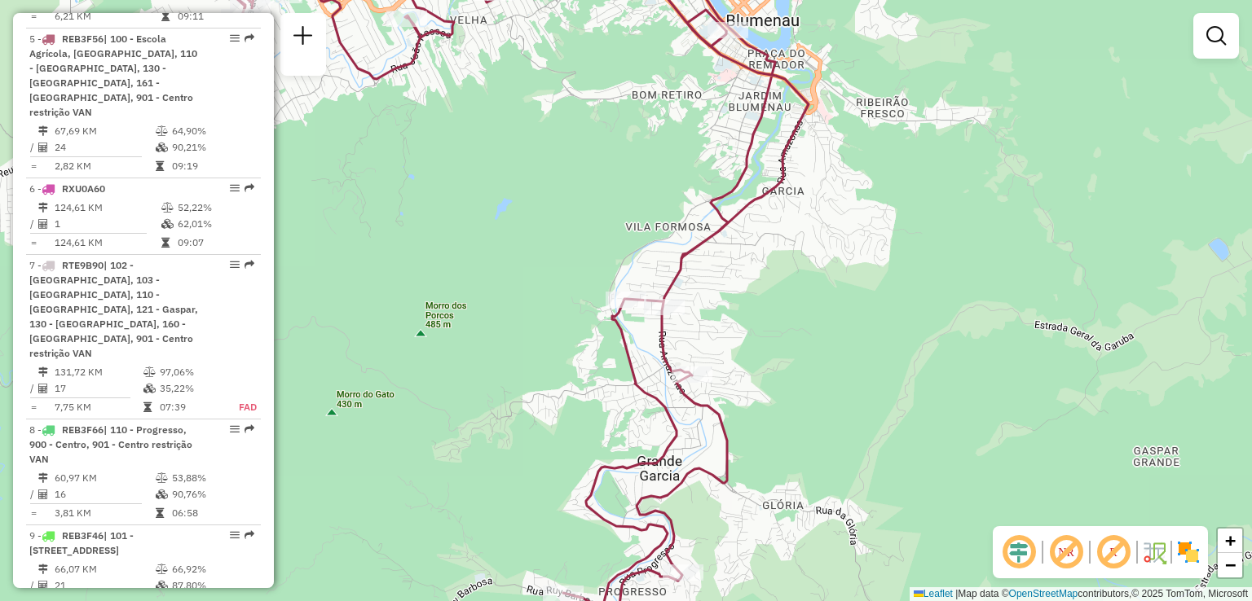
drag, startPoint x: 794, startPoint y: 398, endPoint x: 781, endPoint y: 310, distance: 89.0
click at [781, 323] on div "Janela de atendimento Grade de atendimento Capacidade Transportadoras Veículos …" at bounding box center [626, 300] width 1252 height 601
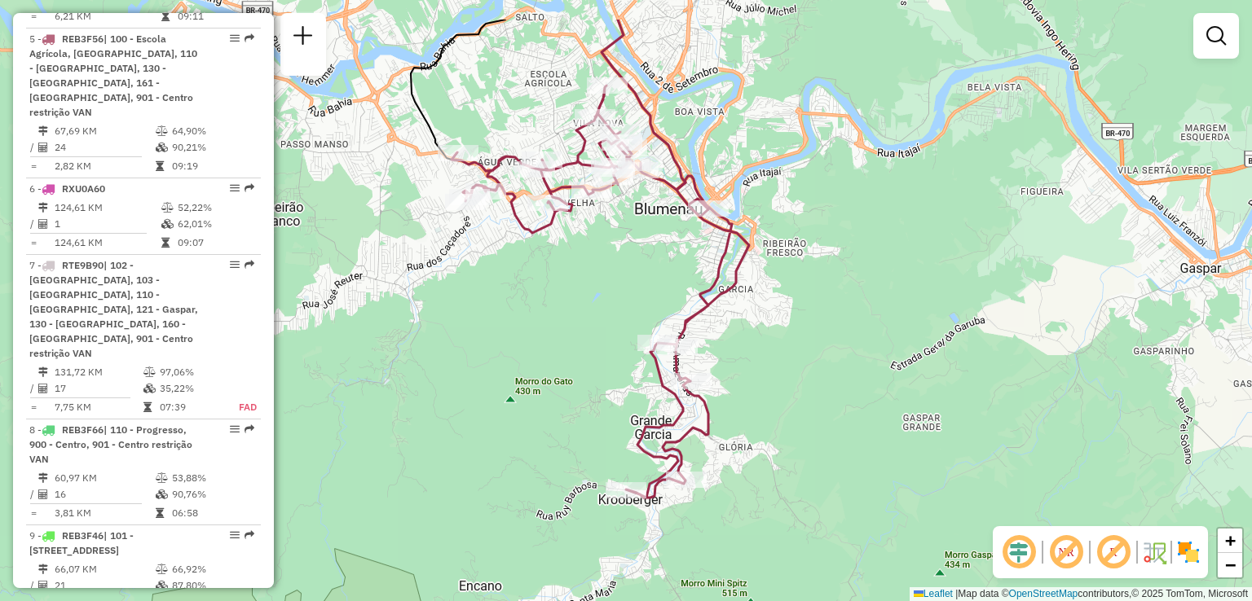
drag, startPoint x: 775, startPoint y: 281, endPoint x: 762, endPoint y: 448, distance: 167.5
click at [762, 448] on div "Janela de atendimento Grade de atendimento Capacidade Transportadoras Veículos …" at bounding box center [626, 300] width 1252 height 601
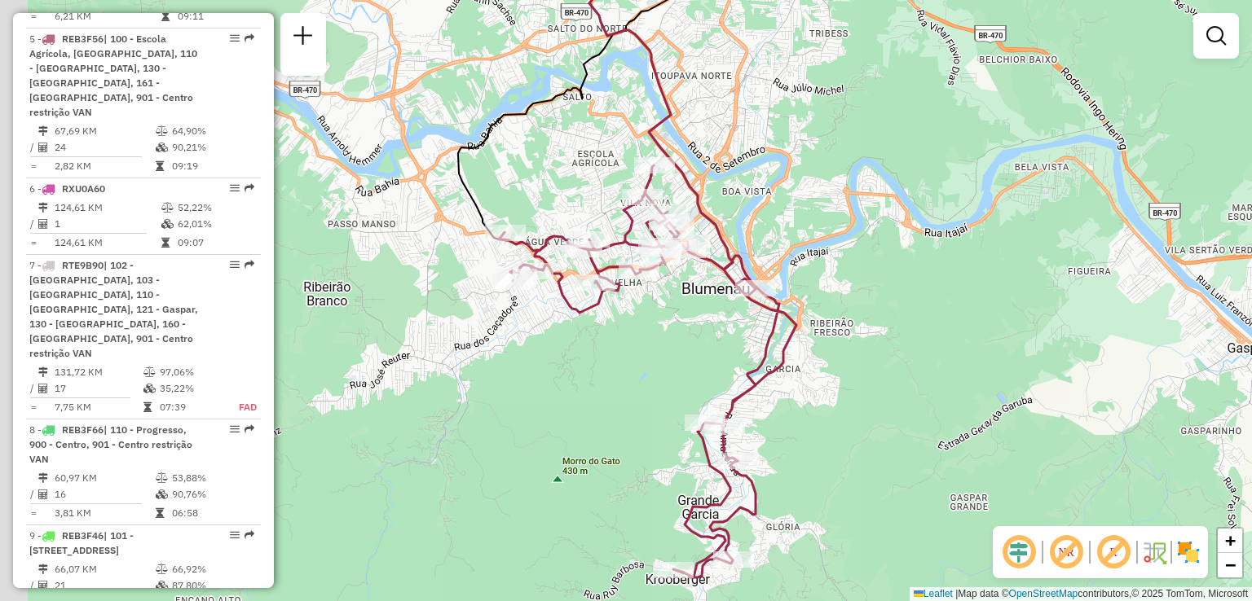
drag, startPoint x: 707, startPoint y: 376, endPoint x: 753, endPoint y: 366, distance: 46.7
click at [753, 366] on icon at bounding box center [647, 371] width 297 height 412
drag, startPoint x: 794, startPoint y: 414, endPoint x: 789, endPoint y: 387, distance: 27.5
click at [792, 405] on div "Rota 5 - Placa REB3F56 92808599 - JAMAEL JOAQUIM DA SI Janela de atendimento Gr…" at bounding box center [626, 300] width 1252 height 601
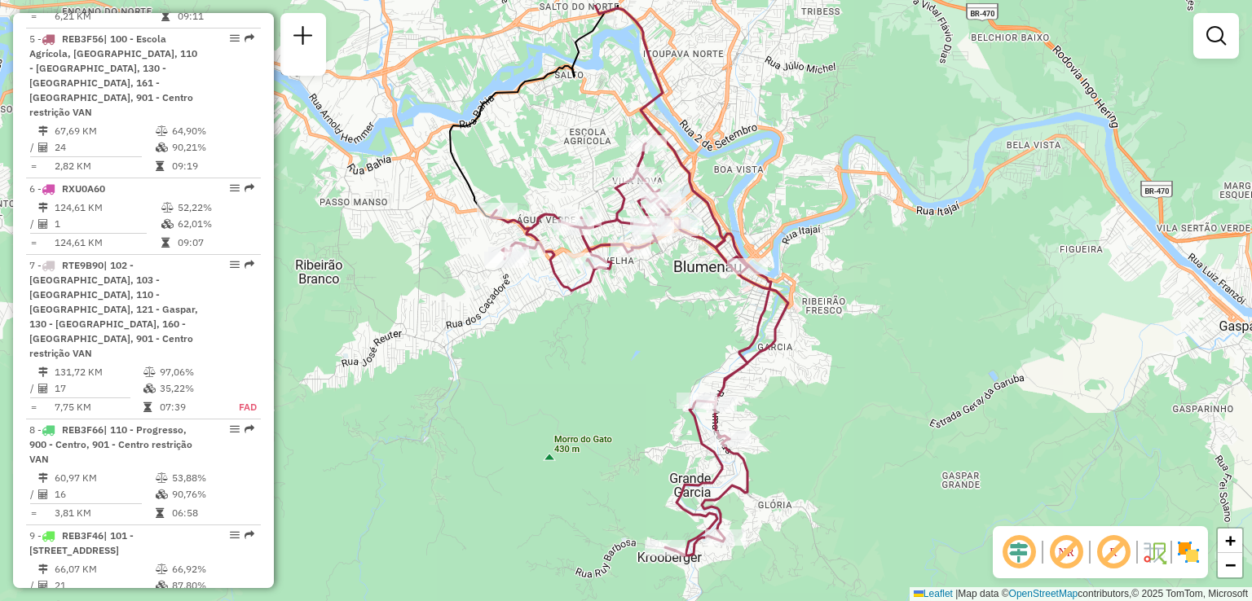
click at [854, 464] on div "Janela de atendimento Grade de atendimento Capacidade Transportadoras Veículos …" at bounding box center [626, 300] width 1252 height 601
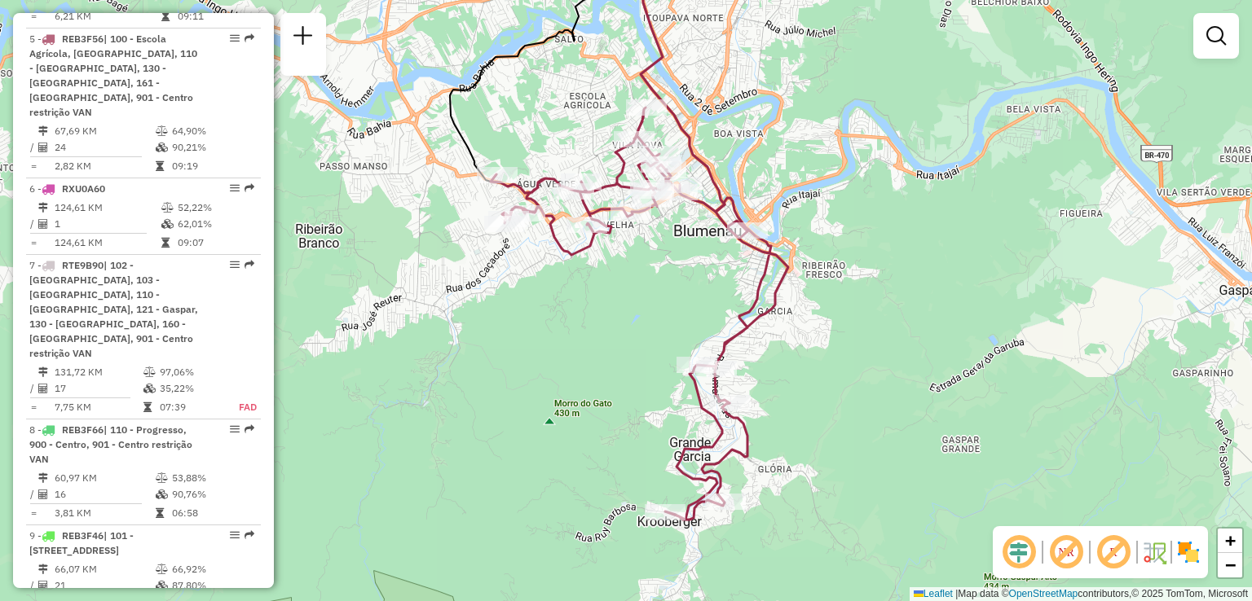
drag, startPoint x: 855, startPoint y: 425, endPoint x: 855, endPoint y: 405, distance: 19.6
click at [855, 415] on div "Janela de atendimento Grade de atendimento Capacidade Transportadoras Veículos …" at bounding box center [626, 300] width 1252 height 601
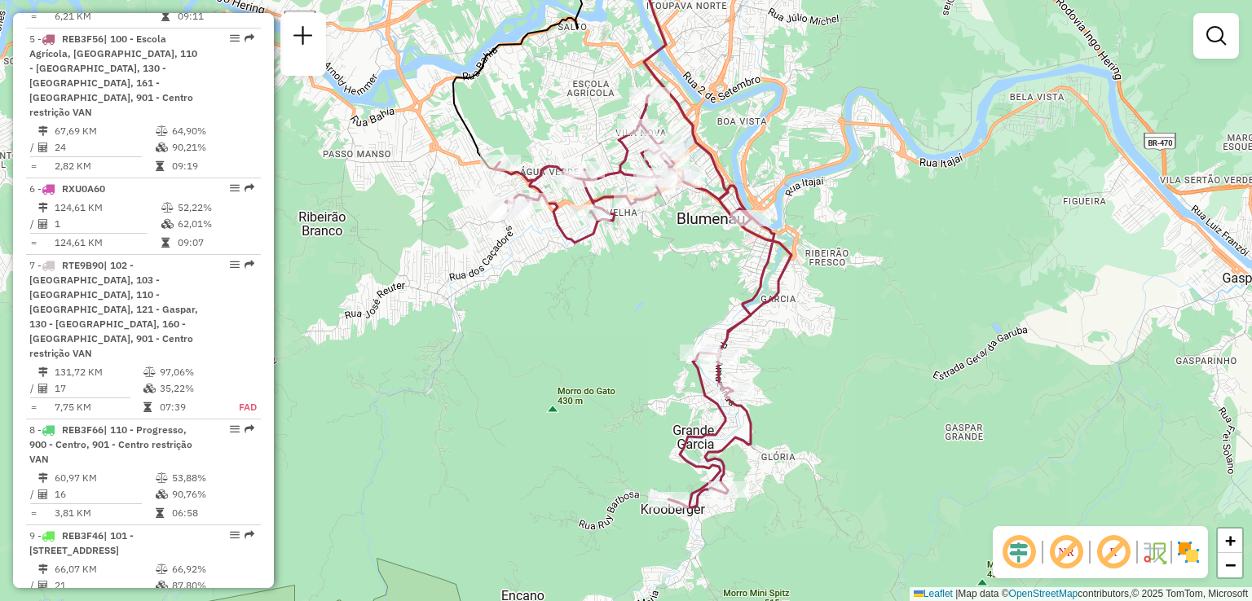
drag, startPoint x: 861, startPoint y: 454, endPoint x: 904, endPoint y: 421, distance: 54.1
click at [904, 421] on div "Janela de atendimento Grade de atendimento Capacidade Transportadoras Veículos …" at bounding box center [626, 300] width 1252 height 601
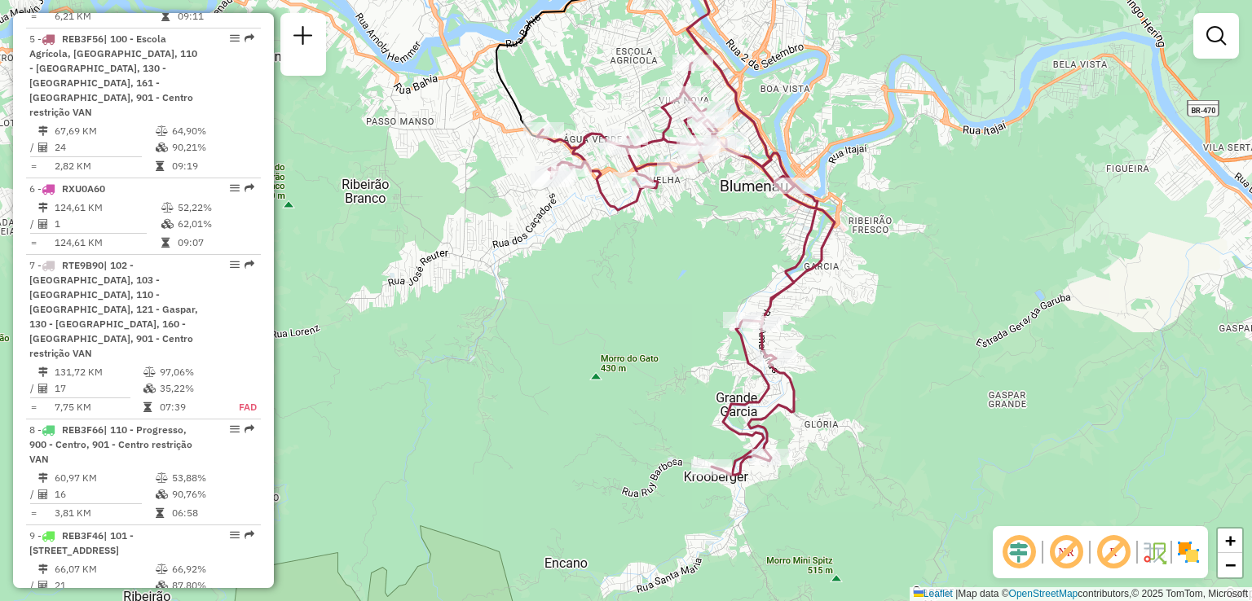
drag, startPoint x: 873, startPoint y: 372, endPoint x: 889, endPoint y: 356, distance: 22.5
click at [889, 356] on div "Janela de atendimento Grade de atendimento Capacidade Transportadoras Veículos …" at bounding box center [626, 300] width 1252 height 601
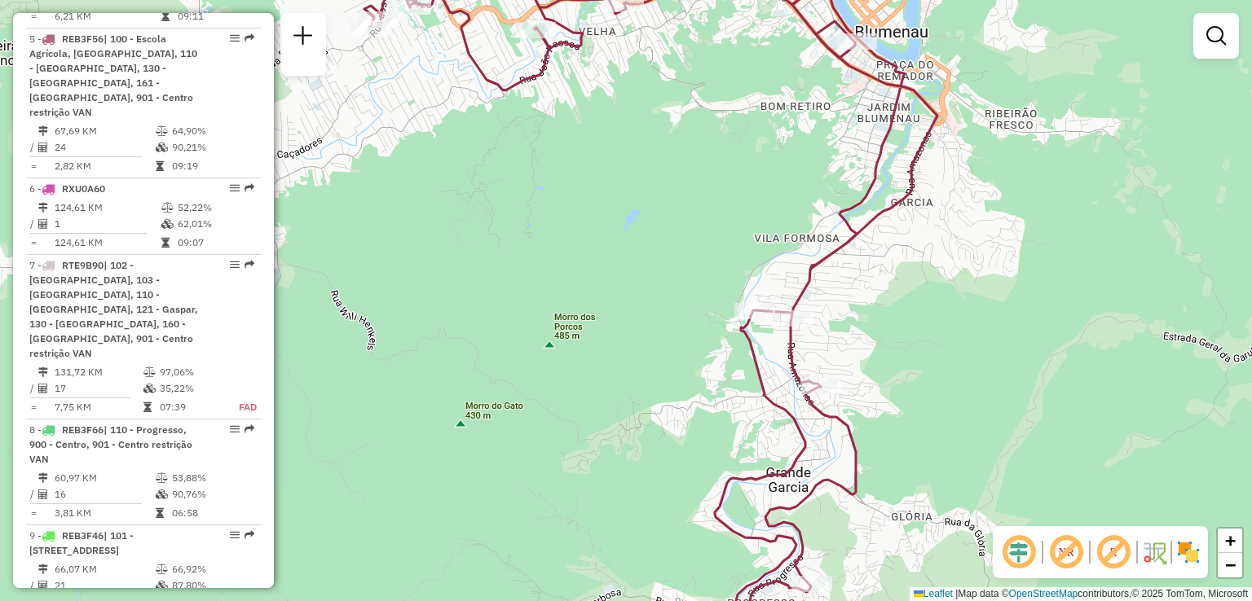
drag, startPoint x: 908, startPoint y: 385, endPoint x: 966, endPoint y: 277, distance: 123.2
click at [966, 277] on div "Rota 5 - Placa REB3F56 92810701 - [PERSON_NAME] Janela de atendimento Grade de …" at bounding box center [626, 300] width 1252 height 601
